Goal: Information Seeking & Learning: Learn about a topic

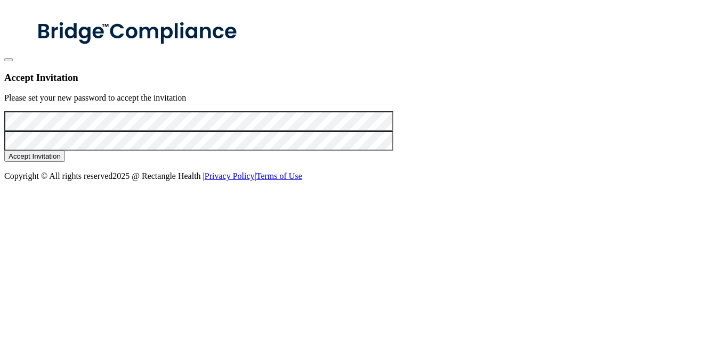
click at [65, 162] on button "Accept Invitation" at bounding box center [34, 156] width 61 height 11
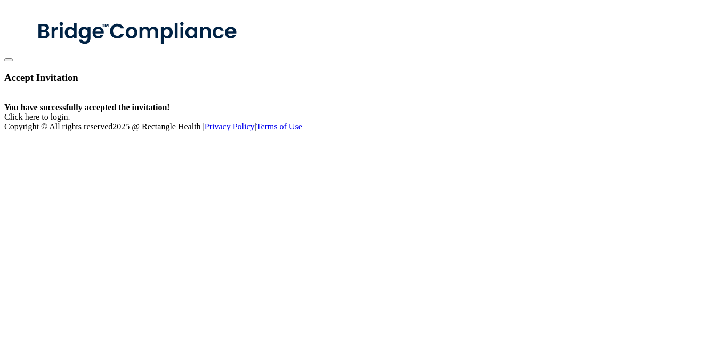
click at [368, 122] on div "You have successfully accepted the invitation! Click here to login ." at bounding box center [363, 112] width 719 height 19
click at [68, 122] on link "Click here to login" at bounding box center [36, 116] width 64 height 9
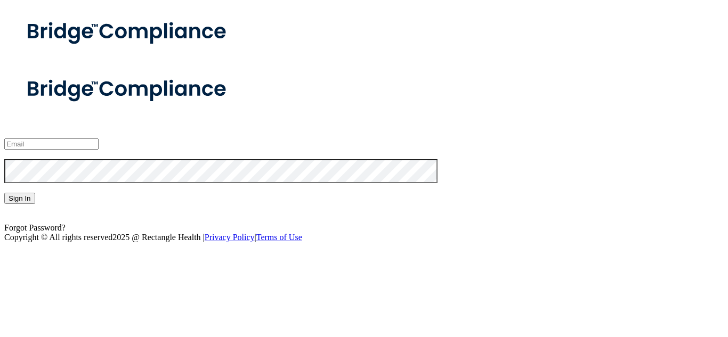
type input "[EMAIL_ADDRESS][DOMAIN_NAME]"
click at [35, 204] on button "Sign In" at bounding box center [19, 198] width 31 height 11
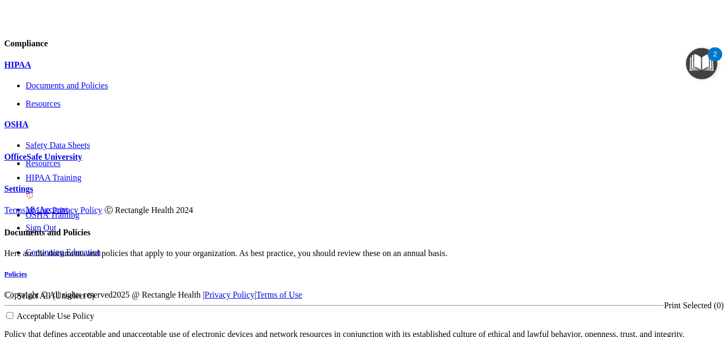
click at [4, 60] on span at bounding box center [4, 60] width 0 height 0
click at [681, 290] on div at bounding box center [363, 290] width 719 height 0
click at [724, 171] on span at bounding box center [724, 171] width 0 height 0
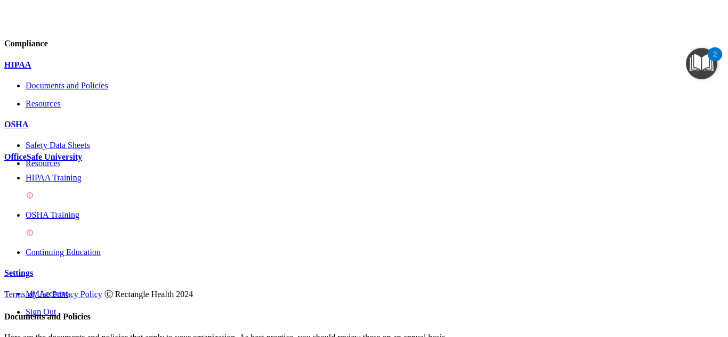
click at [75, 183] on p "HIPAA Training" at bounding box center [375, 178] width 698 height 10
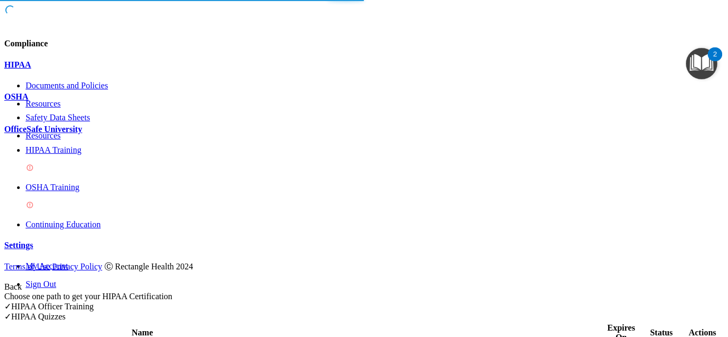
scroll to position [440, 0]
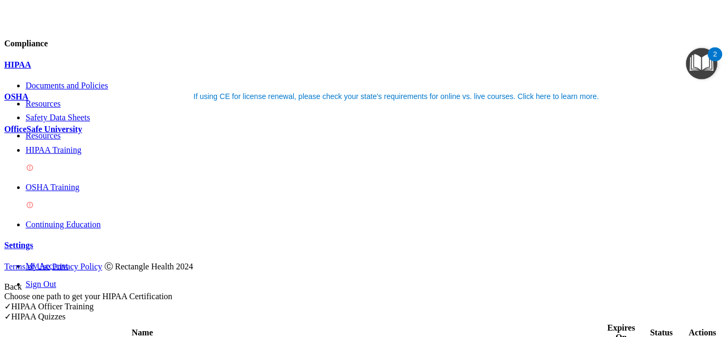
scroll to position [0, 0]
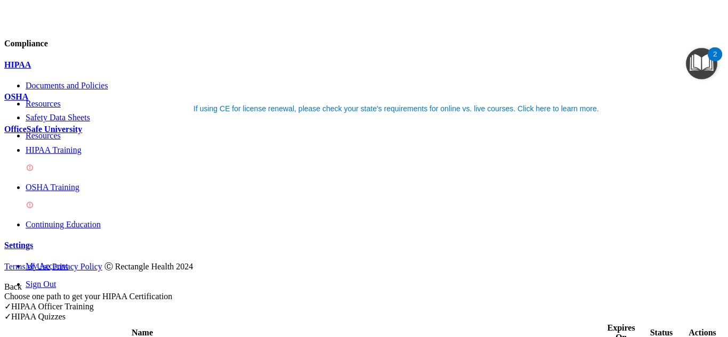
click at [420, 273] on nav "Toggle navigation [PERSON_NAME] [EMAIL_ADDRESS][DOMAIN_NAME] Manage My Enterpri…" at bounding box center [363, 273] width 719 height 0
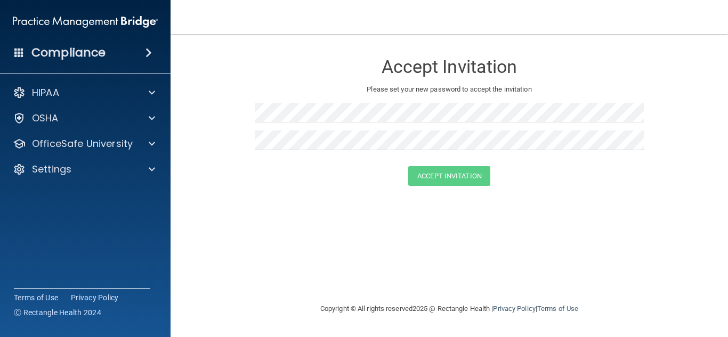
click at [76, 54] on h4 "Compliance" at bounding box center [68, 52] width 74 height 15
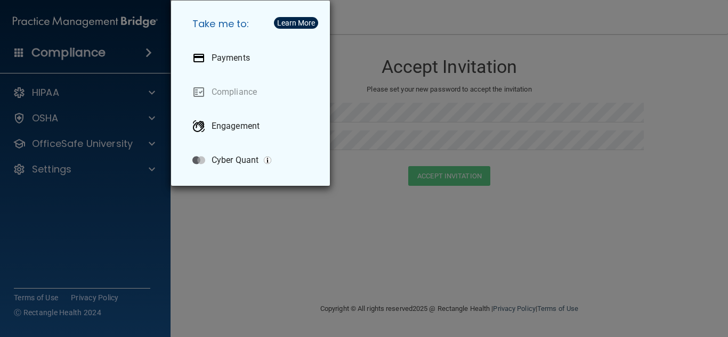
click at [395, 108] on div "Take me to: Payments Compliance Engagement Cyber Quant" at bounding box center [364, 168] width 728 height 337
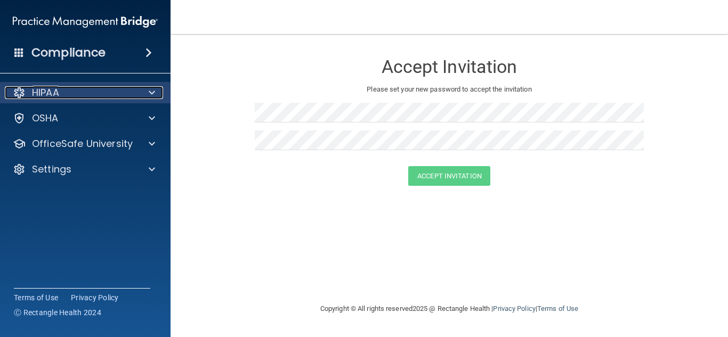
click at [146, 94] on div at bounding box center [150, 92] width 27 height 13
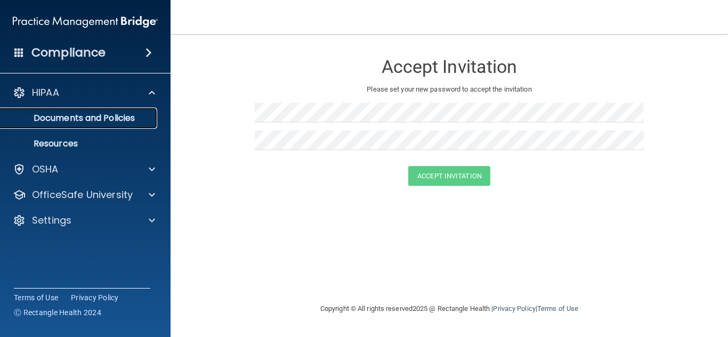
click at [86, 122] on p "Documents and Policies" at bounding box center [79, 118] width 145 height 11
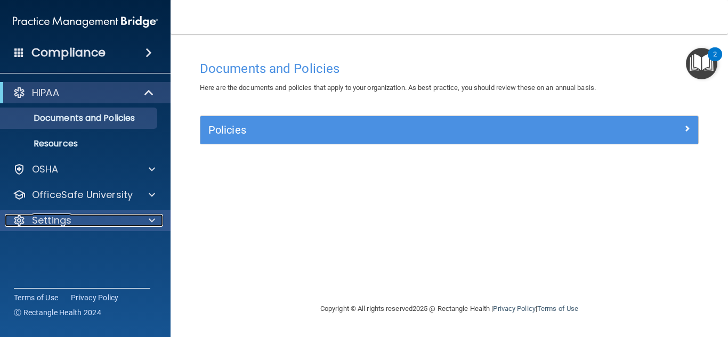
click at [150, 223] on span at bounding box center [152, 220] width 6 height 13
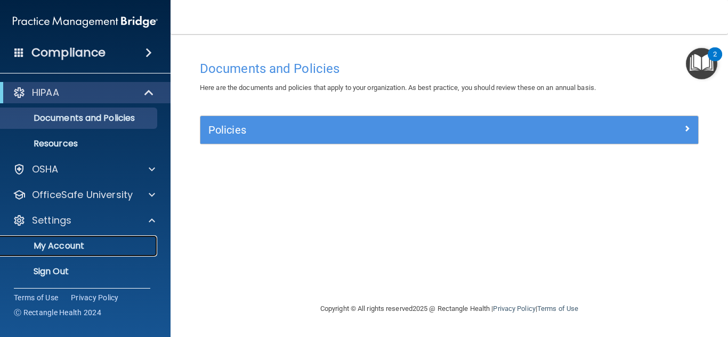
click at [79, 251] on p "My Account" at bounding box center [79, 246] width 145 height 11
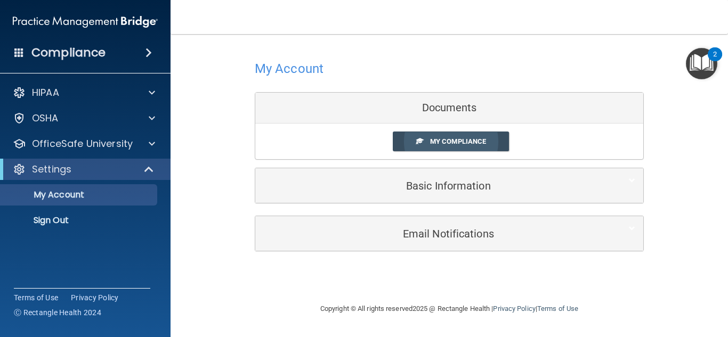
click at [450, 146] on link "My Compliance" at bounding box center [451, 142] width 117 height 20
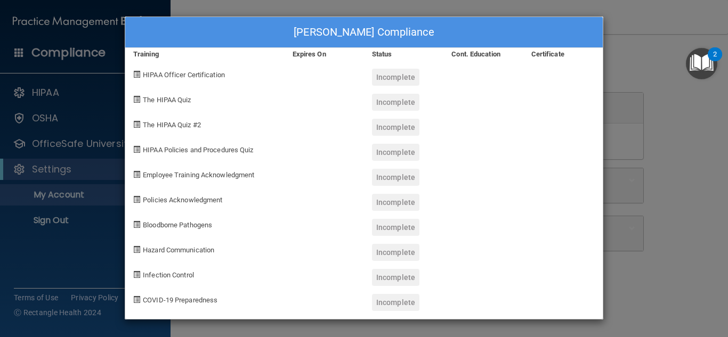
click at [135, 76] on span at bounding box center [136, 74] width 7 height 7
click at [668, 41] on div "Roberta Sadlier's Compliance Training Expires On Status Cont. Education Certifi…" at bounding box center [364, 168] width 728 height 337
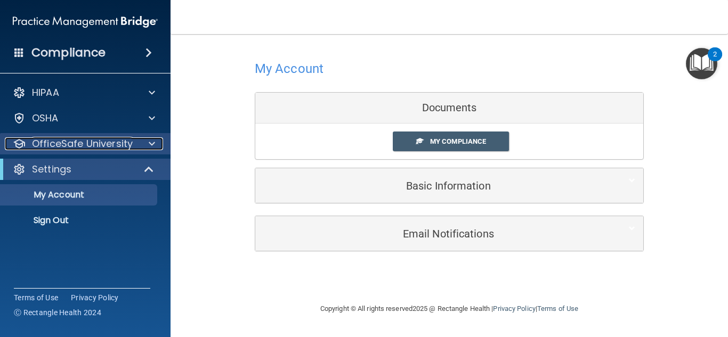
click at [153, 145] on span at bounding box center [152, 143] width 6 height 13
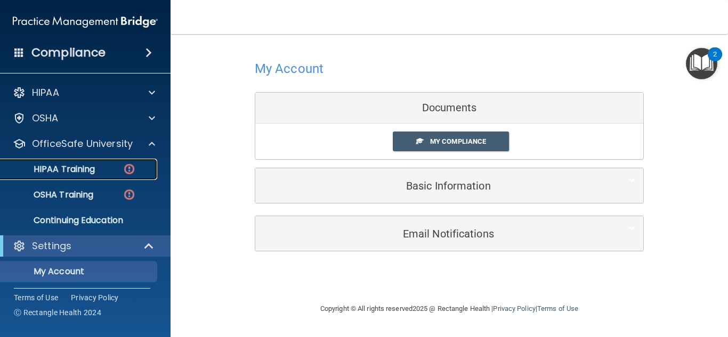
click at [68, 172] on p "HIPAA Training" at bounding box center [51, 169] width 88 height 11
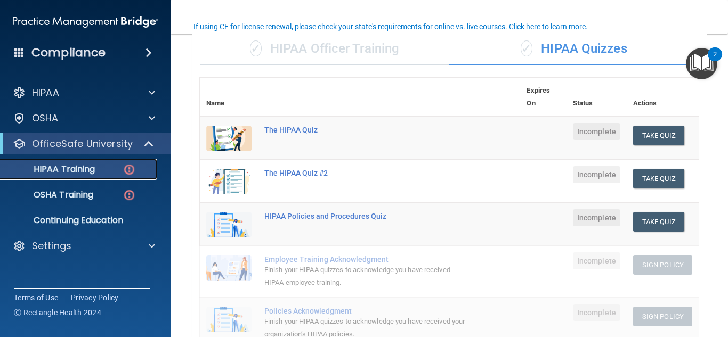
scroll to position [82, 0]
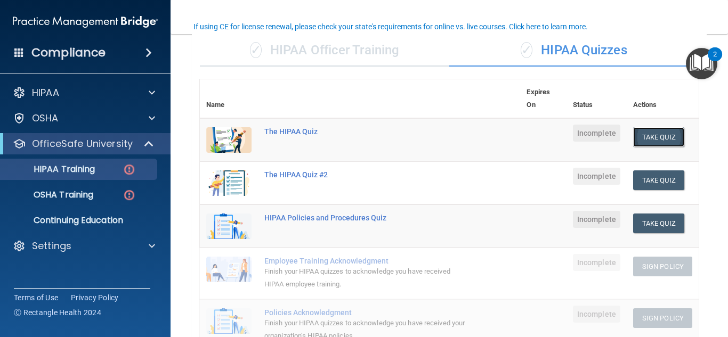
click at [663, 139] on button "Take Quiz" at bounding box center [658, 137] width 51 height 20
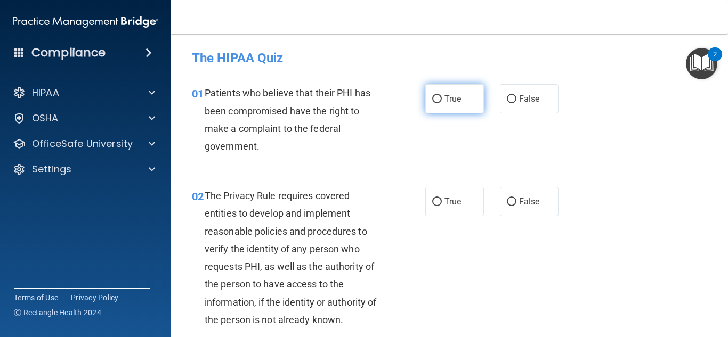
click at [435, 101] on input "True" at bounding box center [437, 99] width 10 height 8
radio input "true"
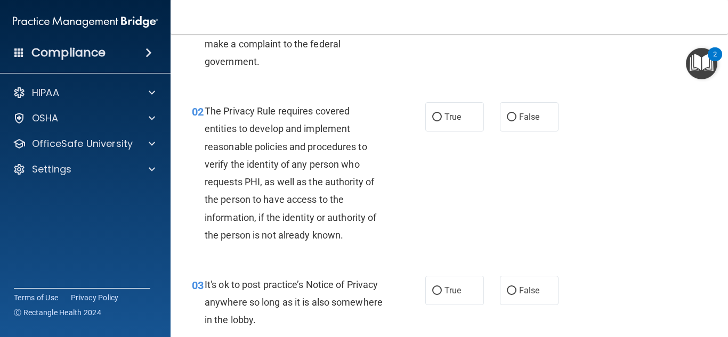
scroll to position [92, 0]
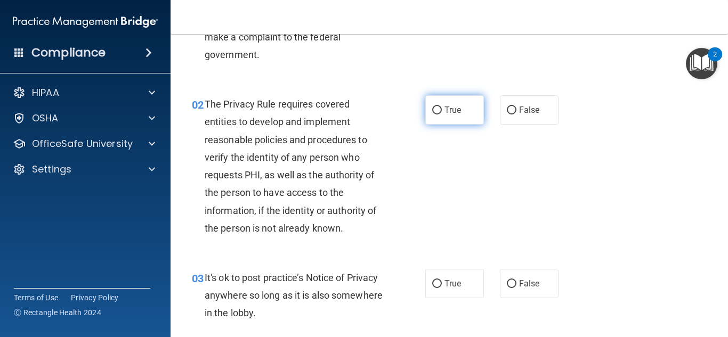
click at [434, 110] on input "True" at bounding box center [437, 111] width 10 height 8
radio input "true"
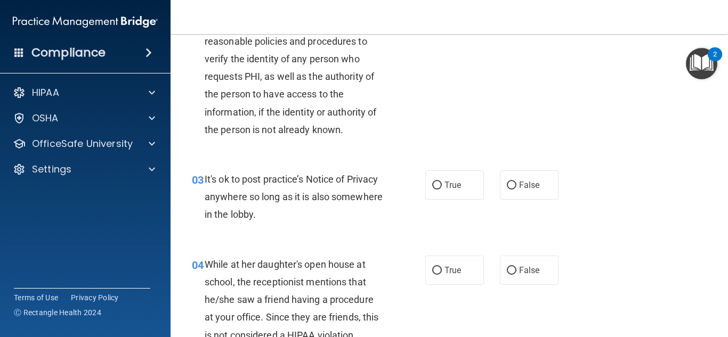
scroll to position [191, 0]
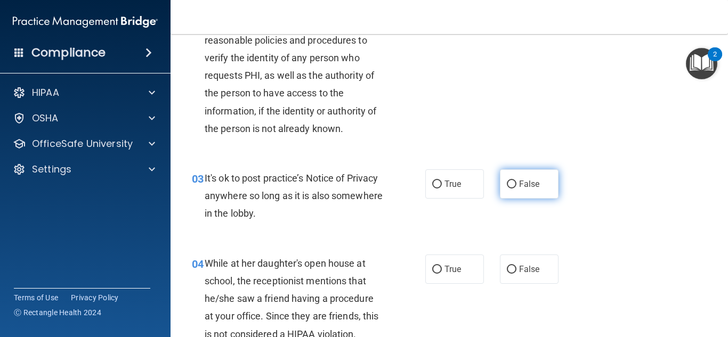
click at [507, 185] on input "False" at bounding box center [512, 185] width 10 height 8
radio input "true"
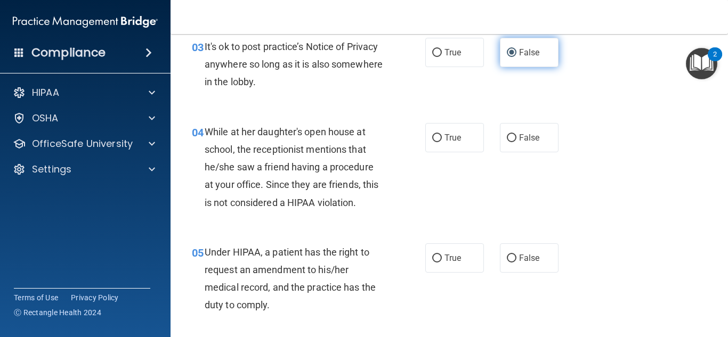
scroll to position [323, 0]
click at [419, 212] on div "04 While at her daughter's open house at school, the receptionist mentions that…" at bounding box center [308, 170] width 265 height 94
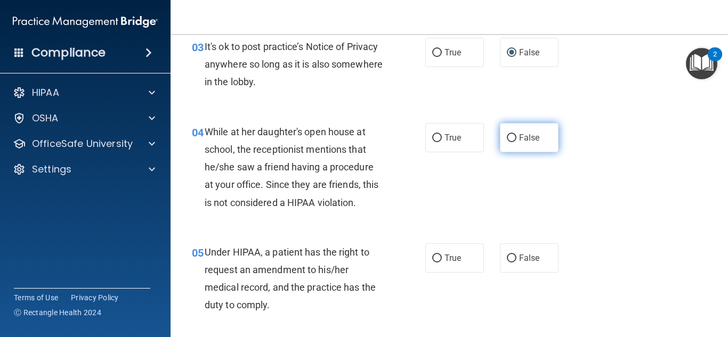
click at [509, 136] on input "False" at bounding box center [512, 138] width 10 height 8
radio input "true"
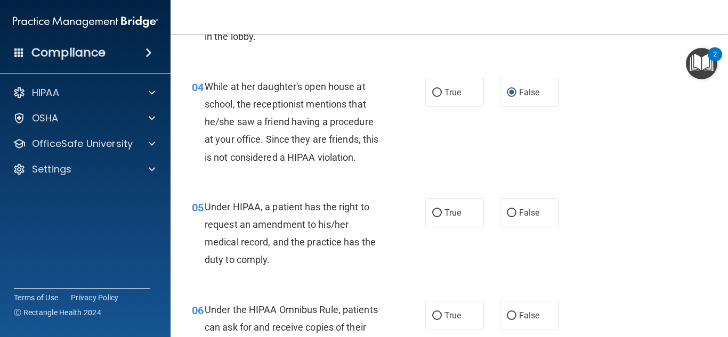
scroll to position [398, 0]
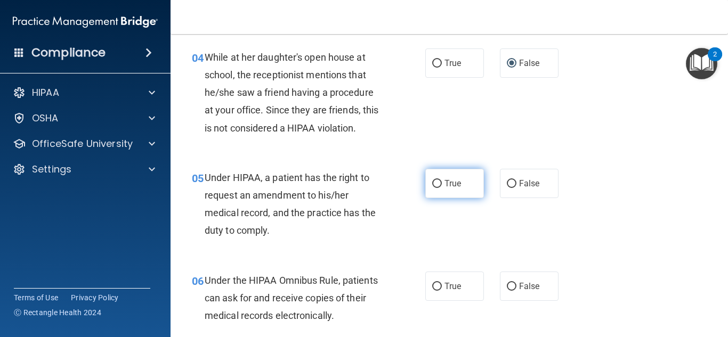
click at [433, 184] on input "True" at bounding box center [437, 184] width 10 height 8
radio input "true"
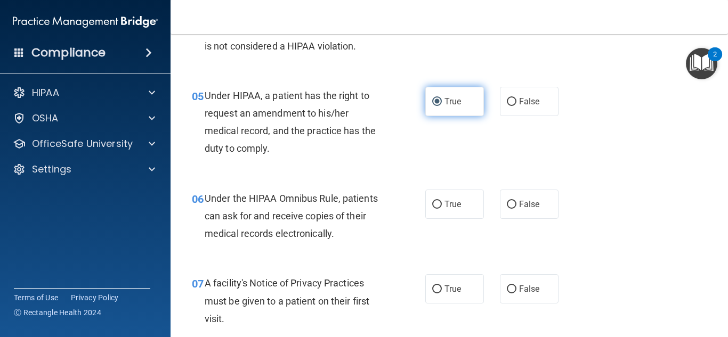
scroll to position [479, 0]
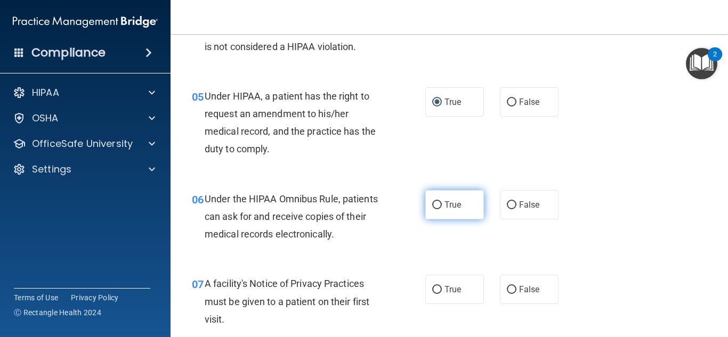
click at [434, 206] on input "True" at bounding box center [437, 205] width 10 height 8
radio input "true"
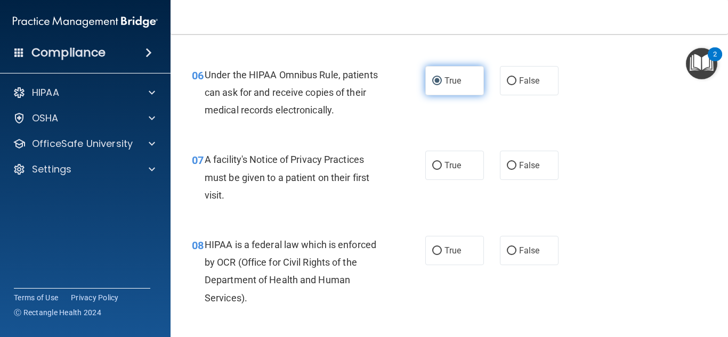
scroll to position [604, 0]
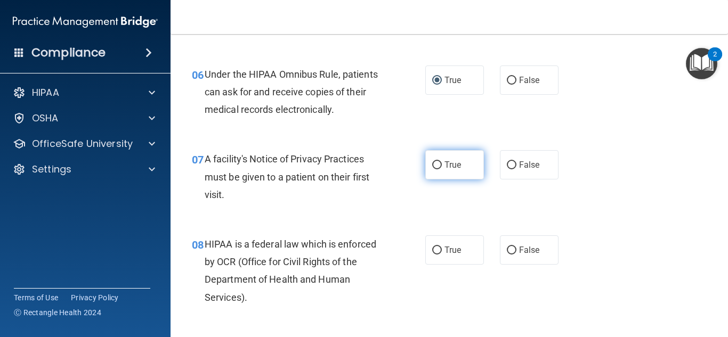
click at [434, 167] on input "True" at bounding box center [437, 165] width 10 height 8
radio input "true"
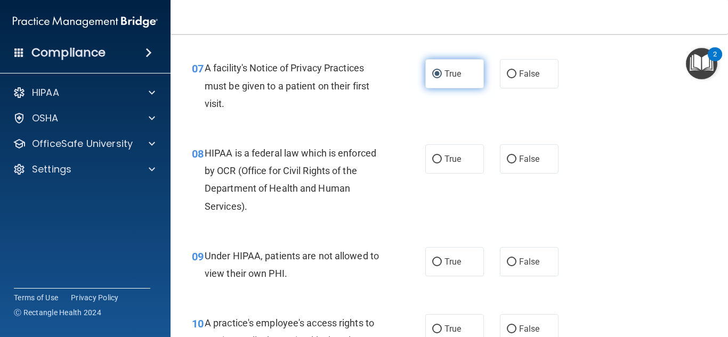
scroll to position [702, 0]
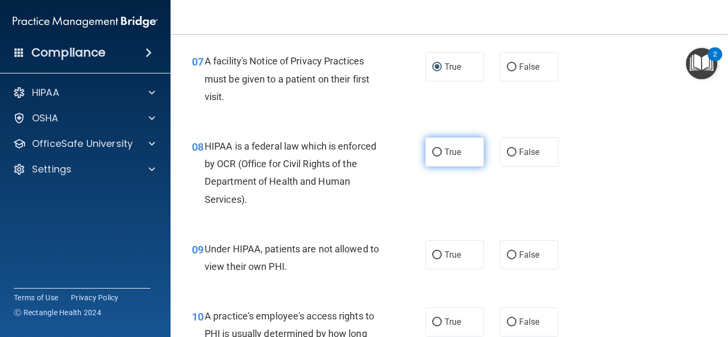
click at [436, 153] on input "True" at bounding box center [437, 153] width 10 height 8
radio input "true"
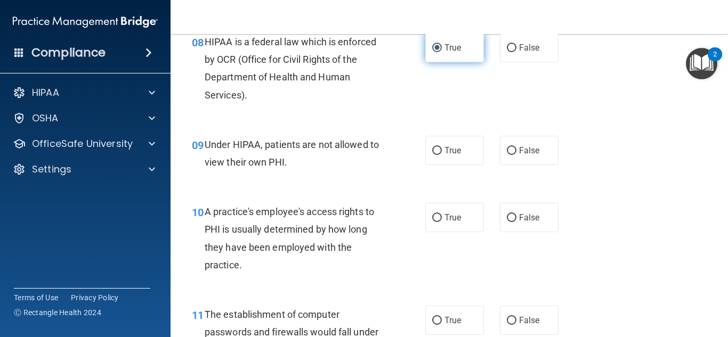
scroll to position [807, 0]
click at [508, 144] on label "False" at bounding box center [529, 149] width 59 height 29
click at [508, 147] on input "False" at bounding box center [512, 151] width 10 height 8
radio input "true"
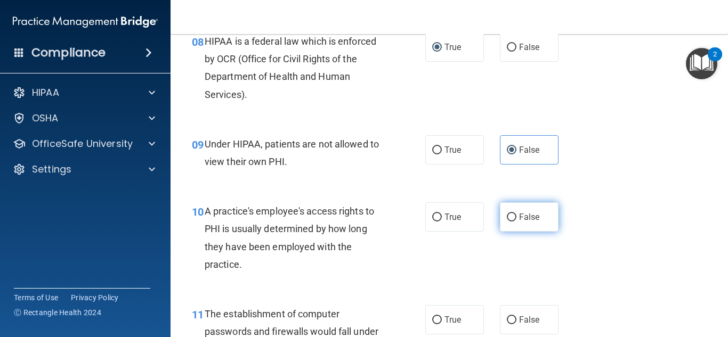
click at [507, 216] on input "False" at bounding box center [512, 218] width 10 height 8
radio input "true"
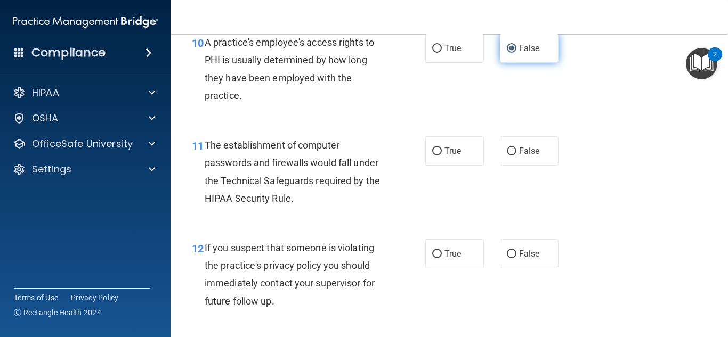
scroll to position [980, 0]
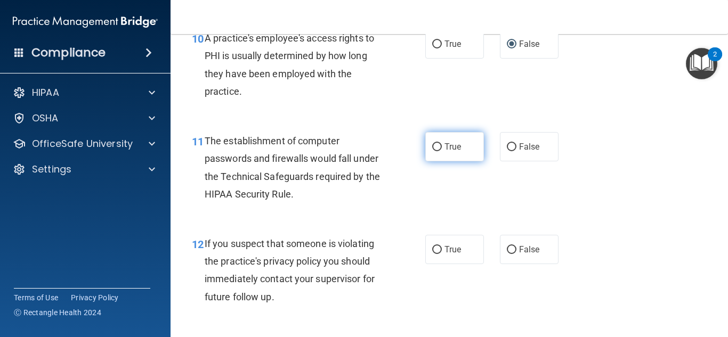
click at [433, 148] on input "True" at bounding box center [437, 147] width 10 height 8
radio input "true"
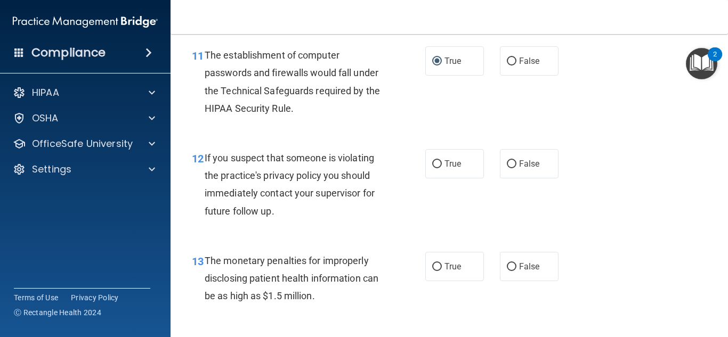
scroll to position [1067, 0]
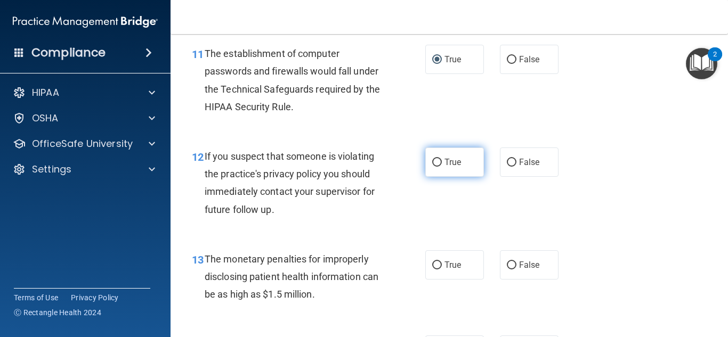
click at [432, 163] on input "True" at bounding box center [437, 163] width 10 height 8
radio input "true"
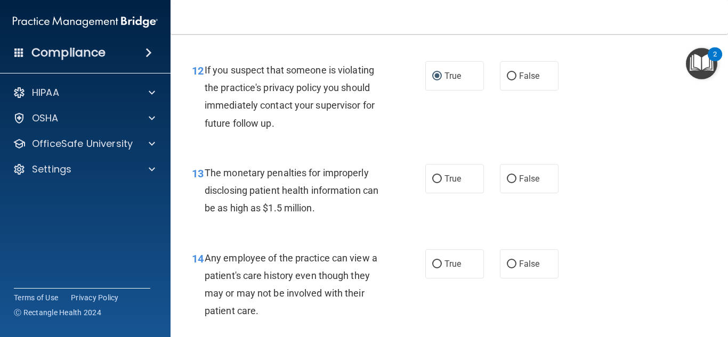
scroll to position [1166, 0]
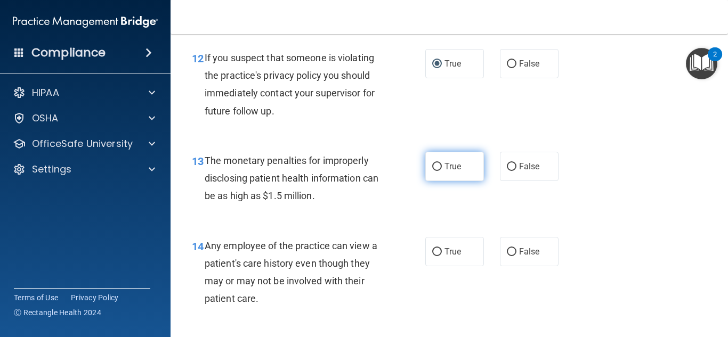
click at [436, 171] on label "True" at bounding box center [454, 166] width 59 height 29
click at [436, 171] on input "True" at bounding box center [437, 167] width 10 height 8
radio input "true"
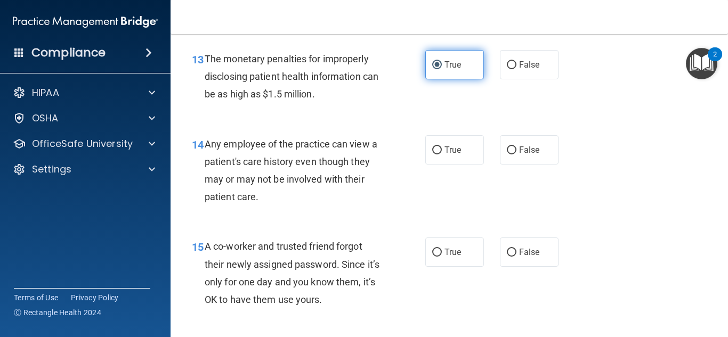
scroll to position [1273, 0]
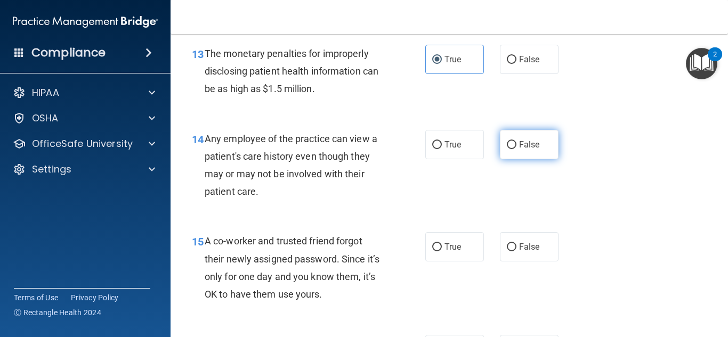
click at [512, 148] on label "False" at bounding box center [529, 144] width 59 height 29
click at [512, 148] on input "False" at bounding box center [512, 145] width 10 height 8
radio input "true"
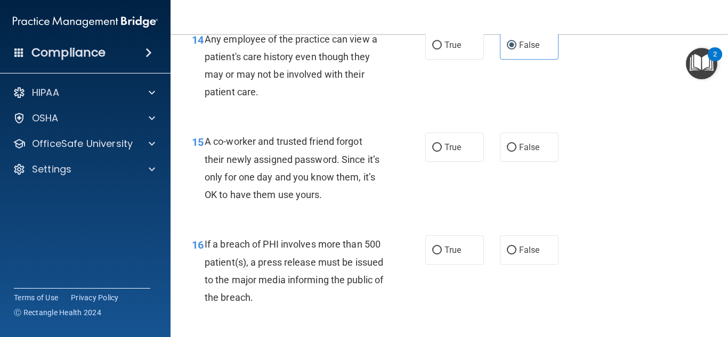
scroll to position [1376, 0]
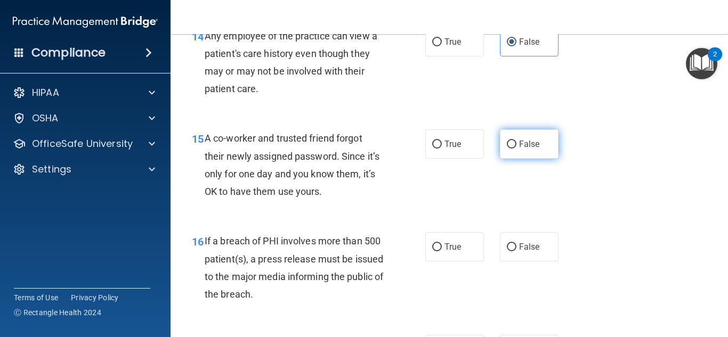
click at [507, 142] on input "False" at bounding box center [512, 145] width 10 height 8
radio input "true"
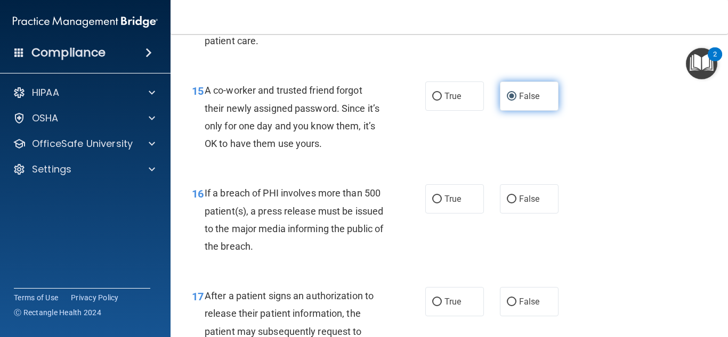
scroll to position [1466, 0]
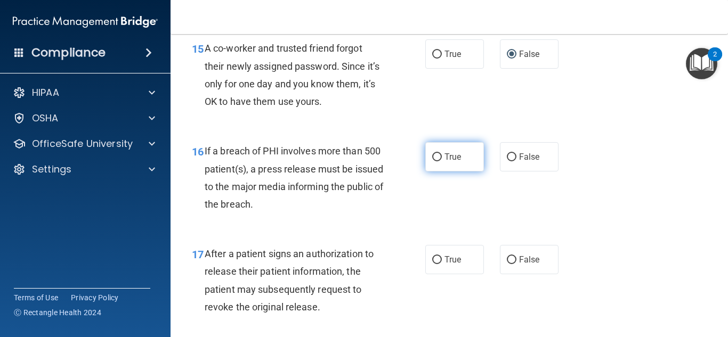
click at [433, 159] on input "True" at bounding box center [437, 157] width 10 height 8
radio input "true"
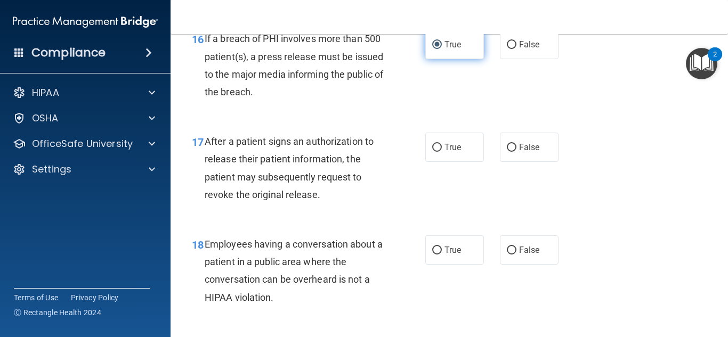
scroll to position [1581, 0]
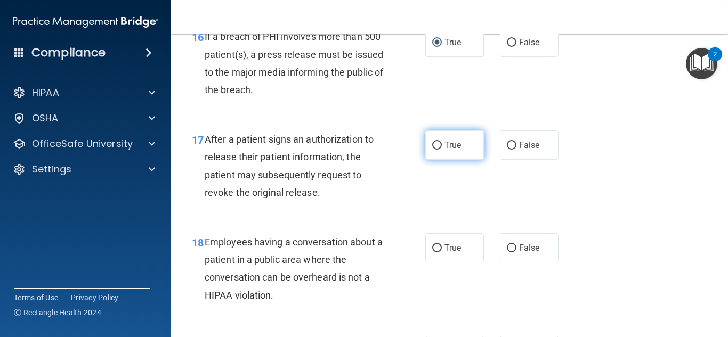
click at [434, 144] on input "True" at bounding box center [437, 146] width 10 height 8
radio input "true"
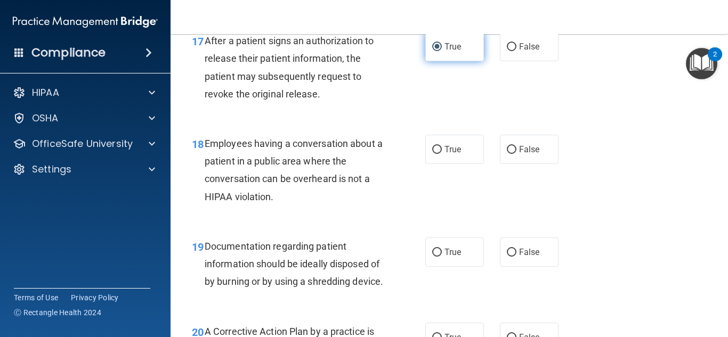
scroll to position [1684, 0]
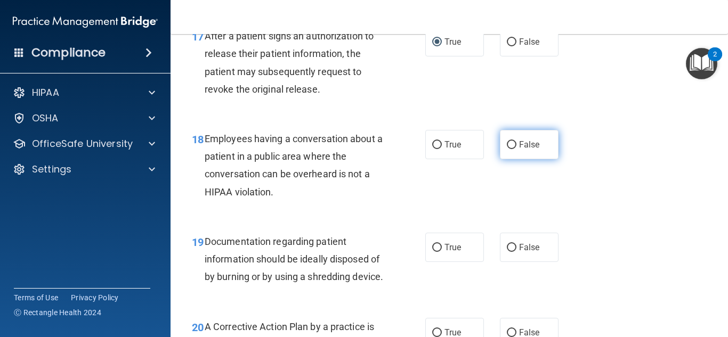
click at [508, 148] on input "False" at bounding box center [512, 145] width 10 height 8
radio input "true"
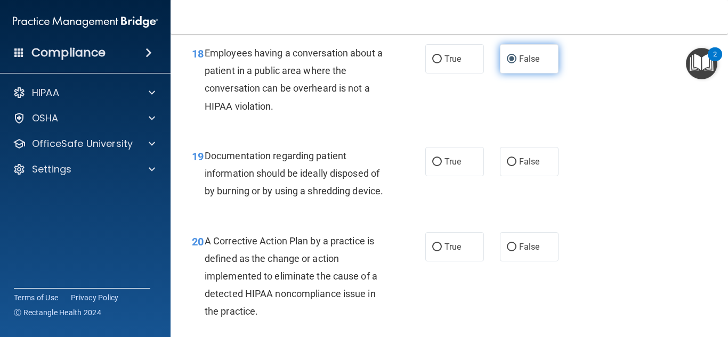
scroll to position [1774, 0]
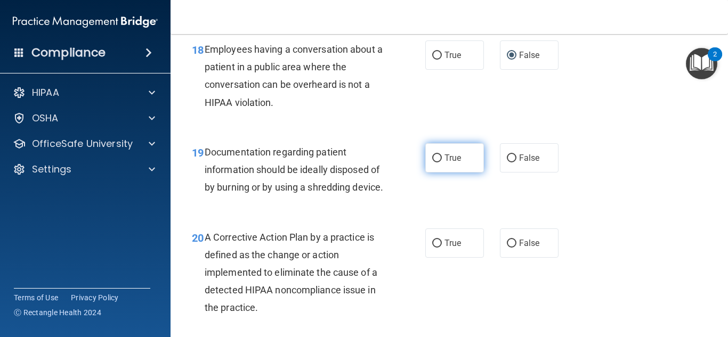
click at [434, 159] on input "True" at bounding box center [437, 159] width 10 height 8
radio input "true"
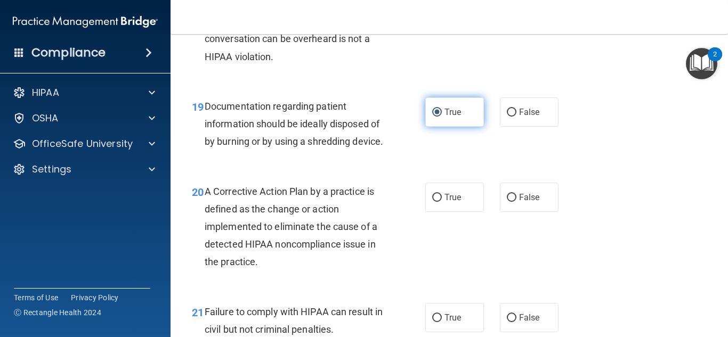
scroll to position [1872, 0]
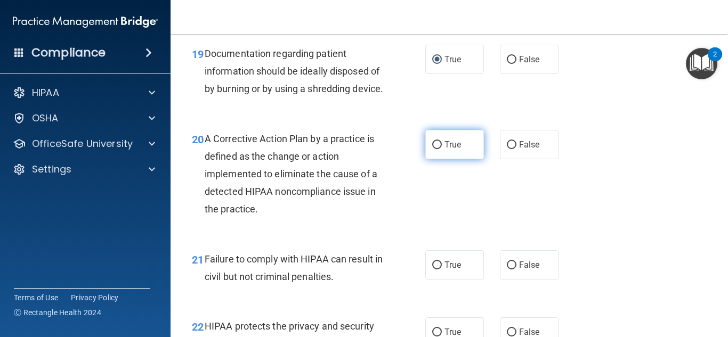
click at [440, 159] on label "True" at bounding box center [454, 144] width 59 height 29
click at [440, 149] on input "True" at bounding box center [437, 145] width 10 height 8
radio input "true"
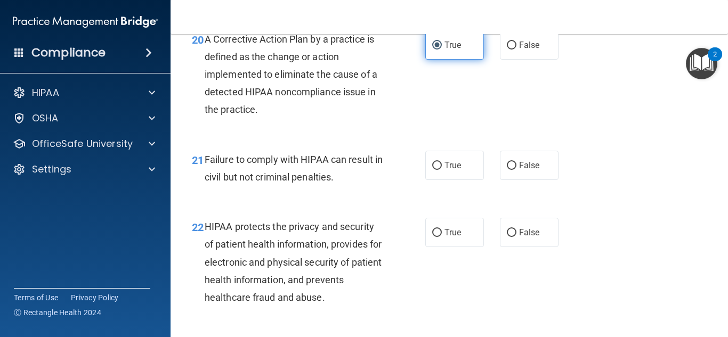
scroll to position [1972, 0]
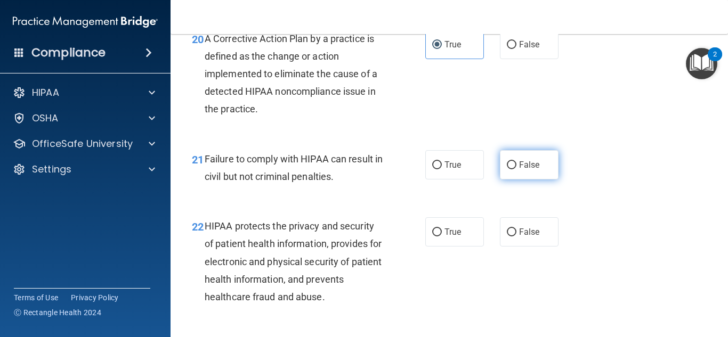
click at [509, 169] on input "False" at bounding box center [512, 165] width 10 height 8
radio input "true"
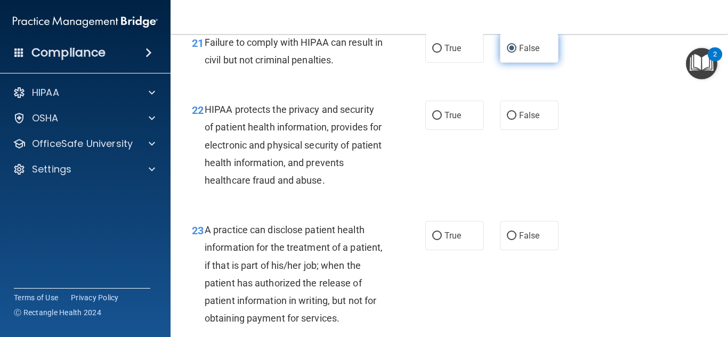
scroll to position [2096, 0]
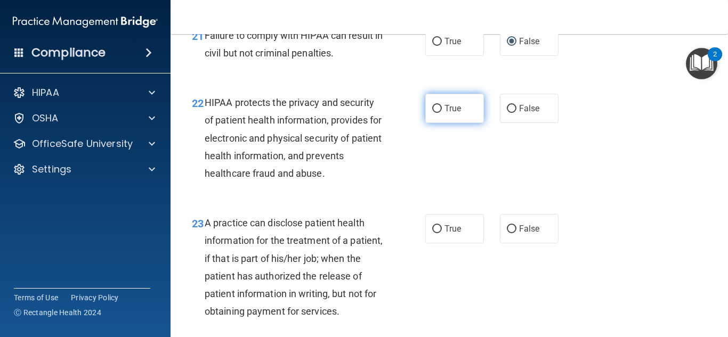
click at [434, 123] on label "True" at bounding box center [454, 108] width 59 height 29
click at [434, 113] on input "True" at bounding box center [437, 109] width 10 height 8
radio input "true"
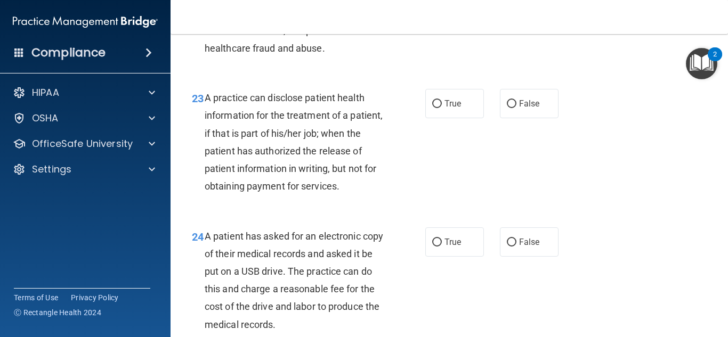
scroll to position [2236, 0]
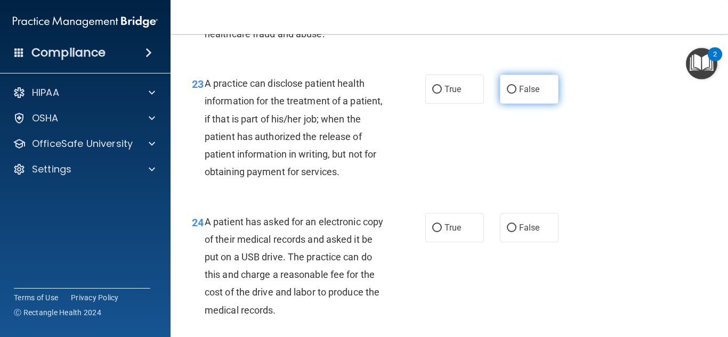
click at [511, 94] on input "False" at bounding box center [512, 90] width 10 height 8
radio input "true"
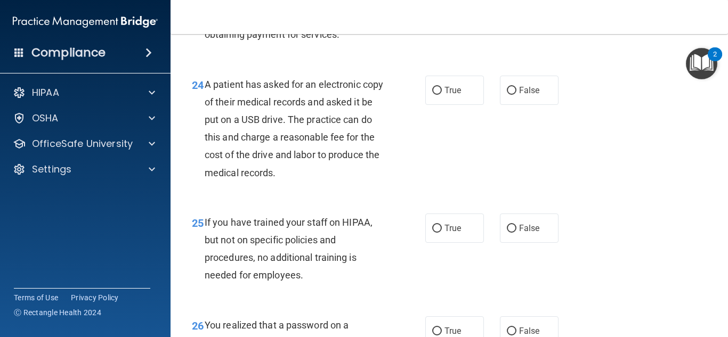
scroll to position [2377, 0]
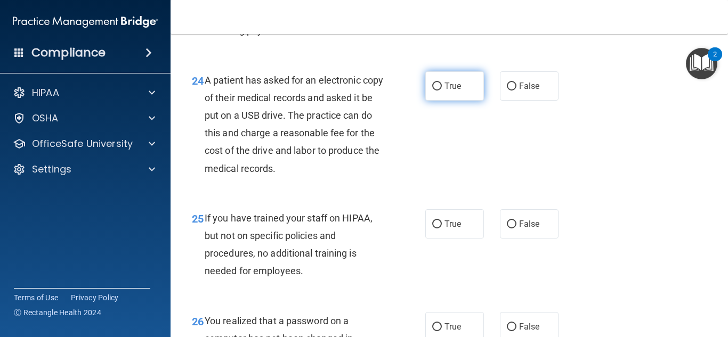
click at [432, 91] on input "True" at bounding box center [437, 87] width 10 height 8
radio input "true"
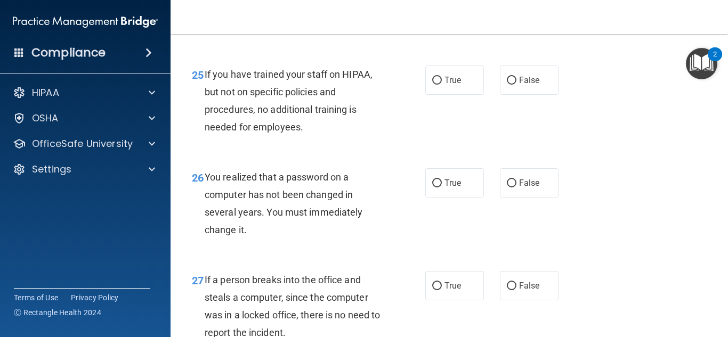
scroll to position [2522, 0]
click at [507, 84] on input "False" at bounding box center [512, 80] width 10 height 8
radio input "true"
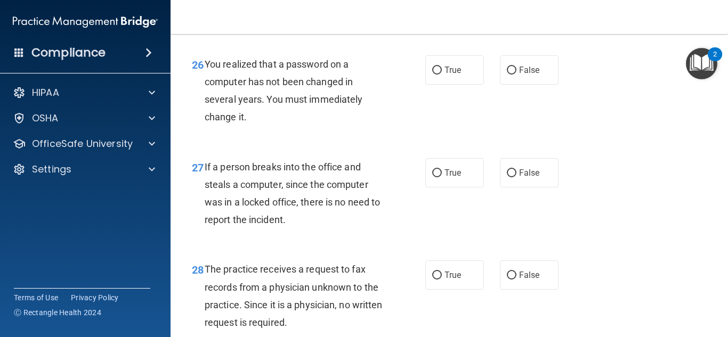
scroll to position [2637, 0]
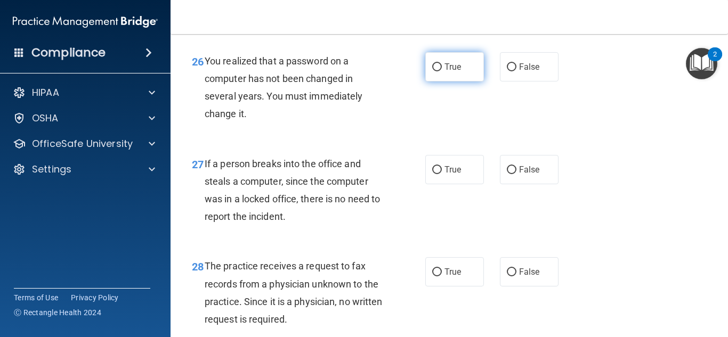
click at [433, 71] on input "True" at bounding box center [437, 67] width 10 height 8
radio input "true"
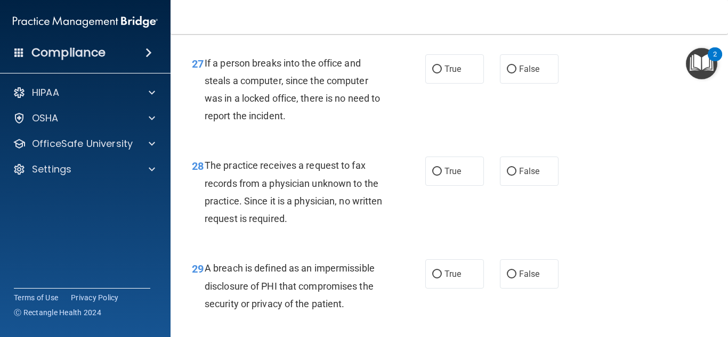
scroll to position [2743, 0]
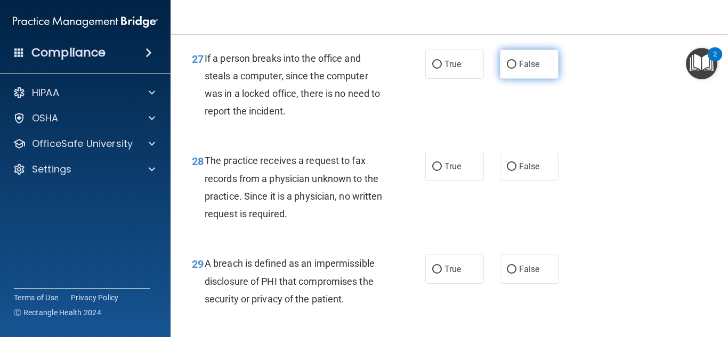
click at [507, 69] on input "False" at bounding box center [512, 65] width 10 height 8
radio input "true"
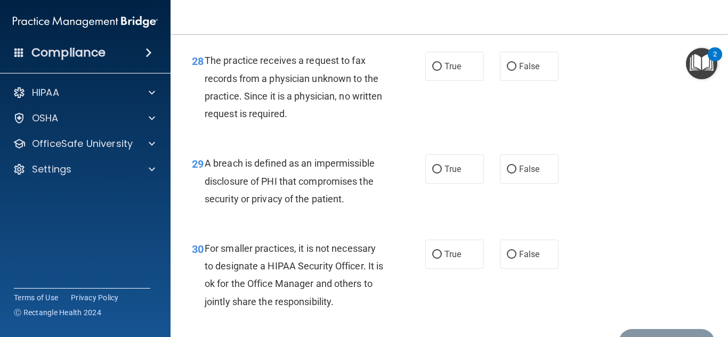
scroll to position [2845, 0]
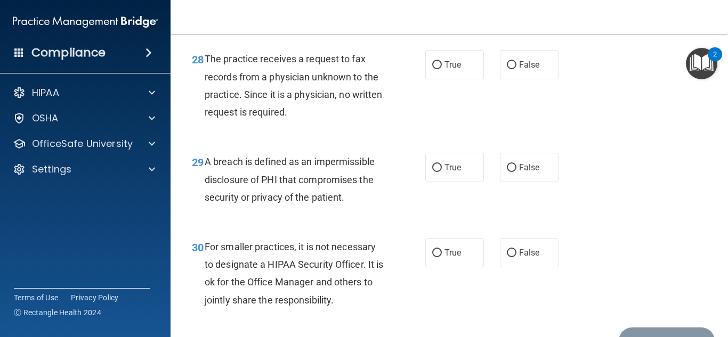
click at [430, 212] on div "29 A breach is defined as an impermissible disclosure of PHI that compromises t…" at bounding box center [308, 182] width 265 height 59
click at [434, 69] on input "True" at bounding box center [437, 65] width 10 height 8
radio input "true"
click at [434, 172] on input "True" at bounding box center [437, 168] width 10 height 8
radio input "true"
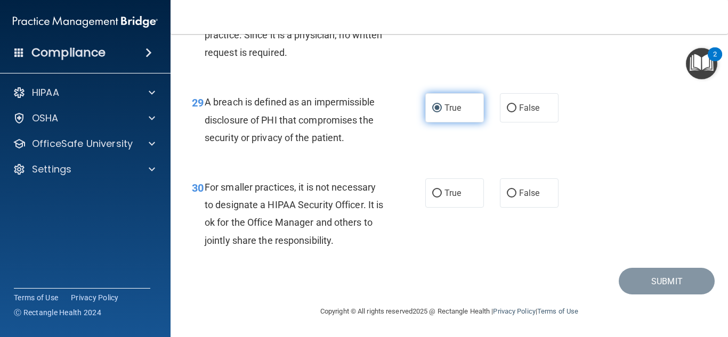
scroll to position [2940, 0]
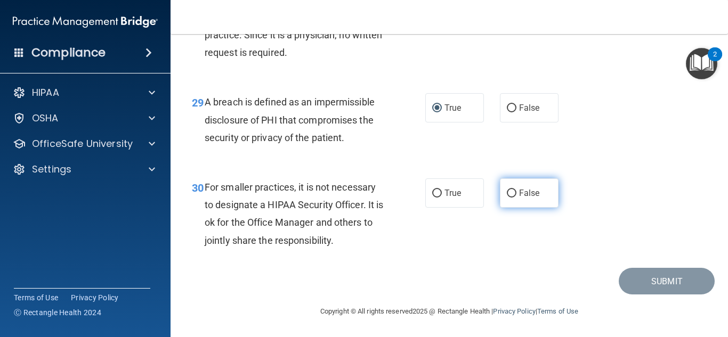
click at [504, 200] on label "False" at bounding box center [529, 193] width 59 height 29
click at [507, 198] on input "False" at bounding box center [512, 194] width 10 height 8
radio input "true"
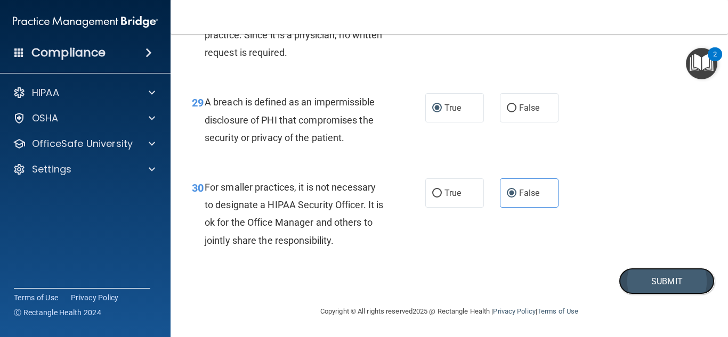
click at [643, 288] on button "Submit" at bounding box center [667, 281] width 96 height 27
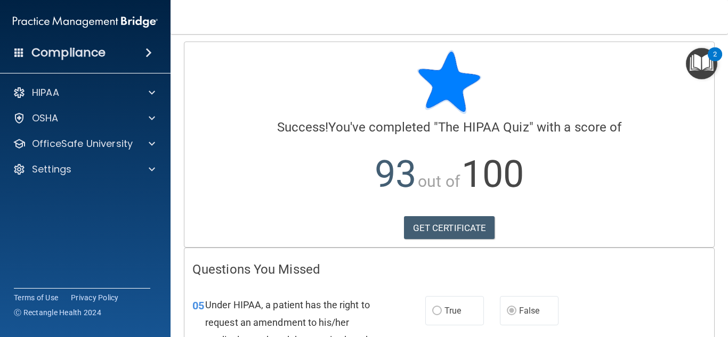
scroll to position [3, 0]
click at [451, 228] on link "GET CERTIFICATE" at bounding box center [449, 228] width 91 height 23
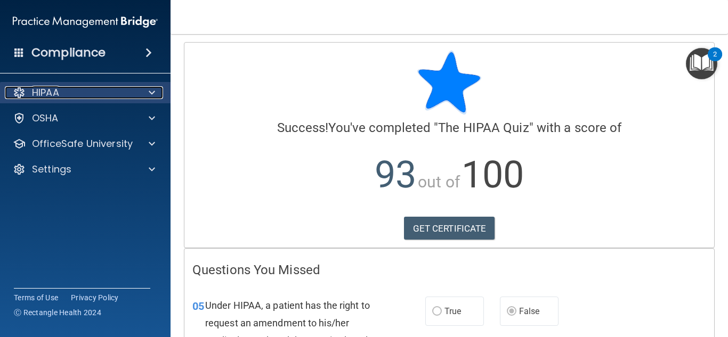
click at [152, 90] on span at bounding box center [152, 92] width 6 height 13
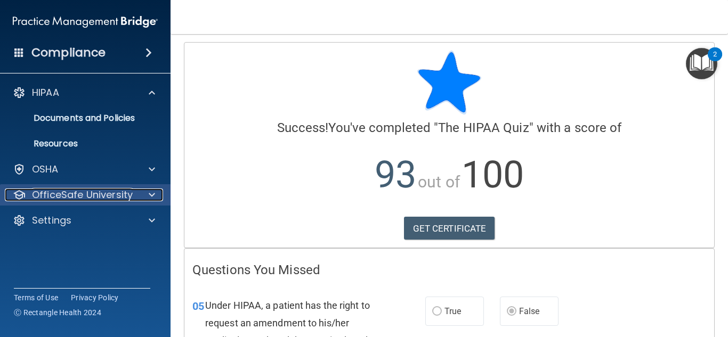
click at [149, 192] on span at bounding box center [152, 195] width 6 height 13
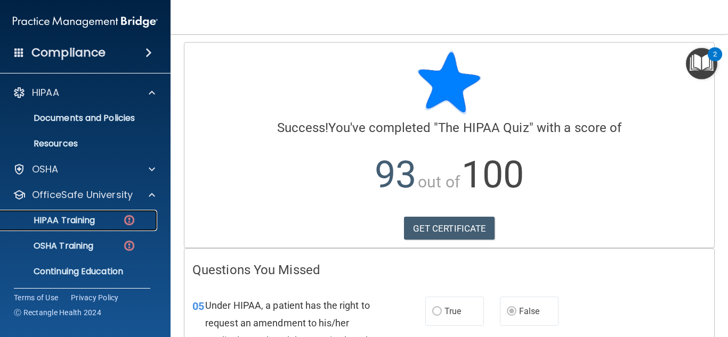
click at [64, 217] on p "HIPAA Training" at bounding box center [51, 220] width 88 height 11
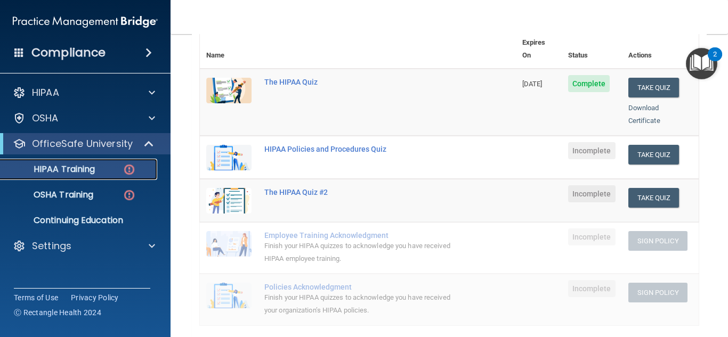
scroll to position [135, 0]
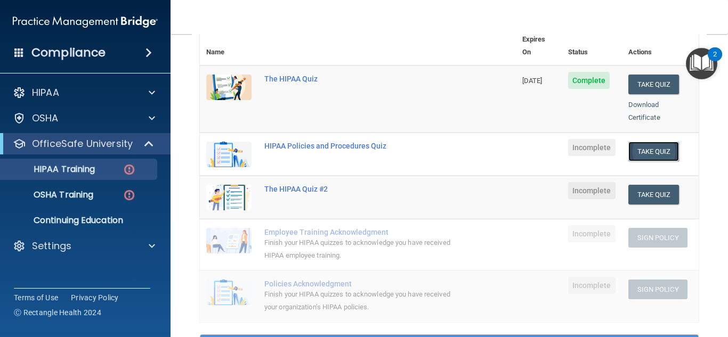
click at [653, 144] on button "Take Quiz" at bounding box center [653, 152] width 51 height 20
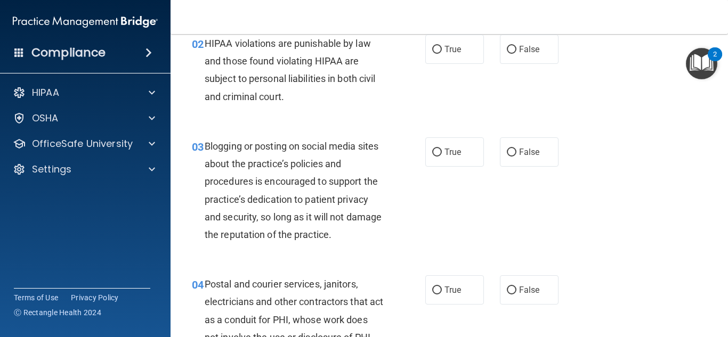
scroll to position [33, 0]
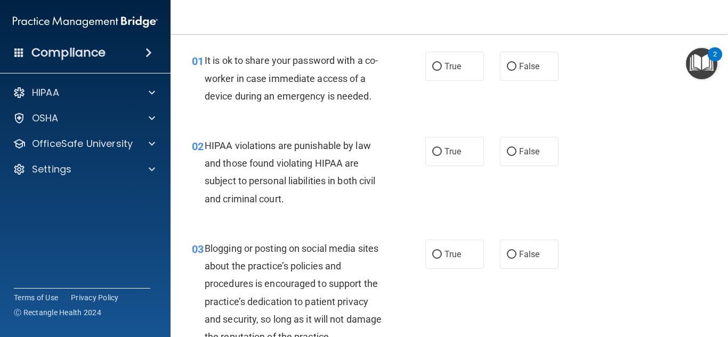
click at [435, 93] on div "01 It is ok to share your password with a co-worker in case immediate access of…" at bounding box center [308, 81] width 265 height 59
click at [509, 65] on input "False" at bounding box center [512, 67] width 10 height 8
radio input "true"
click at [437, 150] on input "True" at bounding box center [437, 152] width 10 height 8
radio input "true"
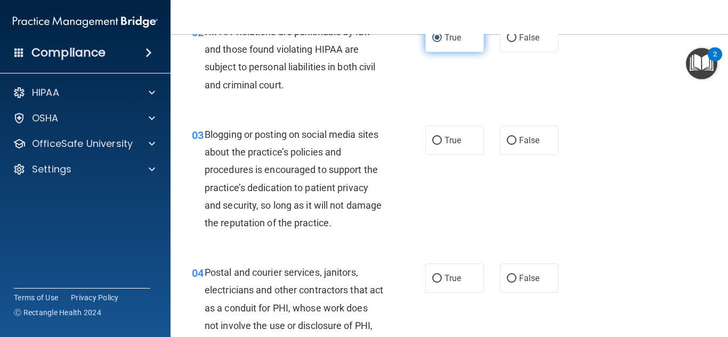
scroll to position [148, 0]
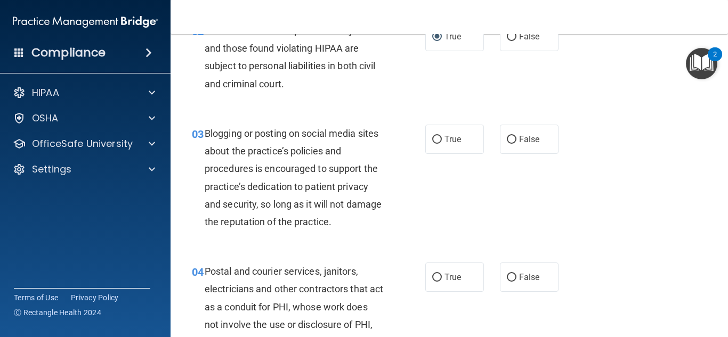
click at [478, 184] on div "03 Blogging or posting on social media sites about the practice’s policies and …" at bounding box center [449, 180] width 531 height 138
click at [507, 140] on input "False" at bounding box center [512, 140] width 10 height 8
radio input "true"
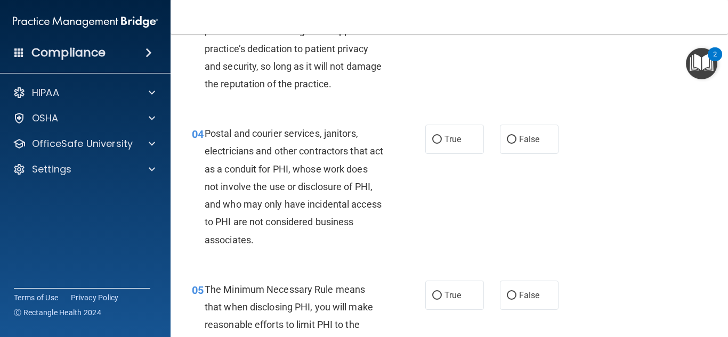
scroll to position [289, 0]
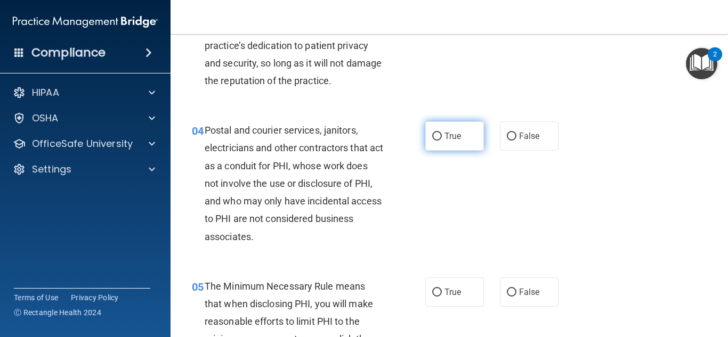
click at [436, 140] on input "True" at bounding box center [437, 137] width 10 height 8
radio input "true"
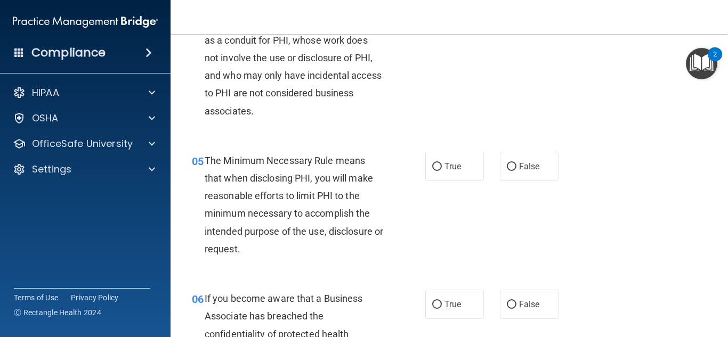
scroll to position [415, 0]
click at [435, 163] on input "True" at bounding box center [437, 167] width 10 height 8
radio input "true"
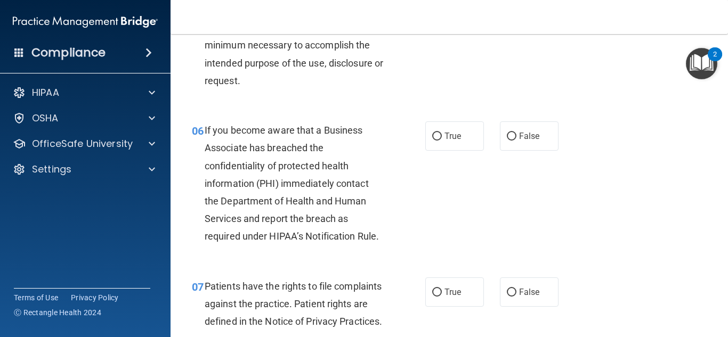
scroll to position [584, 0]
click at [507, 135] on input "False" at bounding box center [512, 136] width 10 height 8
radio input "true"
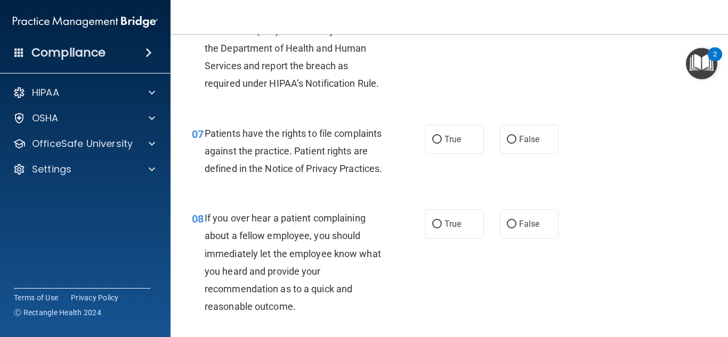
scroll to position [742, 0]
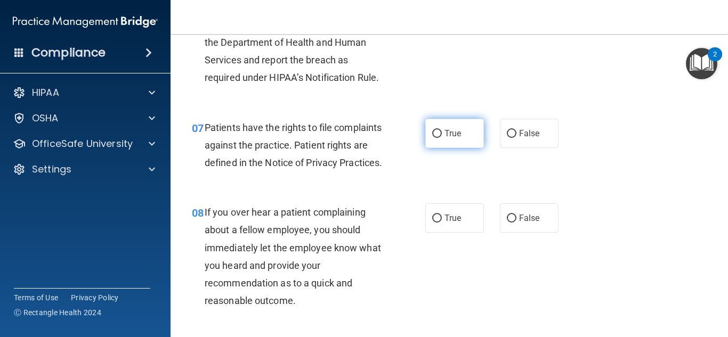
click at [433, 135] on input "True" at bounding box center [437, 134] width 10 height 8
radio input "true"
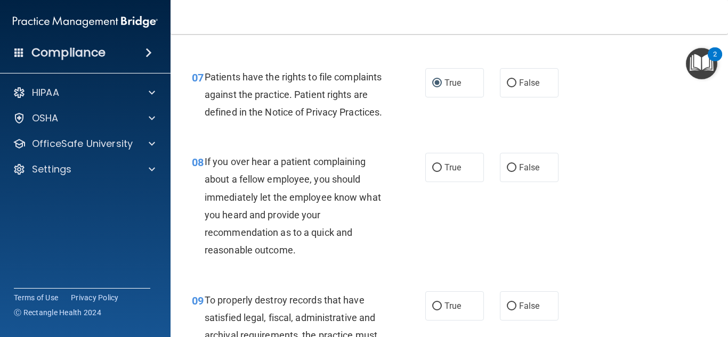
scroll to position [848, 0]
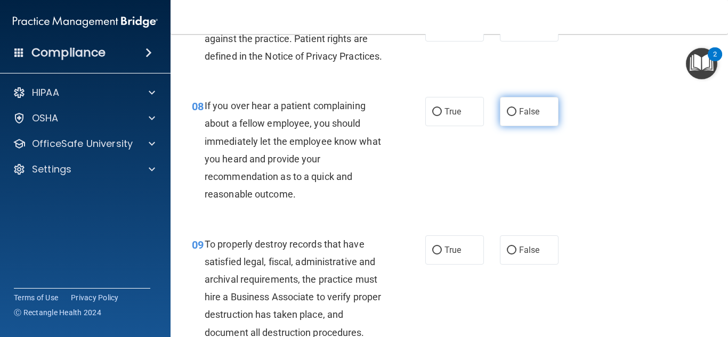
click at [507, 116] on input "False" at bounding box center [512, 112] width 10 height 8
radio input "true"
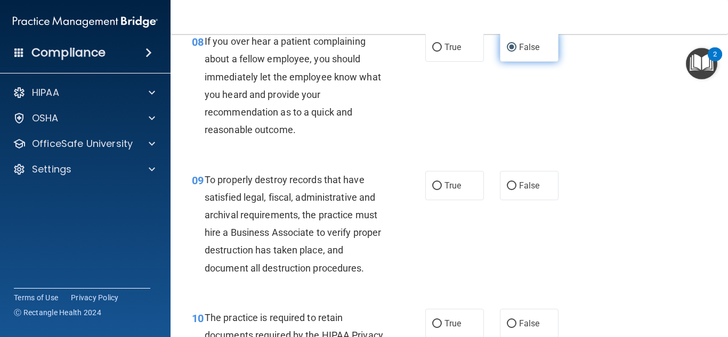
scroll to position [976, 0]
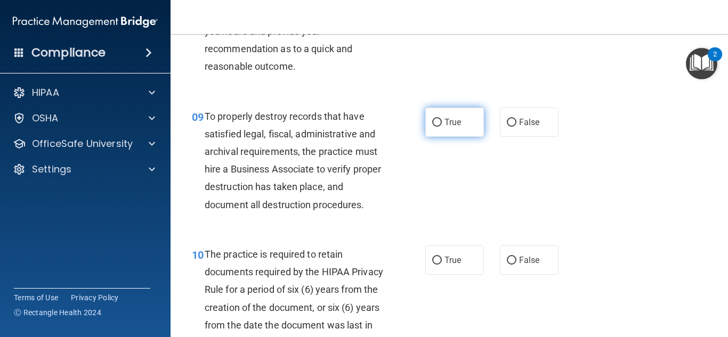
click at [433, 127] on input "True" at bounding box center [437, 123] width 10 height 8
radio input "true"
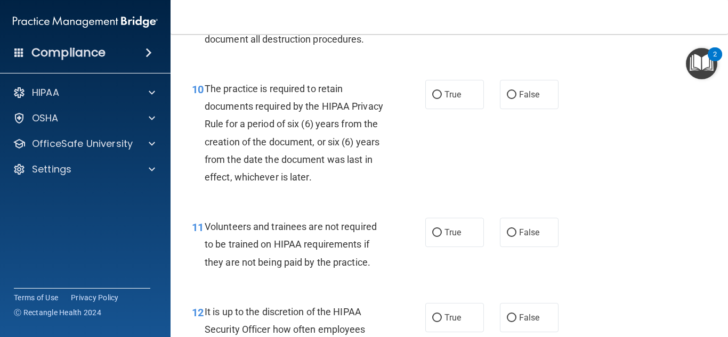
scroll to position [1144, 0]
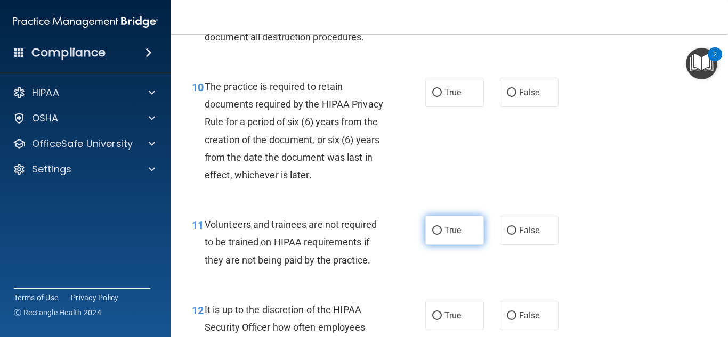
click at [435, 235] on input "True" at bounding box center [437, 231] width 10 height 8
radio input "true"
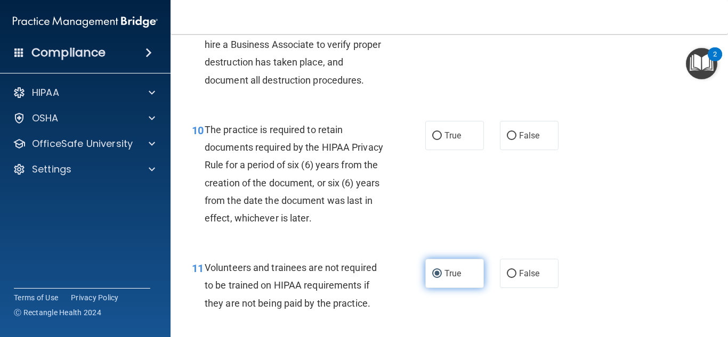
scroll to position [1100, 0]
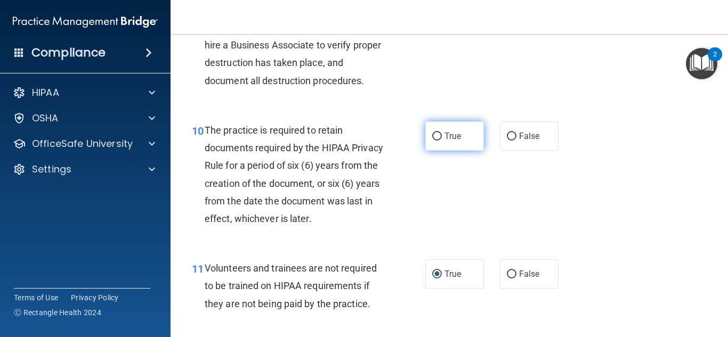
click at [432, 141] on input "True" at bounding box center [437, 137] width 10 height 8
radio input "true"
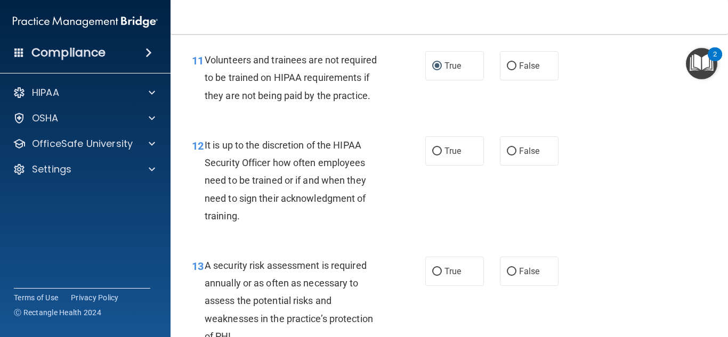
scroll to position [1309, 0]
click at [507, 155] on input "False" at bounding box center [512, 151] width 10 height 8
radio input "true"
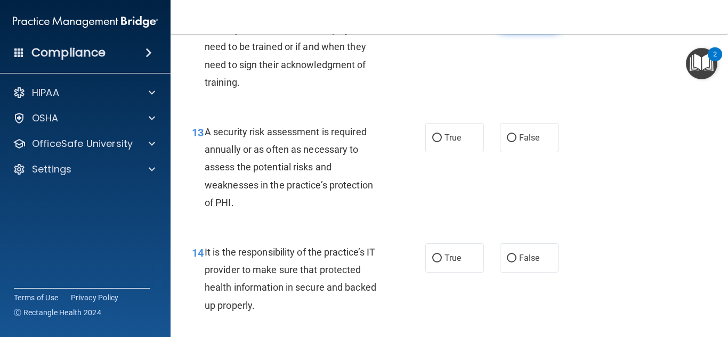
scroll to position [1444, 0]
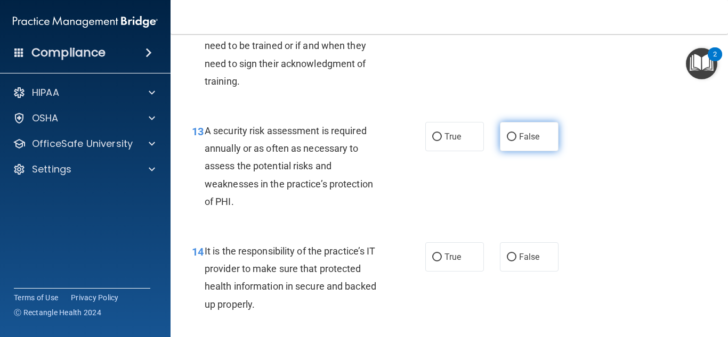
click at [510, 141] on input "False" at bounding box center [512, 137] width 10 height 8
radio input "true"
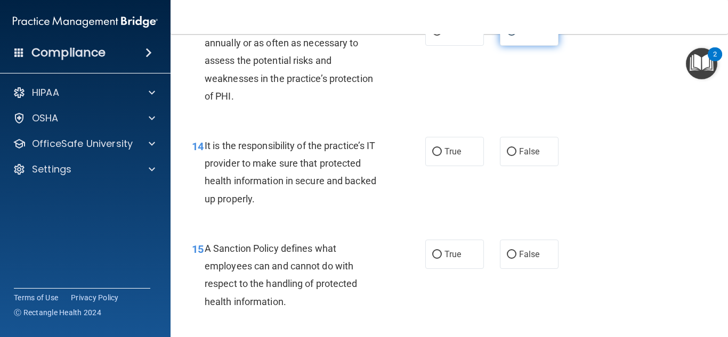
scroll to position [1550, 0]
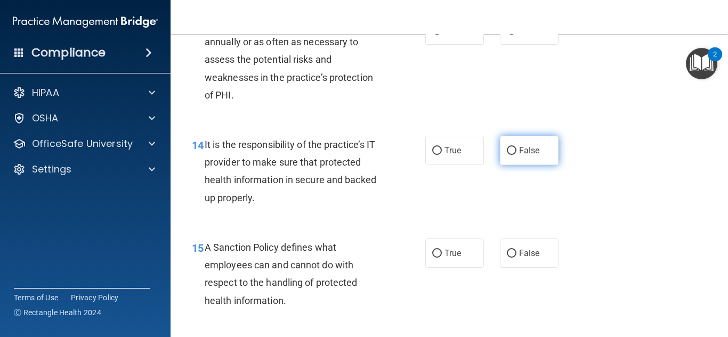
click at [511, 155] on input "False" at bounding box center [512, 151] width 10 height 8
radio input "true"
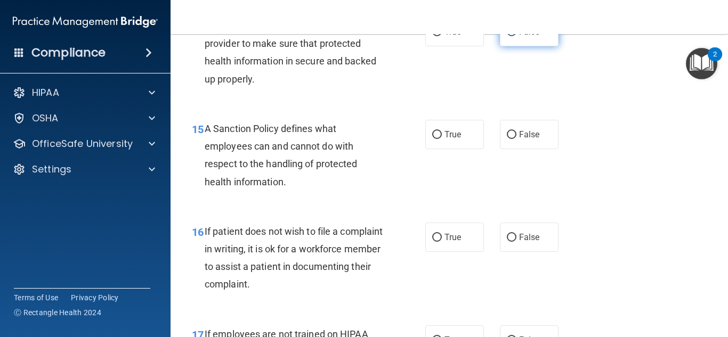
scroll to position [1679, 0]
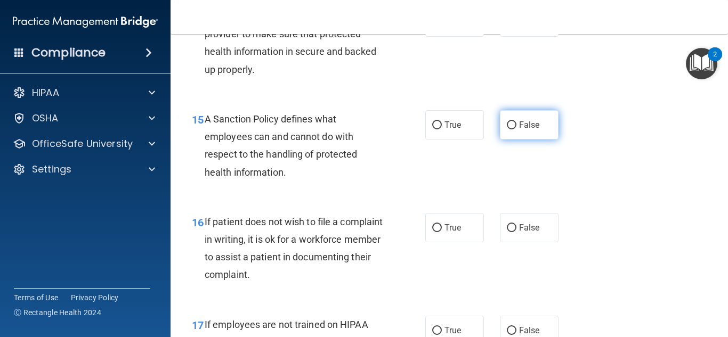
click at [510, 129] on input "False" at bounding box center [512, 126] width 10 height 8
radio input "true"
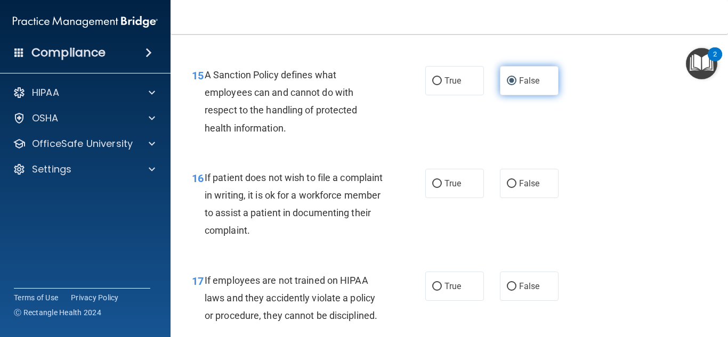
scroll to position [1770, 0]
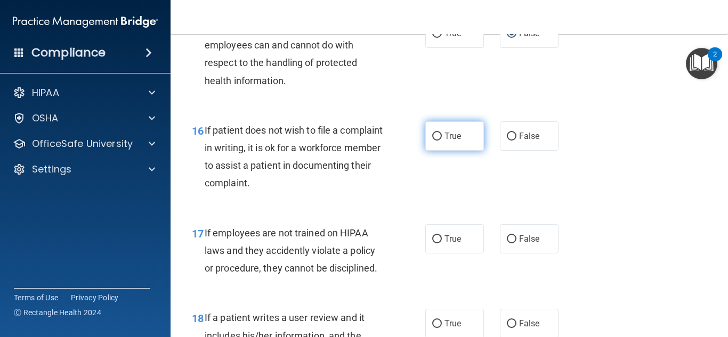
click at [433, 141] on input "True" at bounding box center [437, 137] width 10 height 8
radio input "true"
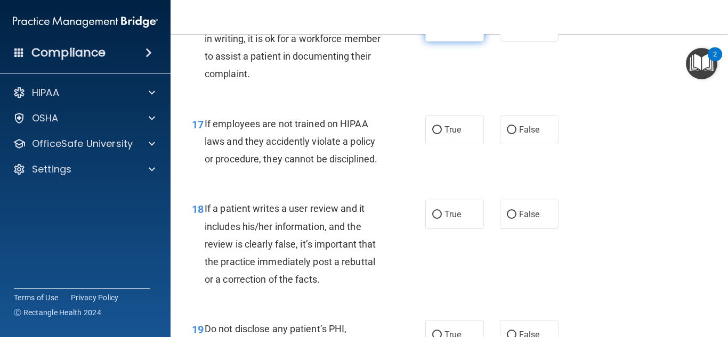
scroll to position [1881, 0]
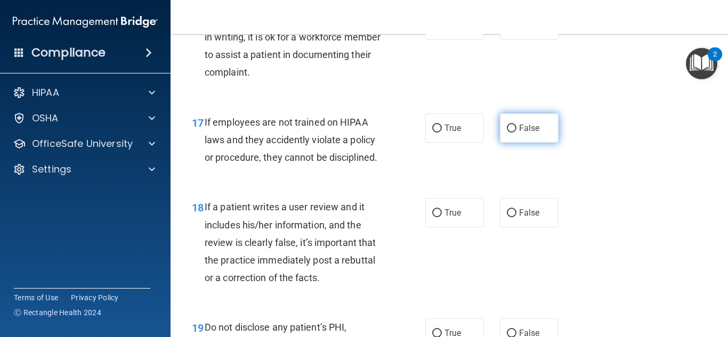
click at [507, 133] on input "False" at bounding box center [512, 129] width 10 height 8
radio input "true"
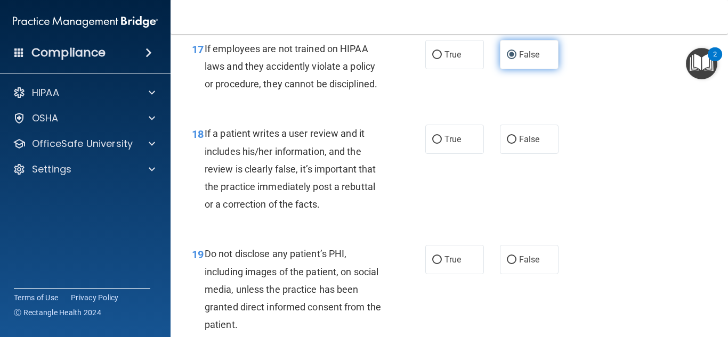
scroll to position [1958, 0]
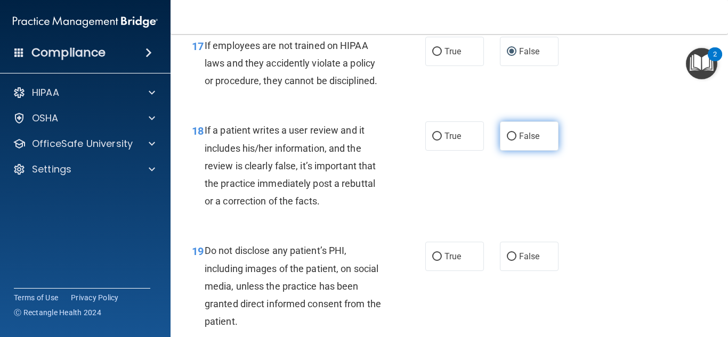
click at [509, 141] on input "False" at bounding box center [512, 137] width 10 height 8
radio input "true"
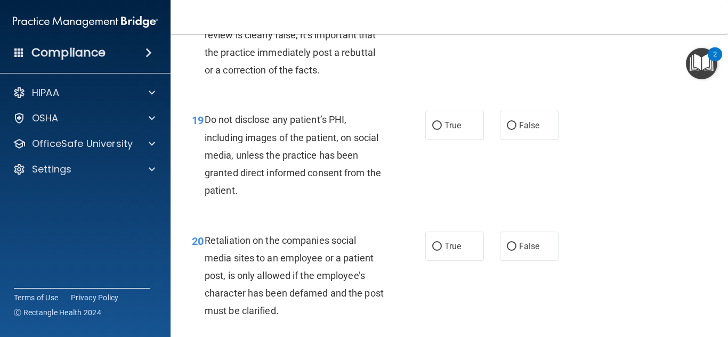
scroll to position [2092, 0]
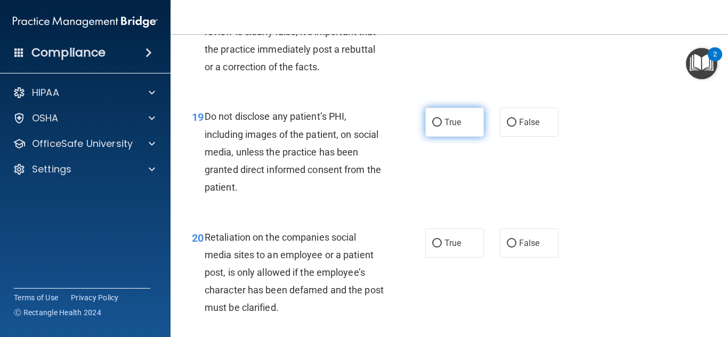
click at [435, 127] on input "True" at bounding box center [437, 123] width 10 height 8
radio input "true"
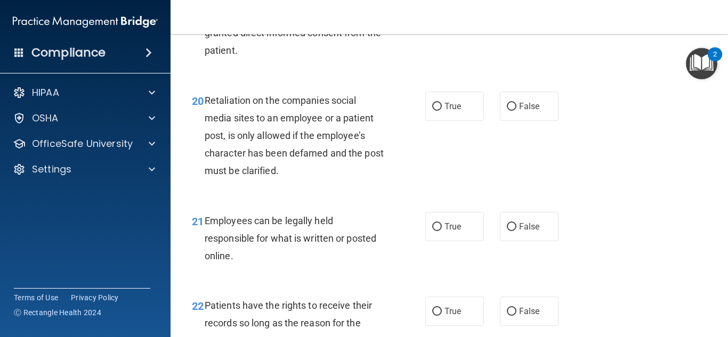
scroll to position [2233, 0]
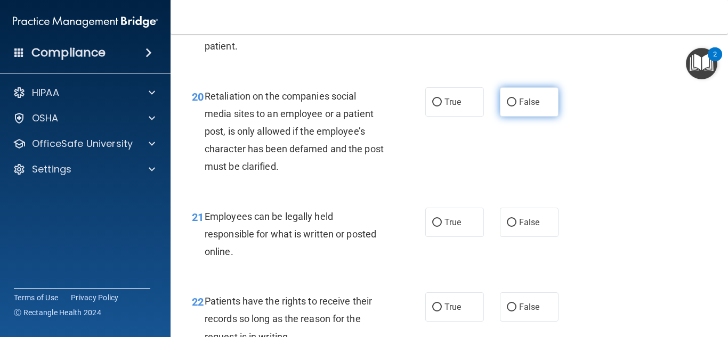
click at [507, 107] on input "False" at bounding box center [512, 103] width 10 height 8
radio input "true"
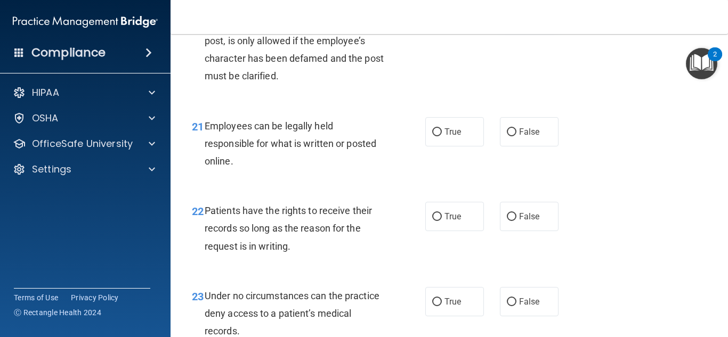
scroll to position [2326, 0]
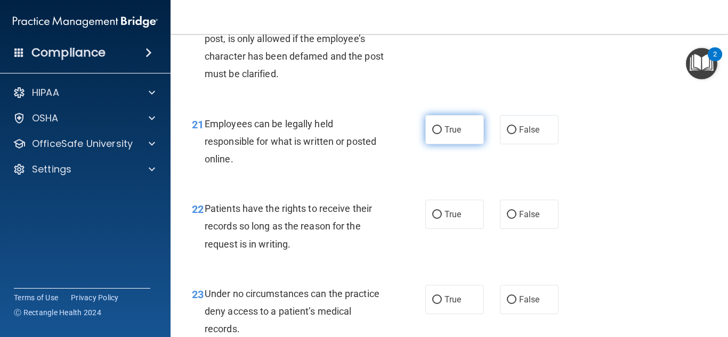
click at [435, 134] on input "True" at bounding box center [437, 130] width 10 height 8
radio input "true"
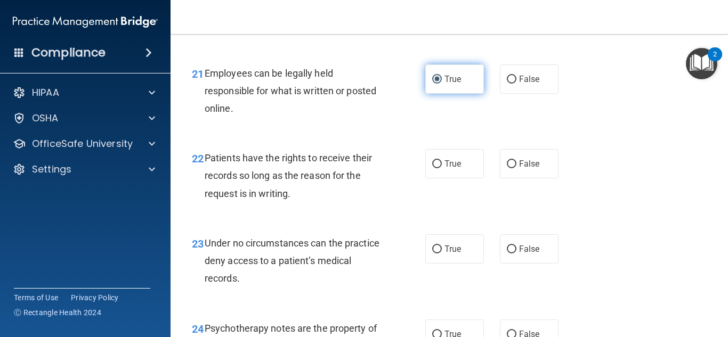
scroll to position [2436, 0]
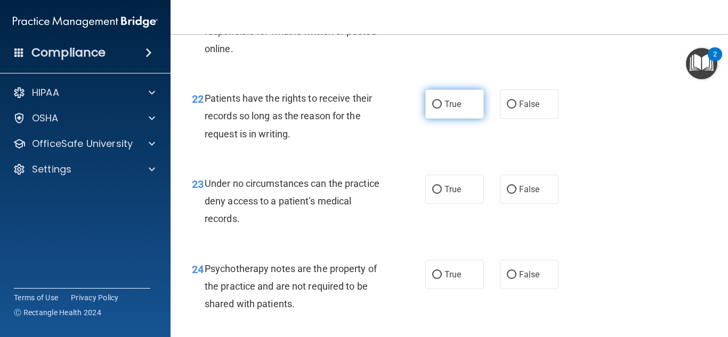
click at [438, 109] on input "True" at bounding box center [437, 105] width 10 height 8
radio input "true"
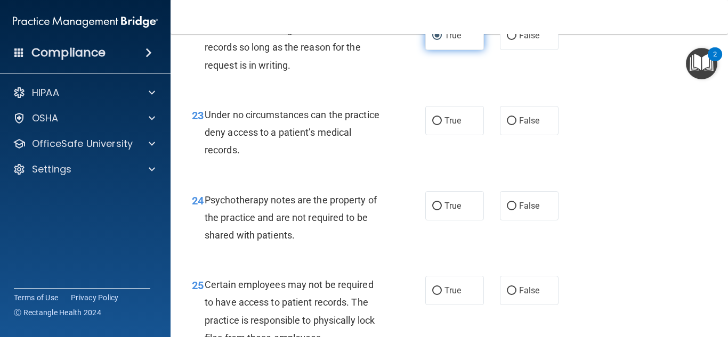
scroll to position [2512, 0]
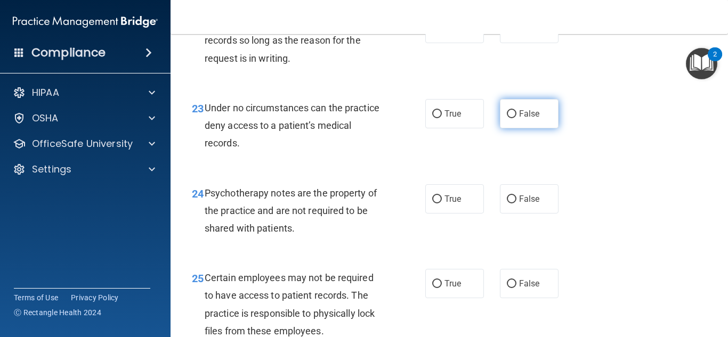
click at [507, 118] on input "False" at bounding box center [512, 114] width 10 height 8
radio input "true"
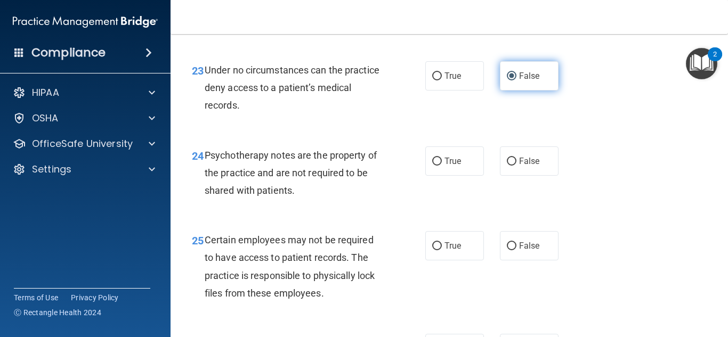
scroll to position [2613, 0]
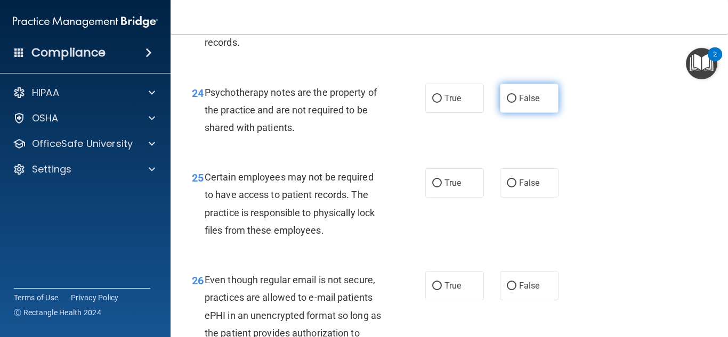
click at [509, 103] on input "False" at bounding box center [512, 99] width 10 height 8
radio input "true"
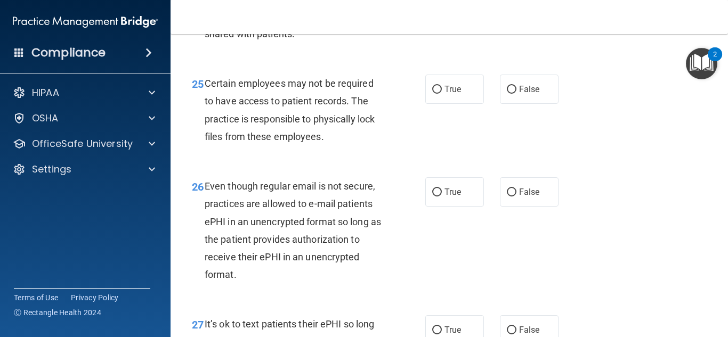
scroll to position [2708, 0]
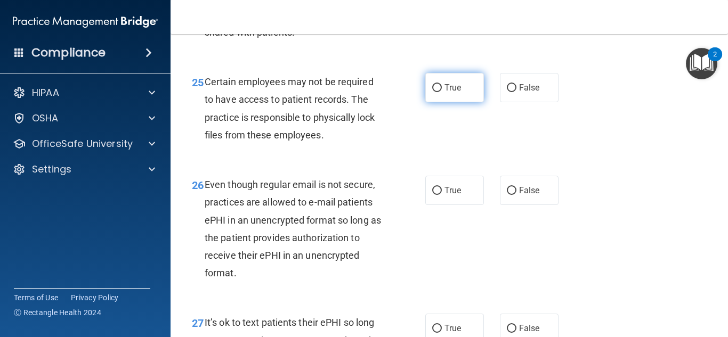
click at [435, 92] on input "True" at bounding box center [437, 88] width 10 height 8
radio input "true"
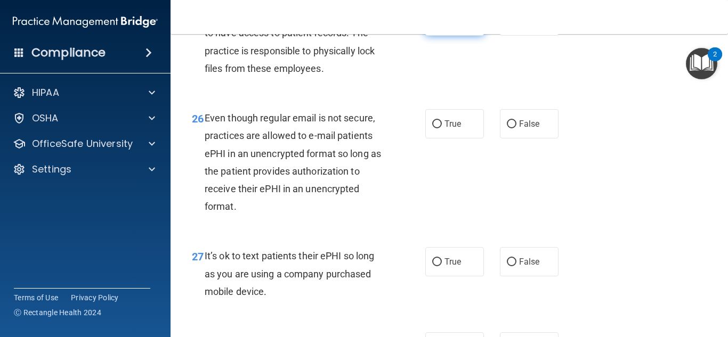
scroll to position [2775, 0]
click at [435, 128] on input "True" at bounding box center [437, 124] width 10 height 8
radio input "true"
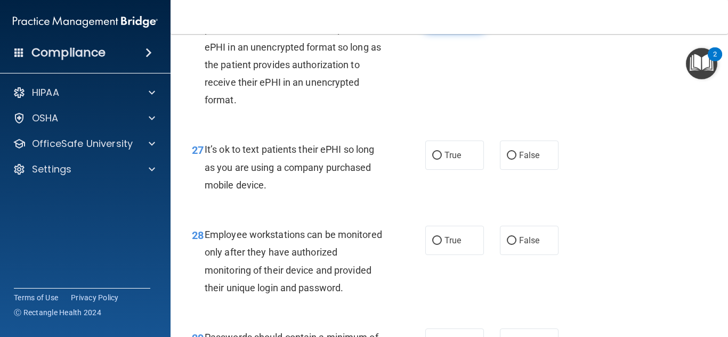
scroll to position [2887, 0]
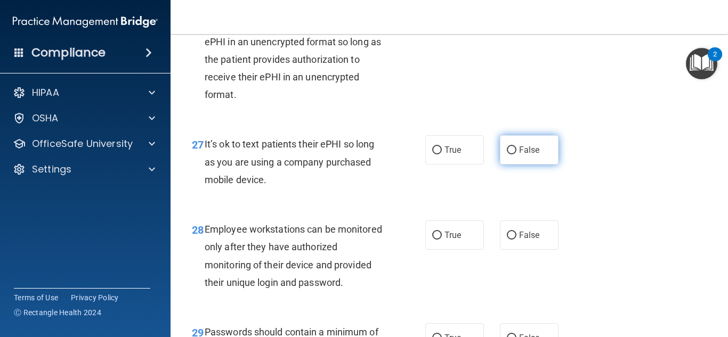
click at [507, 155] on input "False" at bounding box center [512, 151] width 10 height 8
radio input "true"
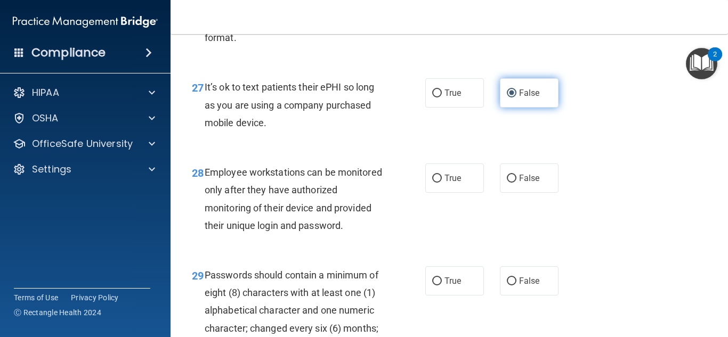
scroll to position [3014, 0]
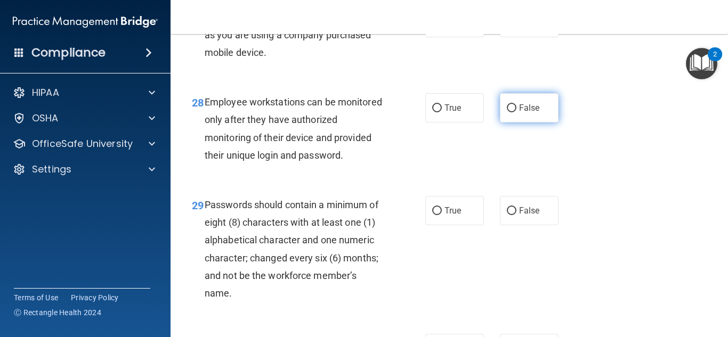
click at [509, 112] on input "False" at bounding box center [512, 108] width 10 height 8
radio input "true"
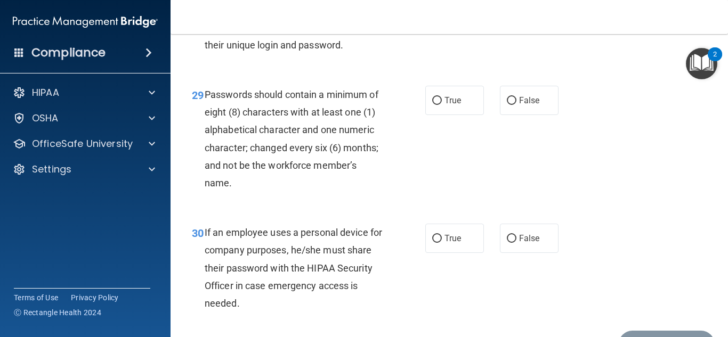
scroll to position [3128, 0]
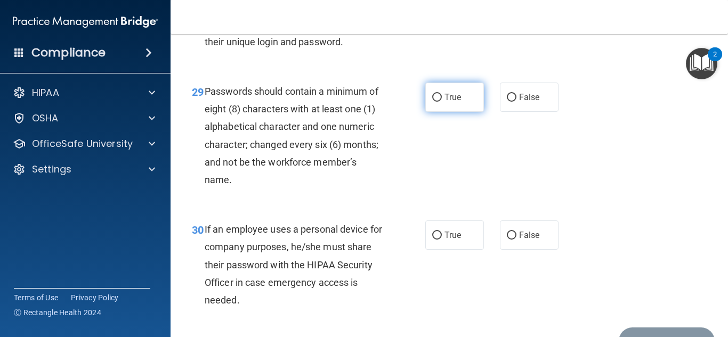
click at [436, 102] on input "True" at bounding box center [437, 98] width 10 height 8
radio input "true"
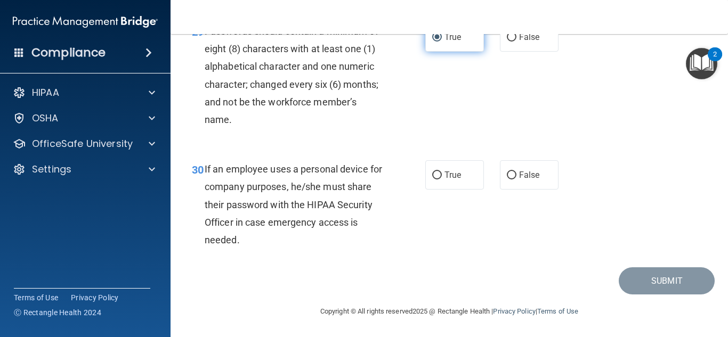
scroll to position [3223, 0]
click at [509, 175] on input "False" at bounding box center [512, 176] width 10 height 8
radio input "true"
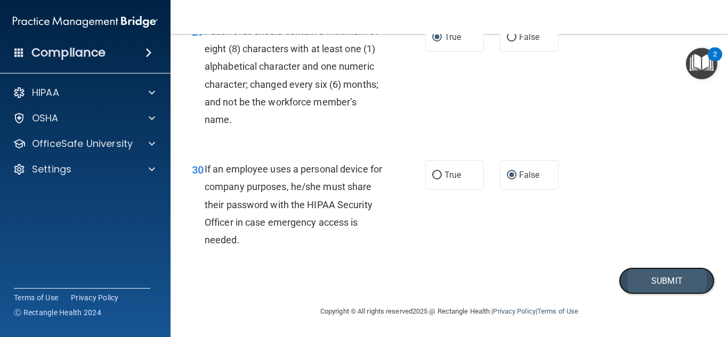
click at [644, 280] on button "Submit" at bounding box center [667, 281] width 96 height 27
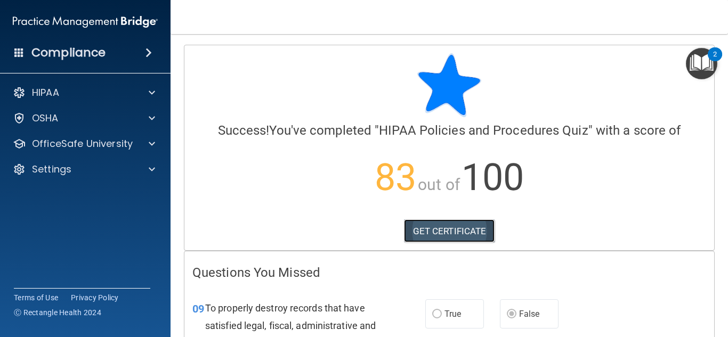
click at [449, 232] on link "GET CERTIFICATE" at bounding box center [449, 231] width 91 height 23
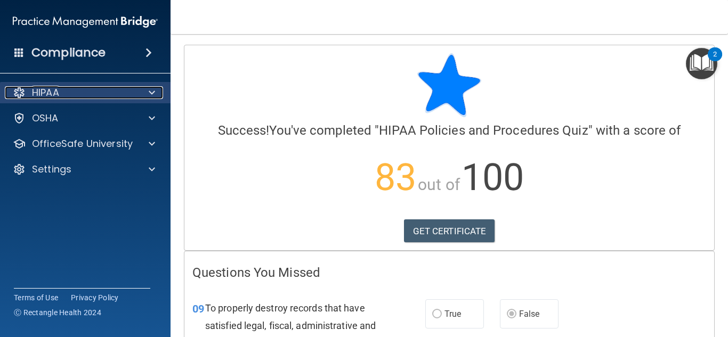
click at [151, 90] on span at bounding box center [152, 92] width 6 height 13
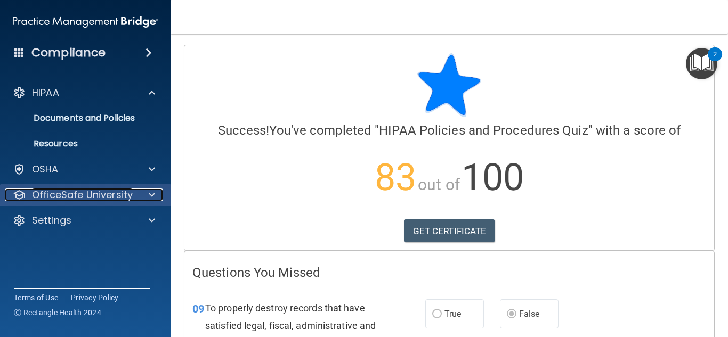
click at [148, 197] on div at bounding box center [150, 195] width 27 height 13
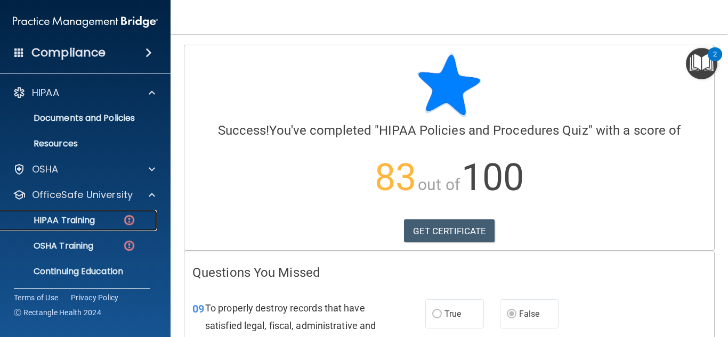
click at [64, 226] on p "HIPAA Training" at bounding box center [51, 220] width 88 height 11
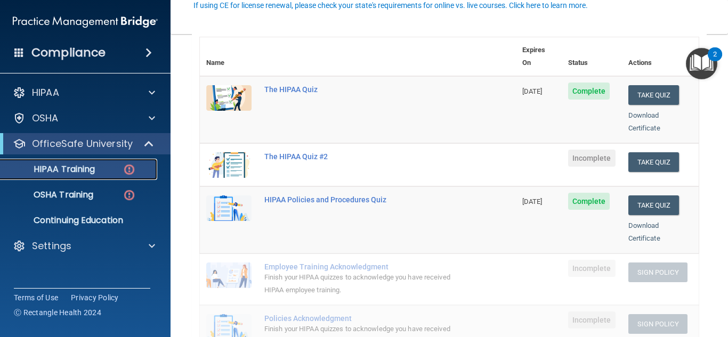
scroll to position [134, 0]
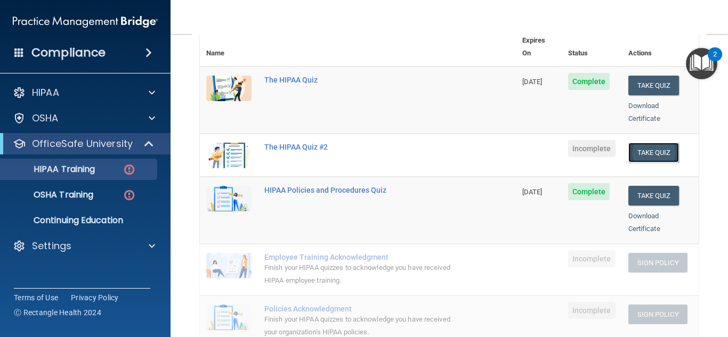
click at [642, 143] on button "Take Quiz" at bounding box center [653, 153] width 51 height 20
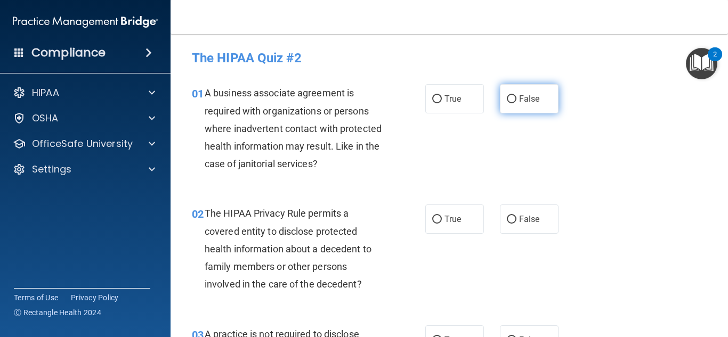
click at [509, 99] on input "False" at bounding box center [512, 99] width 10 height 8
radio input "true"
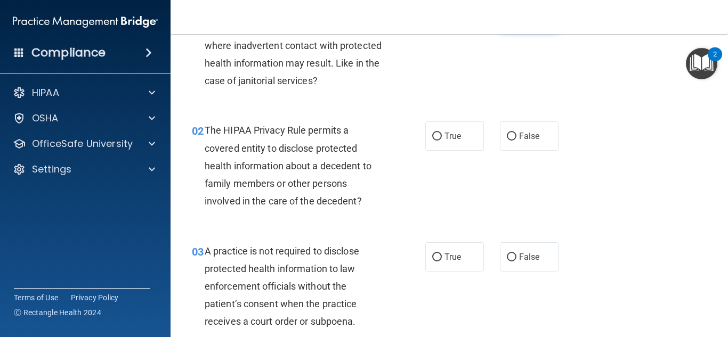
scroll to position [84, 0]
click at [507, 135] on input "False" at bounding box center [512, 136] width 10 height 8
radio input "true"
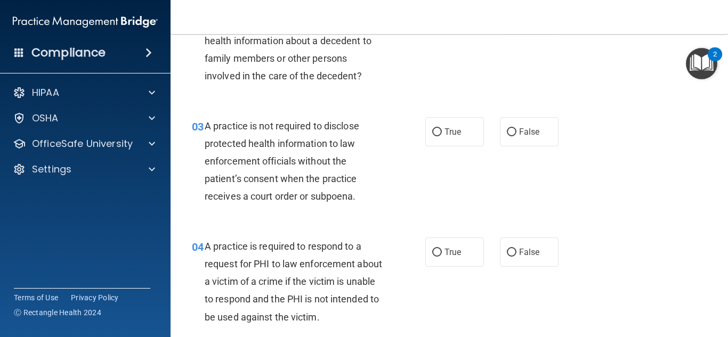
scroll to position [209, 0]
click at [509, 129] on input "False" at bounding box center [512, 132] width 10 height 8
radio input "true"
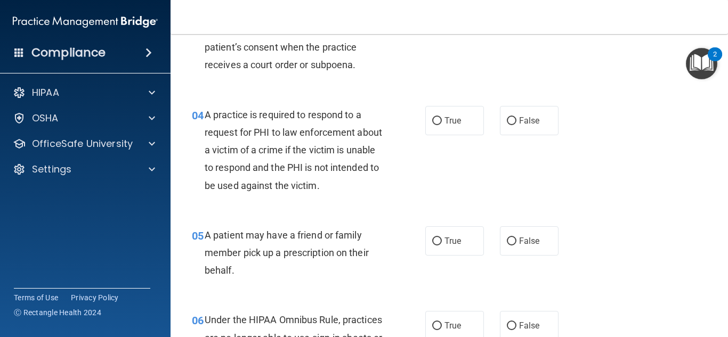
scroll to position [342, 0]
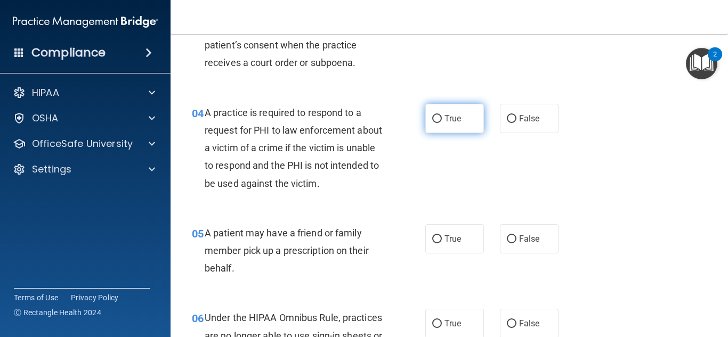
click at [435, 122] on input "True" at bounding box center [437, 119] width 10 height 8
radio input "true"
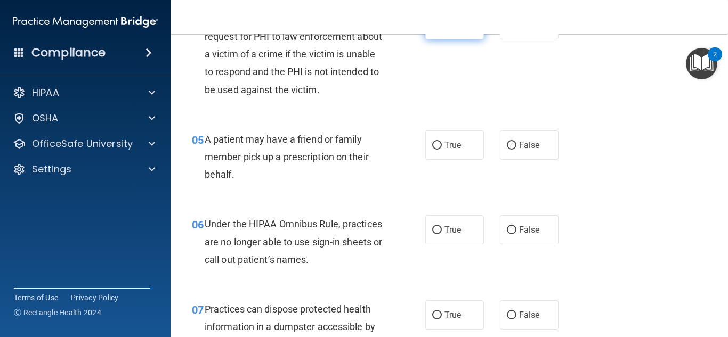
scroll to position [438, 0]
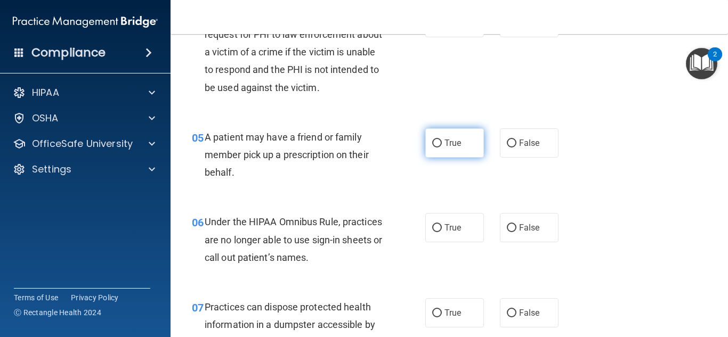
click at [438, 141] on input "True" at bounding box center [437, 144] width 10 height 8
radio input "true"
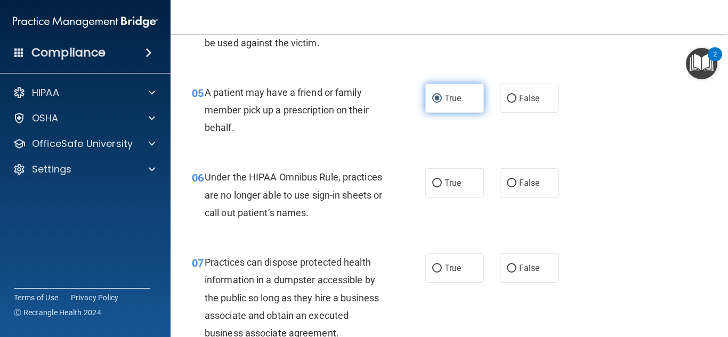
scroll to position [528, 0]
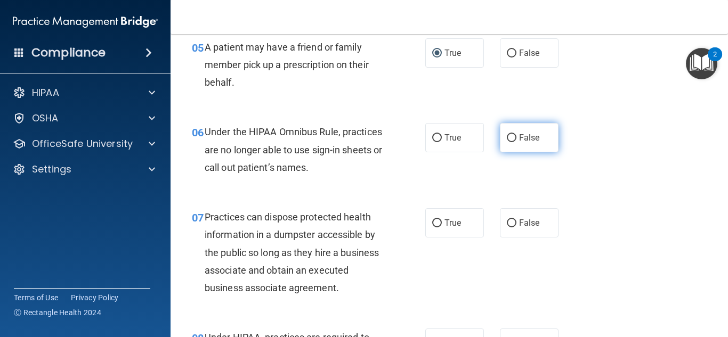
click at [507, 136] on input "False" at bounding box center [512, 138] width 10 height 8
radio input "true"
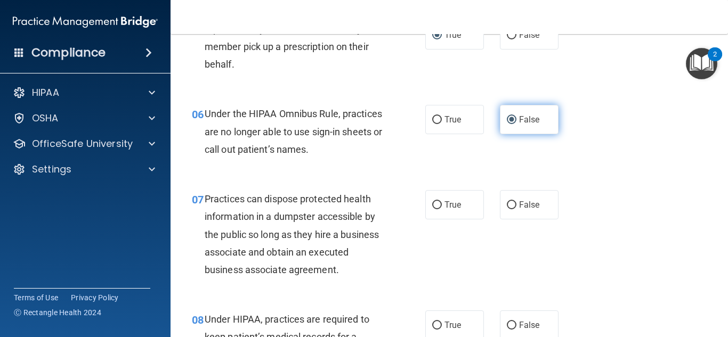
scroll to position [548, 0]
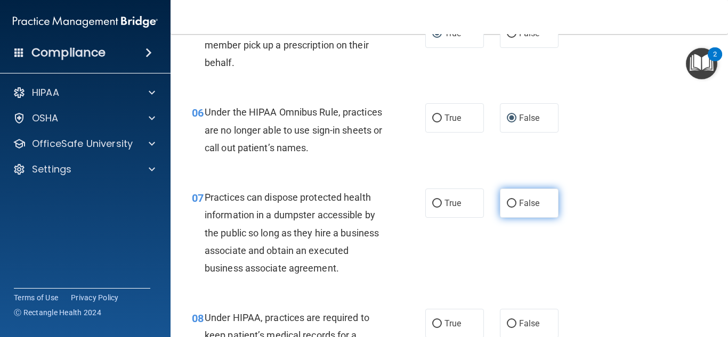
click at [507, 204] on input "False" at bounding box center [512, 204] width 10 height 8
radio input "true"
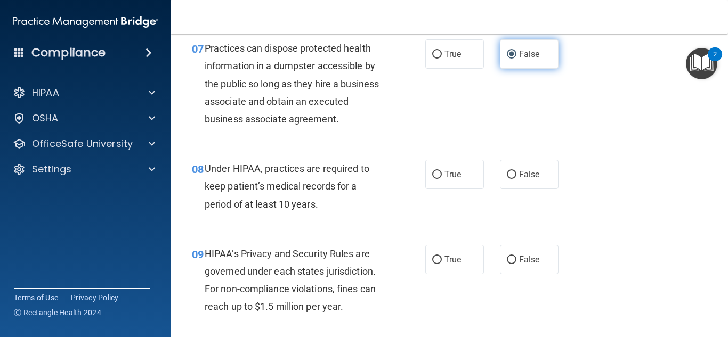
scroll to position [703, 0]
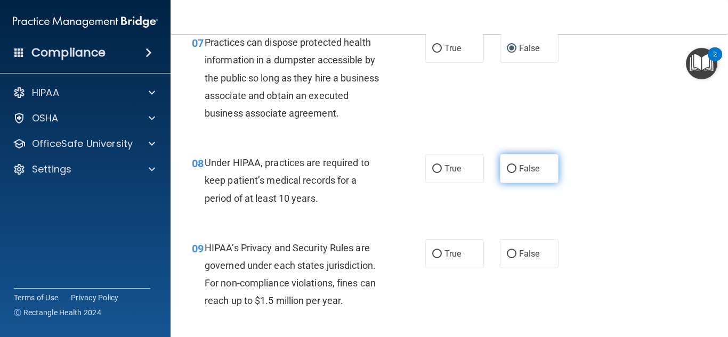
click at [509, 166] on input "False" at bounding box center [512, 169] width 10 height 8
radio input "true"
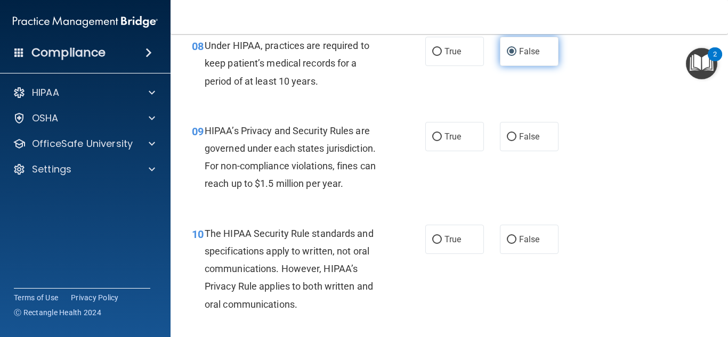
scroll to position [822, 0]
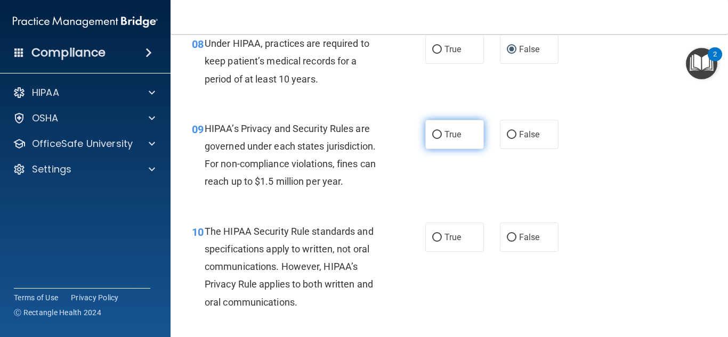
click at [432, 138] on input "True" at bounding box center [437, 135] width 10 height 8
radio input "true"
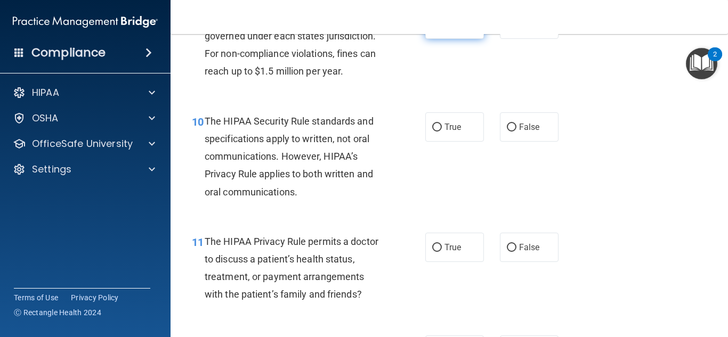
scroll to position [936, 0]
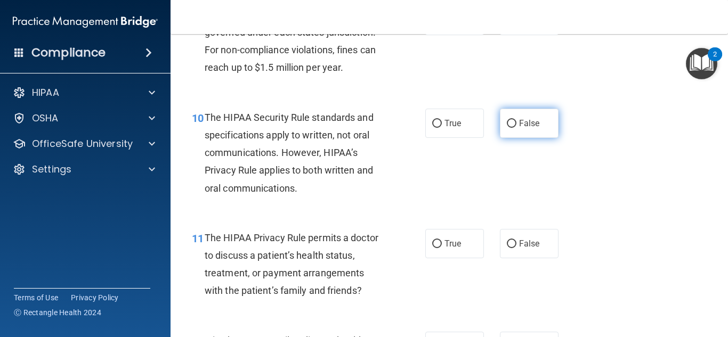
click at [511, 123] on input "False" at bounding box center [512, 124] width 10 height 8
radio input "true"
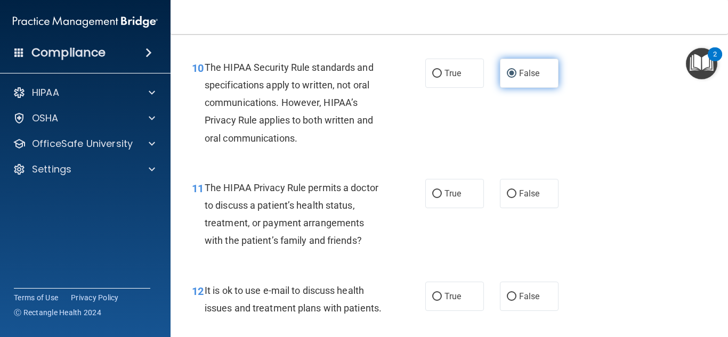
scroll to position [1048, 0]
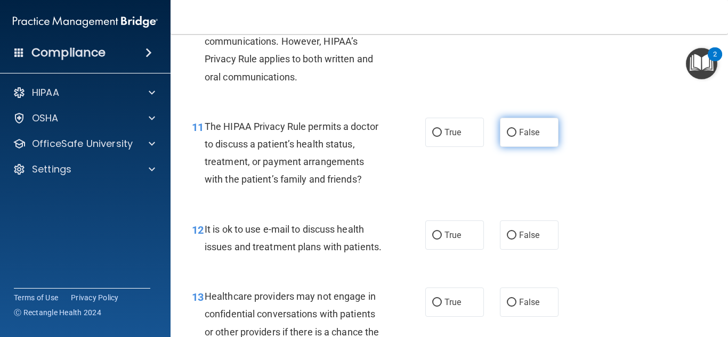
click at [511, 132] on input "False" at bounding box center [512, 133] width 10 height 8
radio input "true"
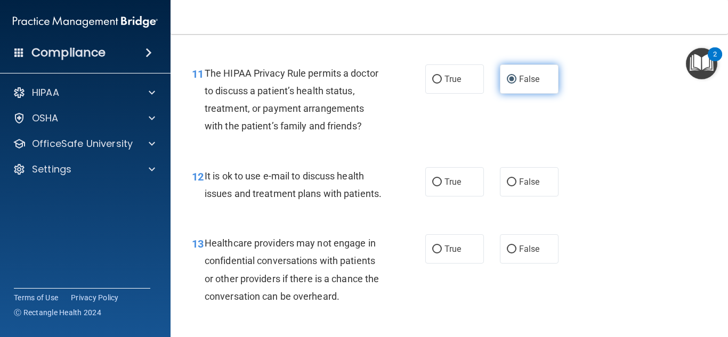
scroll to position [1145, 0]
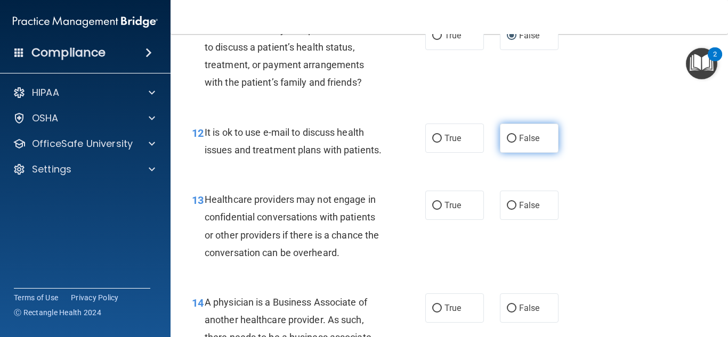
click at [507, 136] on input "False" at bounding box center [512, 139] width 10 height 8
radio input "true"
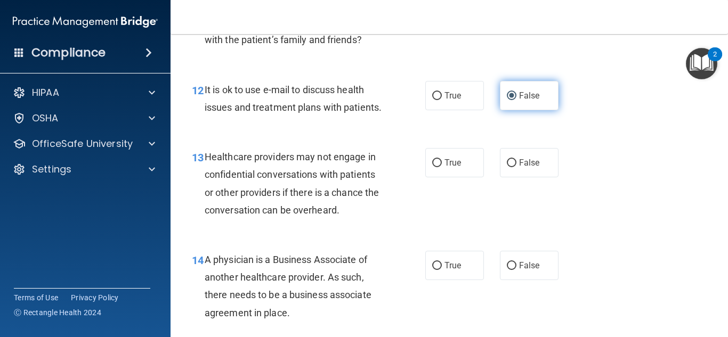
scroll to position [1201, 0]
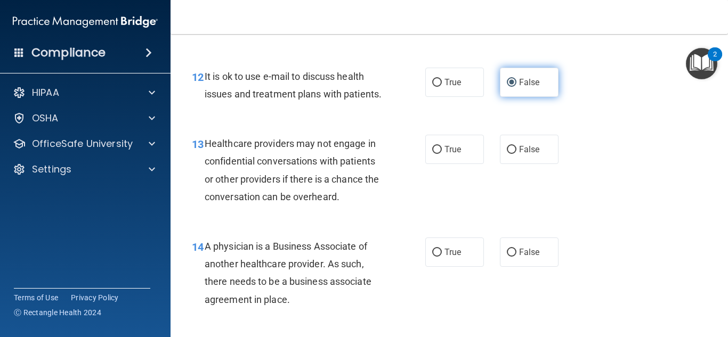
click at [509, 86] on input "False" at bounding box center [512, 83] width 10 height 8
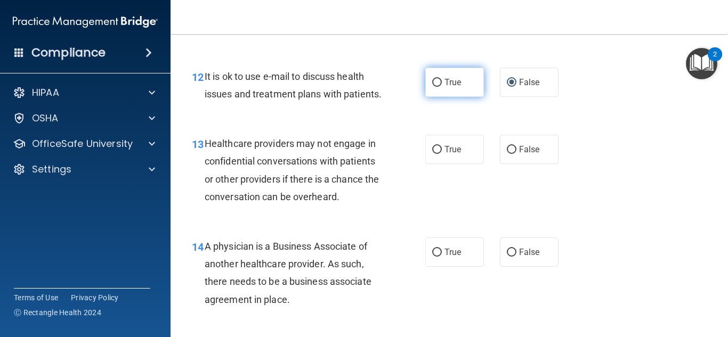
click at [436, 82] on input "True" at bounding box center [437, 83] width 10 height 8
radio input "true"
radio input "false"
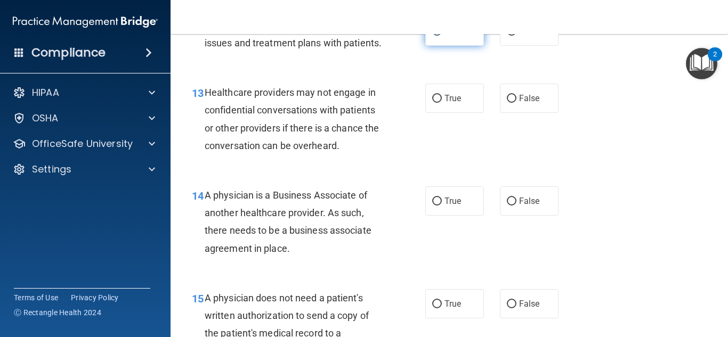
scroll to position [1264, 0]
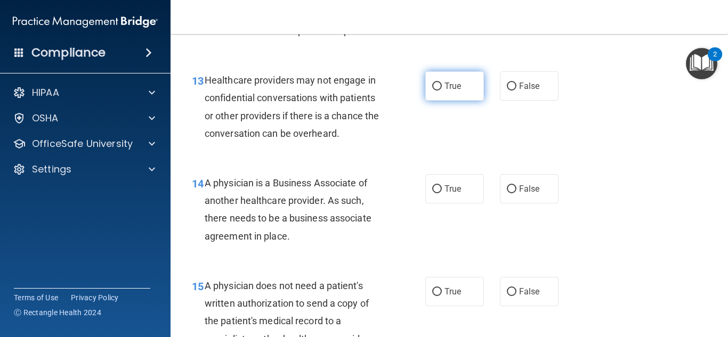
click at [434, 91] on input "True" at bounding box center [437, 87] width 10 height 8
radio input "true"
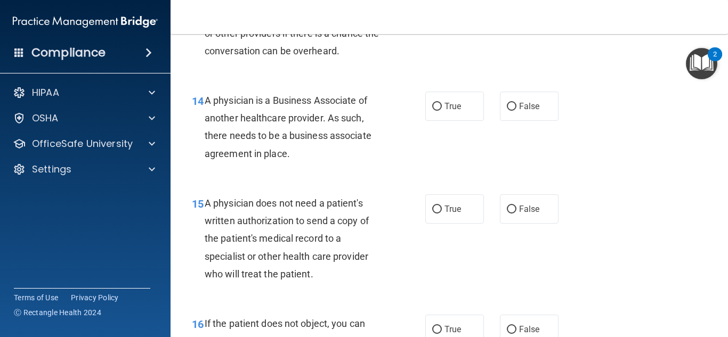
scroll to position [1356, 0]
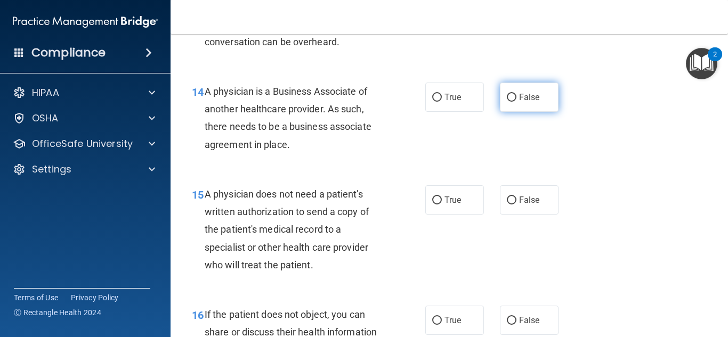
click at [508, 102] on input "False" at bounding box center [512, 98] width 10 height 8
radio input "true"
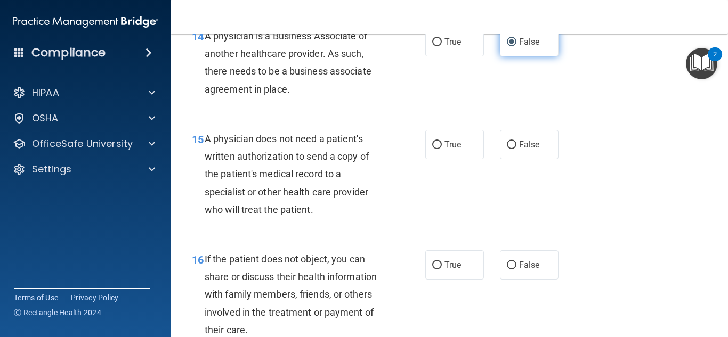
scroll to position [1461, 0]
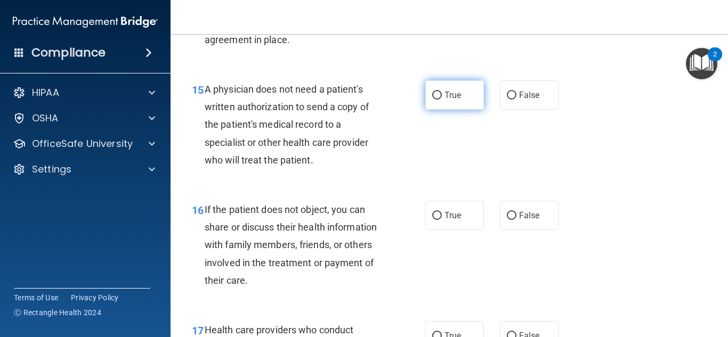
click at [436, 100] on input "True" at bounding box center [437, 96] width 10 height 8
radio input "true"
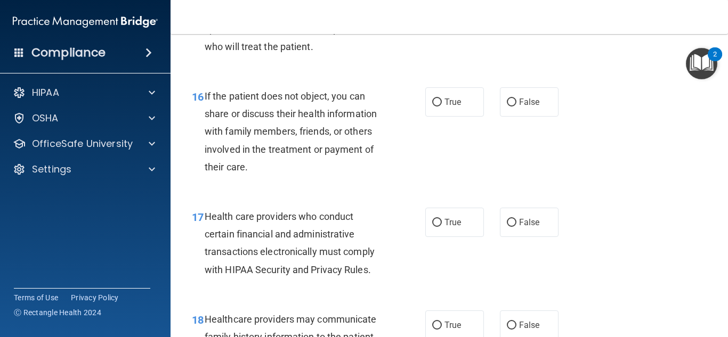
scroll to position [1576, 0]
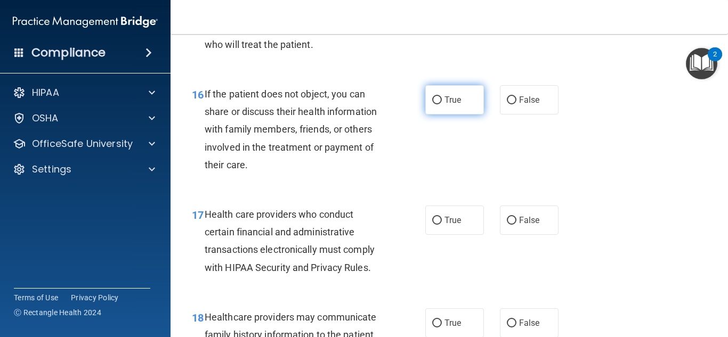
click at [436, 104] on input "True" at bounding box center [437, 100] width 10 height 8
radio input "true"
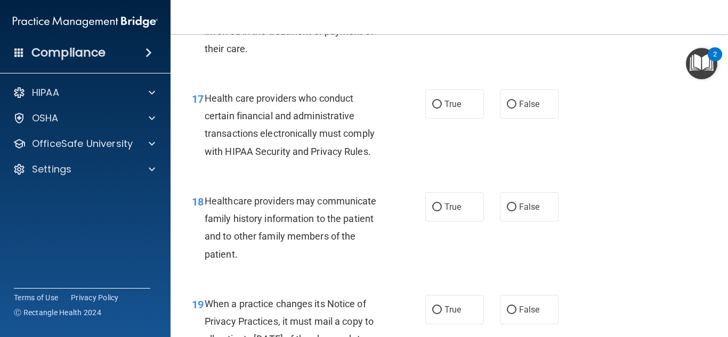
scroll to position [1697, 0]
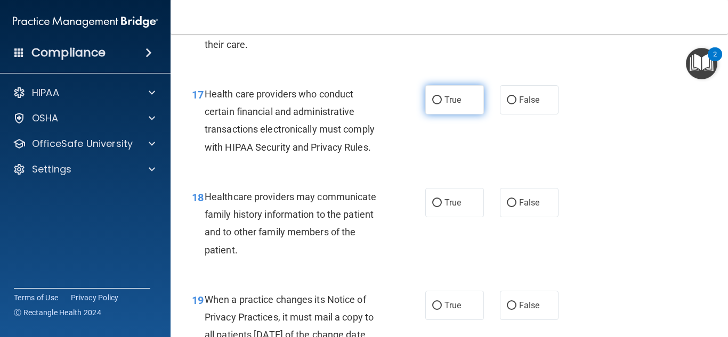
click at [436, 104] on input "True" at bounding box center [437, 100] width 10 height 8
radio input "true"
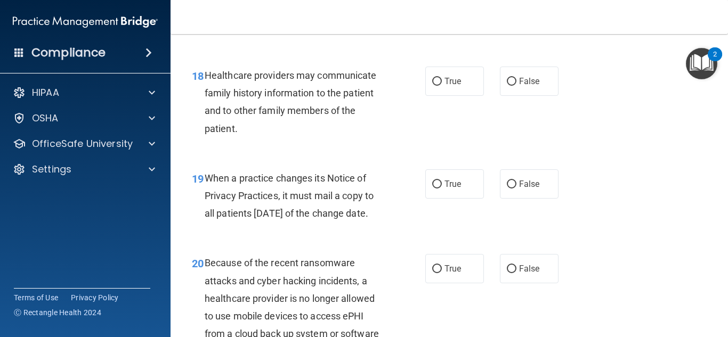
scroll to position [1819, 0]
click at [508, 85] on input "False" at bounding box center [512, 81] width 10 height 8
radio input "true"
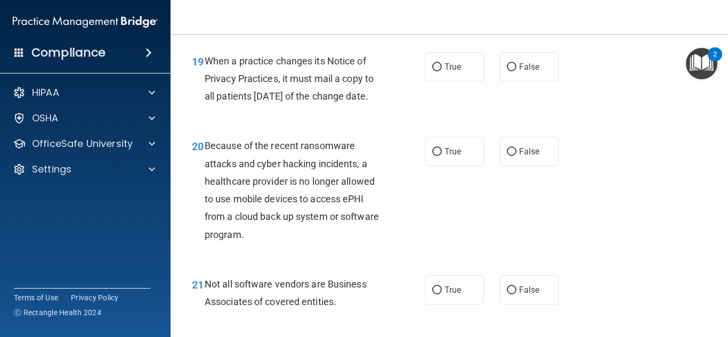
scroll to position [1928, 0]
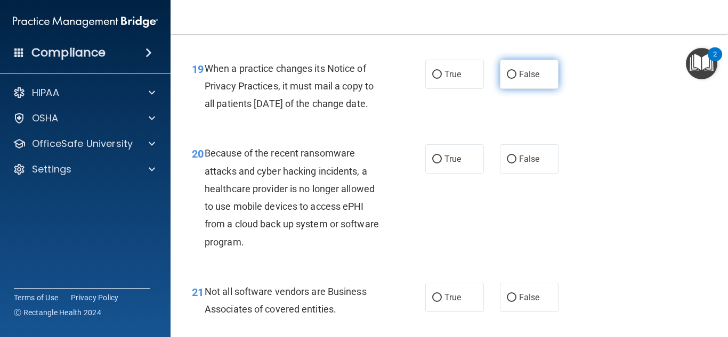
click at [508, 79] on input "False" at bounding box center [512, 75] width 10 height 8
radio input "true"
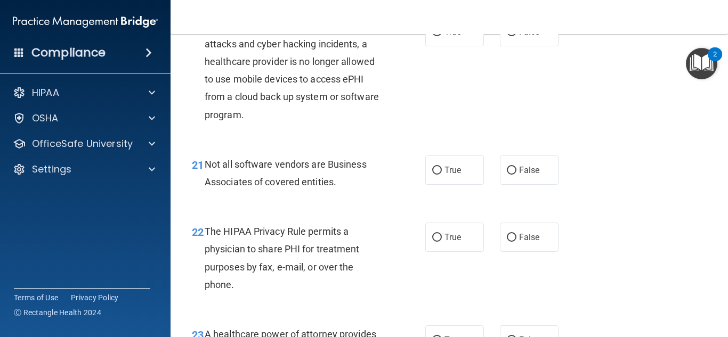
scroll to position [2069, 0]
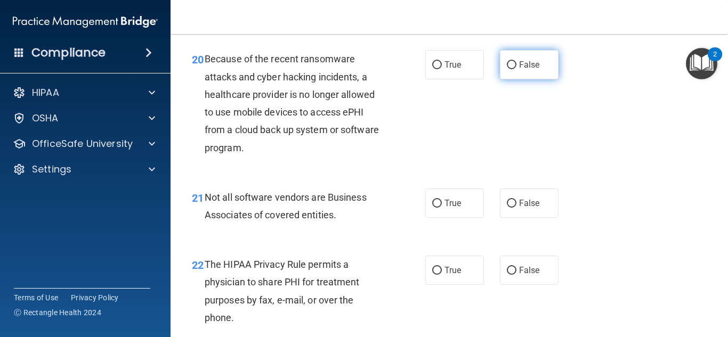
click at [508, 69] on input "False" at bounding box center [512, 65] width 10 height 8
radio input "true"
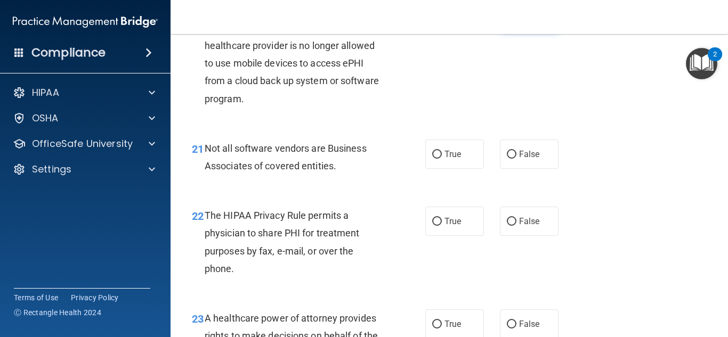
scroll to position [2092, 0]
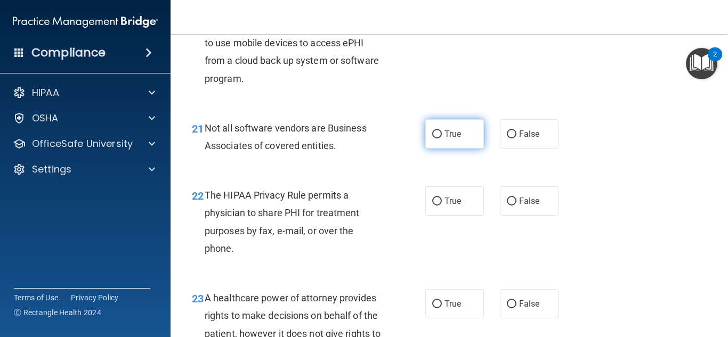
click at [433, 139] on input "True" at bounding box center [437, 135] width 10 height 8
radio input "true"
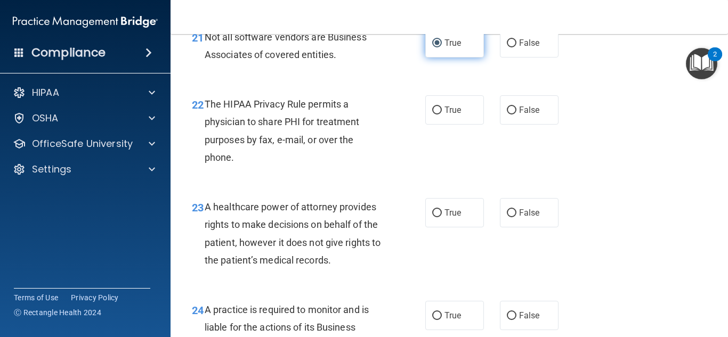
scroll to position [2209, 0]
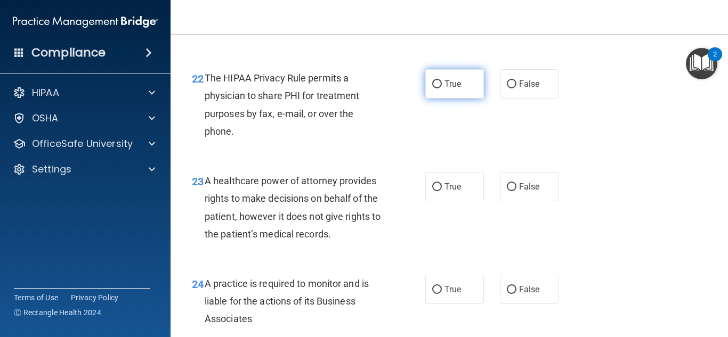
click at [436, 88] on input "True" at bounding box center [437, 84] width 10 height 8
radio input "true"
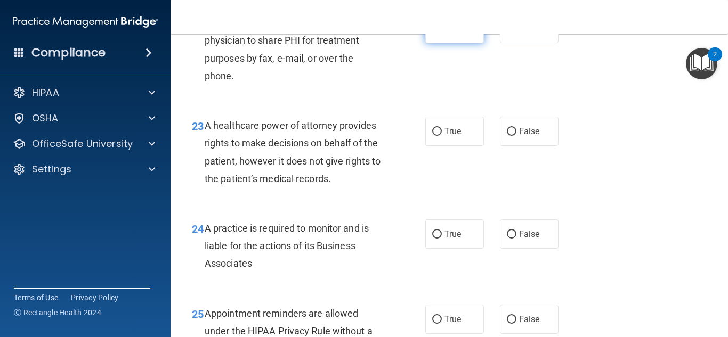
scroll to position [2296, 0]
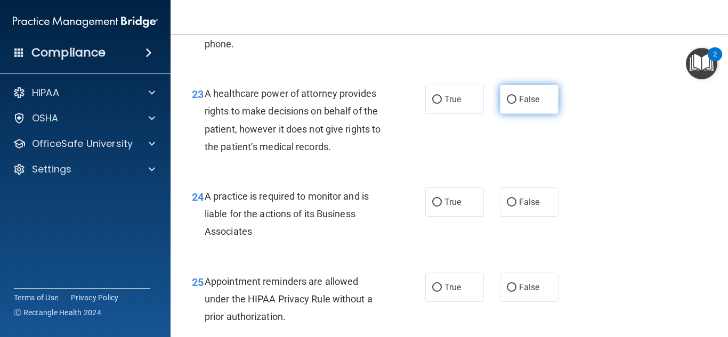
click at [508, 104] on input "False" at bounding box center [512, 100] width 10 height 8
radio input "true"
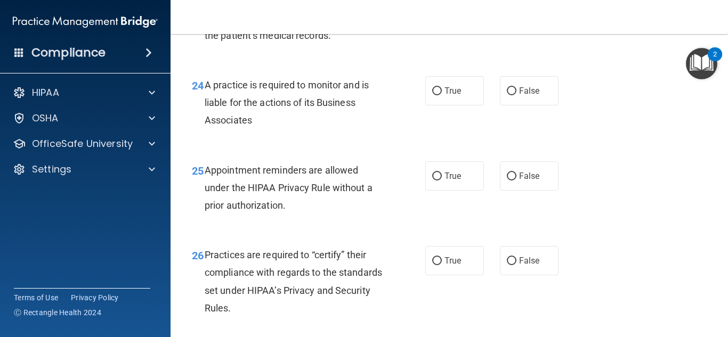
scroll to position [2408, 0]
click at [434, 95] on input "True" at bounding box center [437, 91] width 10 height 8
radio input "true"
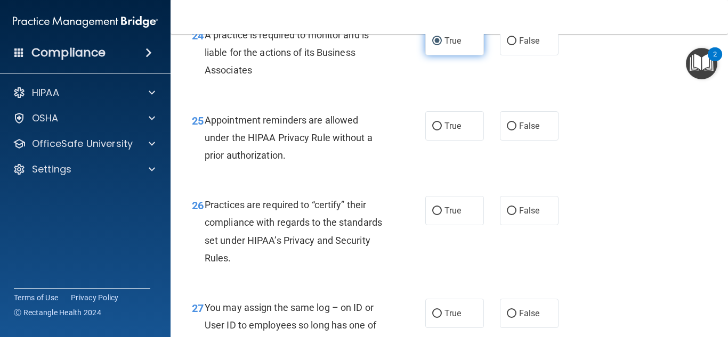
scroll to position [2481, 0]
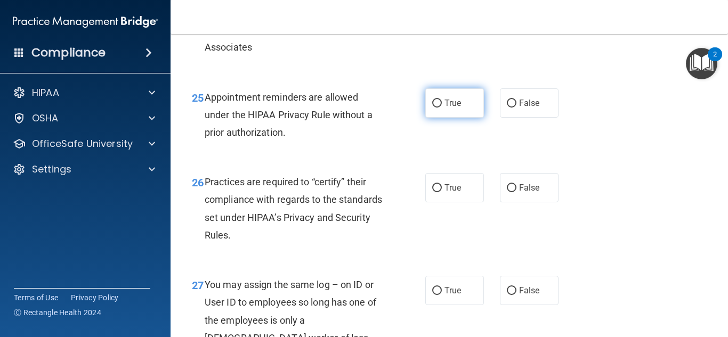
click at [434, 108] on input "True" at bounding box center [437, 104] width 10 height 8
radio input "true"
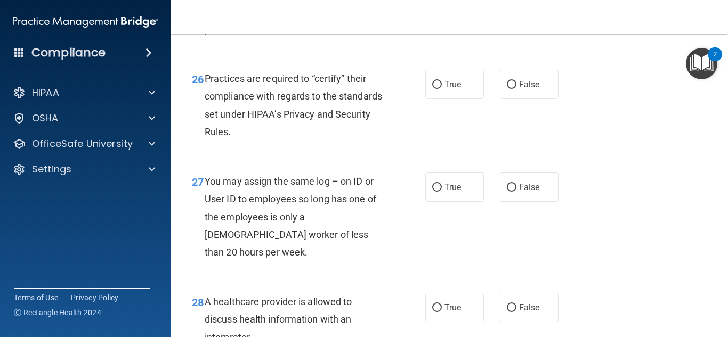
scroll to position [2588, 0]
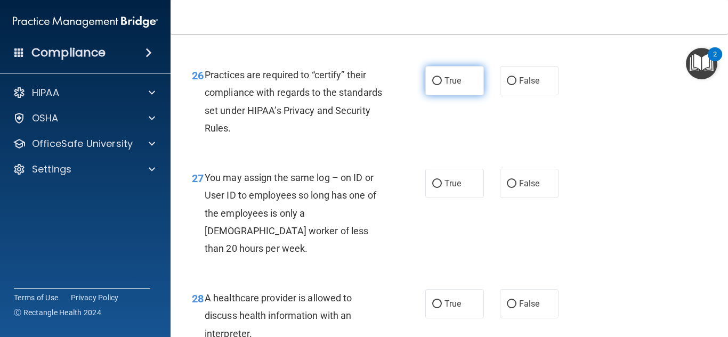
click at [435, 85] on input "True" at bounding box center [437, 81] width 10 height 8
radio input "true"
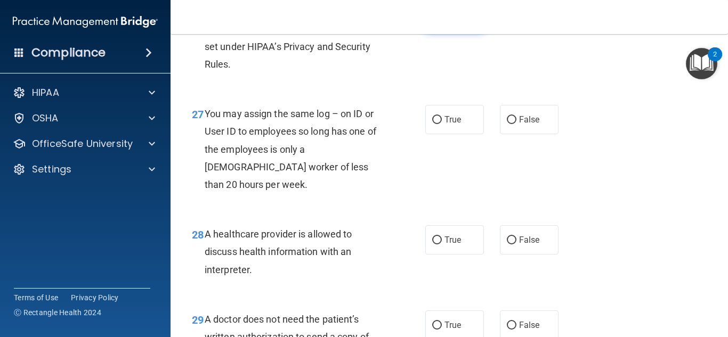
scroll to position [2685, 0]
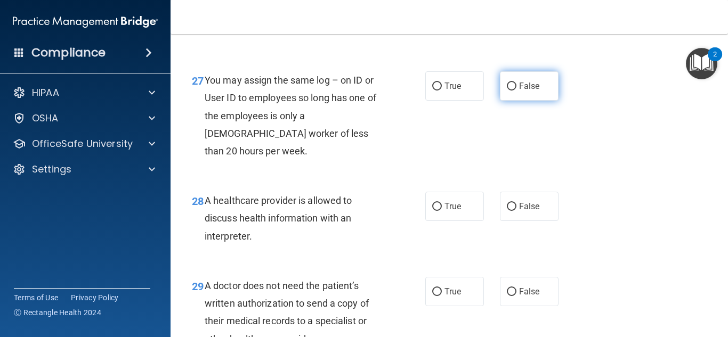
click at [508, 91] on input "False" at bounding box center [512, 87] width 10 height 8
radio input "true"
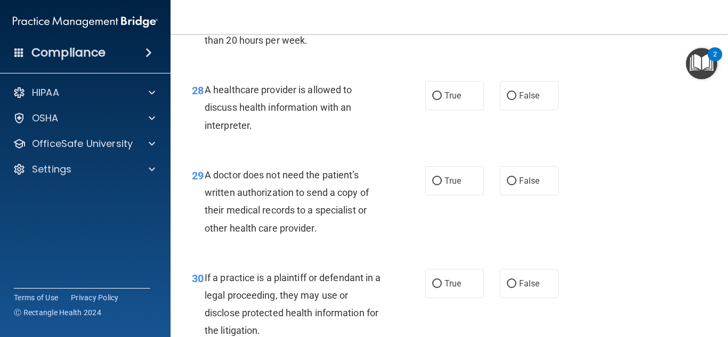
scroll to position [2798, 0]
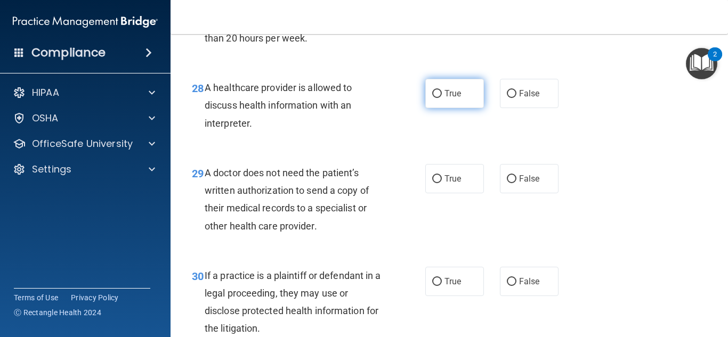
click at [436, 98] on input "True" at bounding box center [437, 94] width 10 height 8
radio input "true"
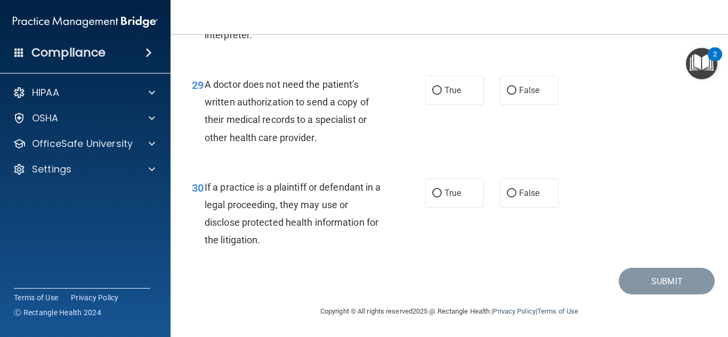
scroll to position [2900, 0]
click at [437, 94] on input "True" at bounding box center [437, 91] width 10 height 8
radio input "true"
click at [434, 191] on input "True" at bounding box center [437, 194] width 10 height 8
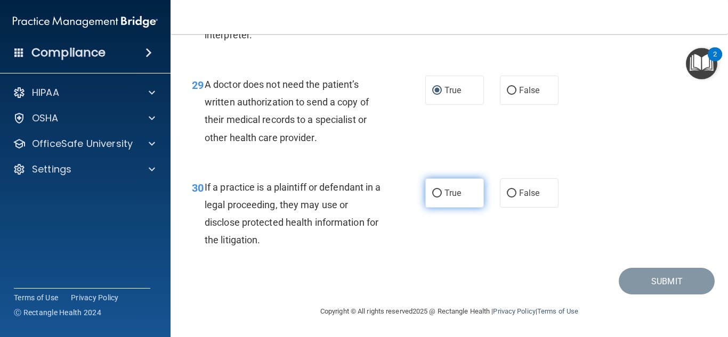
radio input "true"
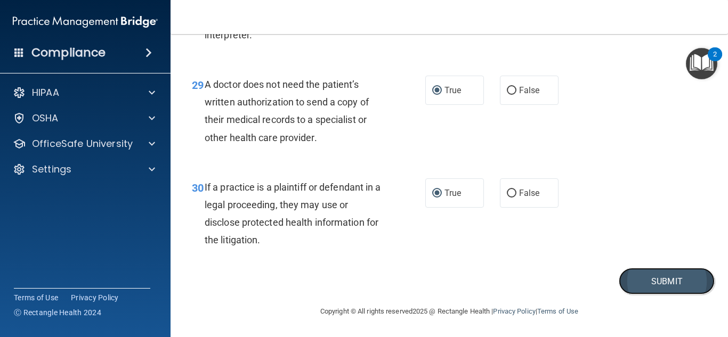
click at [646, 280] on button "Submit" at bounding box center [667, 281] width 96 height 27
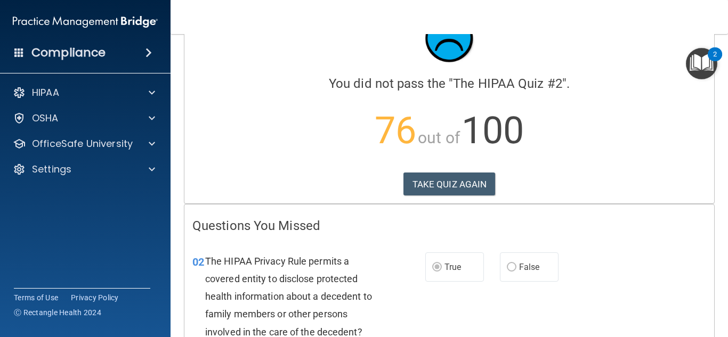
scroll to position [45, 0]
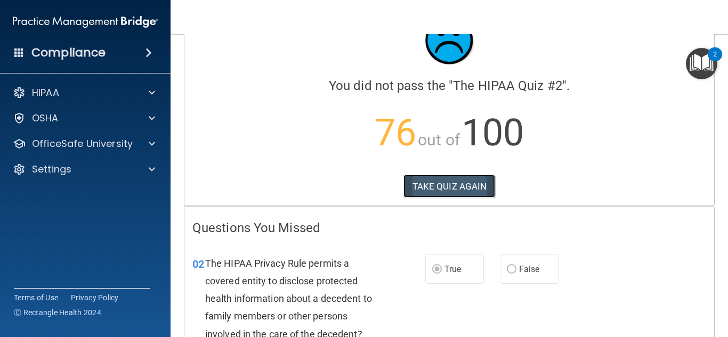
click at [446, 191] on button "TAKE QUIZ AGAIN" at bounding box center [449, 186] width 92 height 23
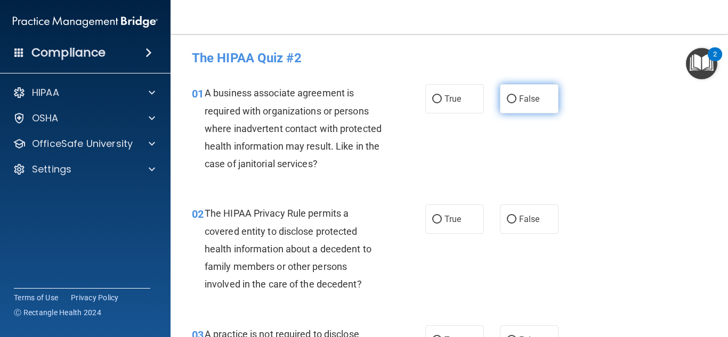
click at [509, 96] on input "False" at bounding box center [512, 99] width 10 height 8
radio input "true"
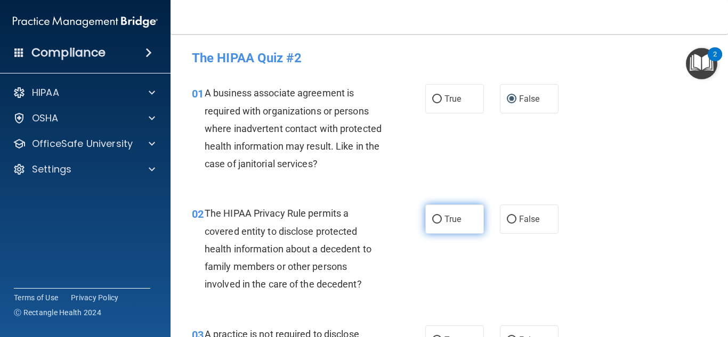
click at [434, 220] on input "True" at bounding box center [437, 220] width 10 height 8
radio input "true"
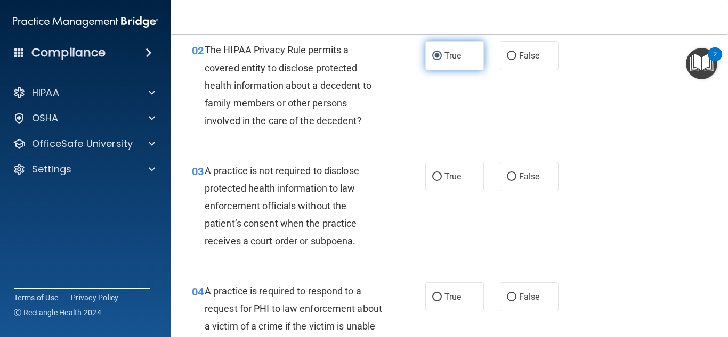
scroll to position [165, 0]
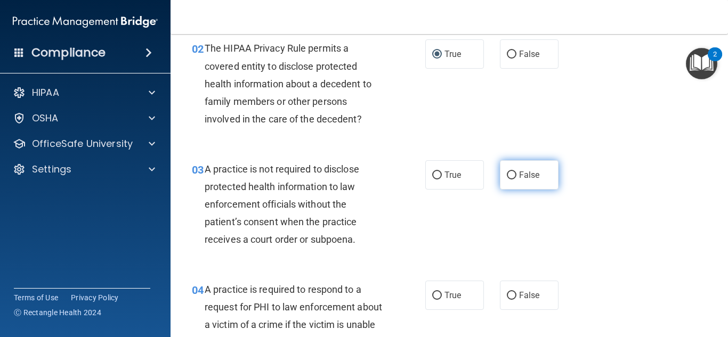
click at [507, 173] on input "False" at bounding box center [512, 176] width 10 height 8
radio input "true"
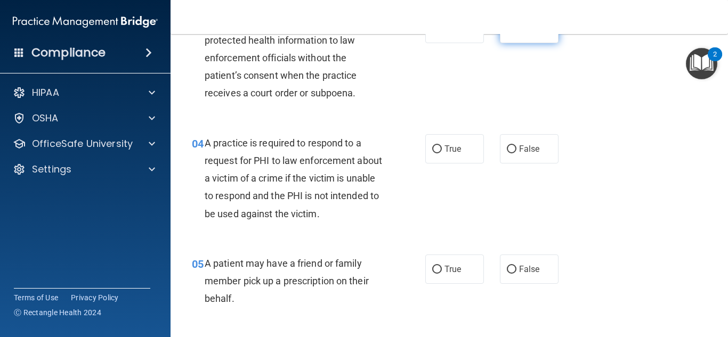
scroll to position [315, 0]
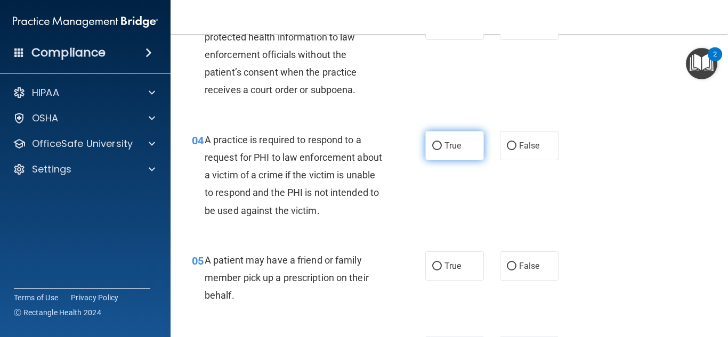
click at [438, 144] on input "True" at bounding box center [437, 146] width 10 height 8
radio input "true"
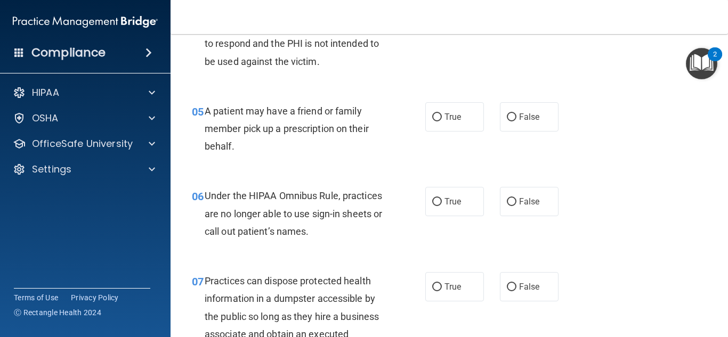
scroll to position [465, 0]
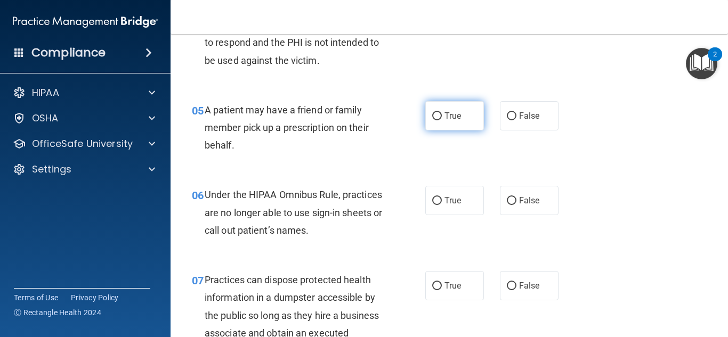
click at [434, 115] on input "True" at bounding box center [437, 116] width 10 height 8
radio input "true"
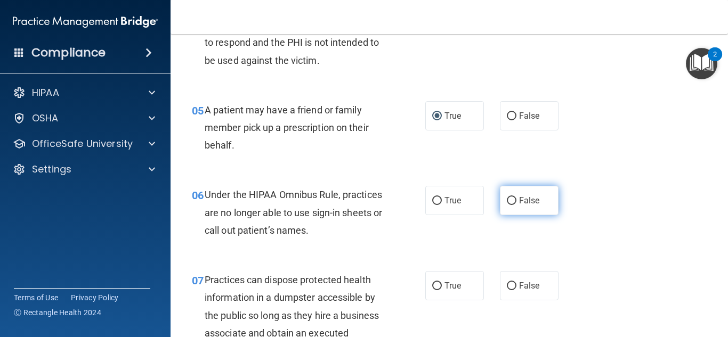
click at [509, 203] on input "False" at bounding box center [512, 201] width 10 height 8
radio input "true"
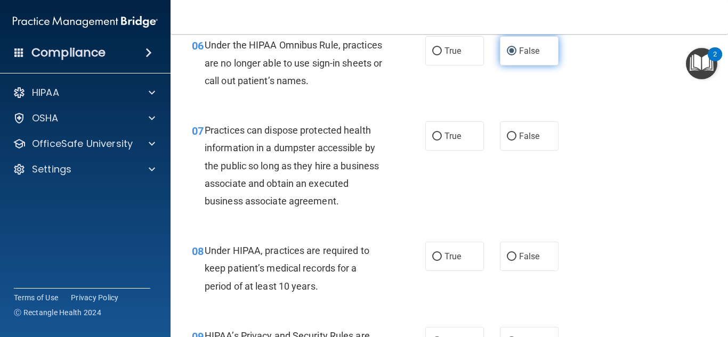
scroll to position [622, 0]
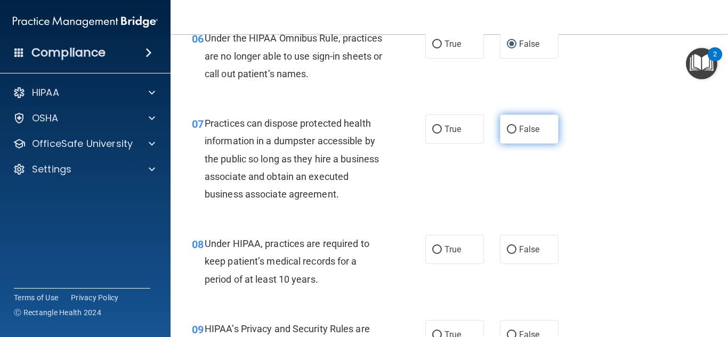
click at [508, 129] on input "False" at bounding box center [512, 130] width 10 height 8
radio input "true"
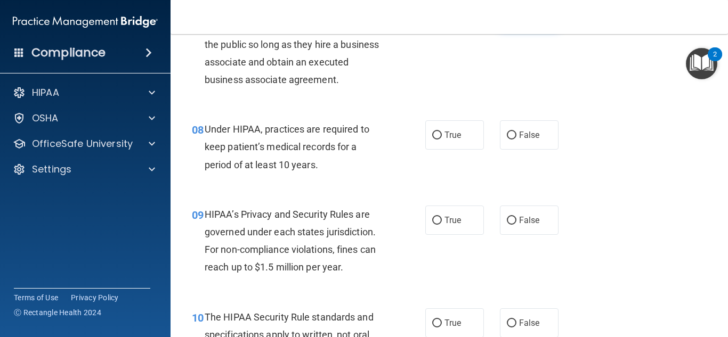
scroll to position [741, 0]
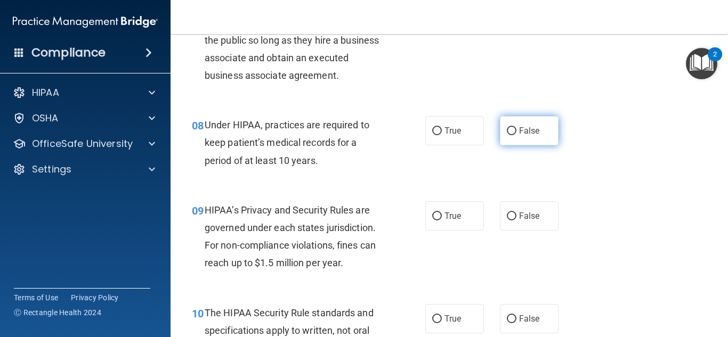
click at [507, 132] on input "False" at bounding box center [512, 131] width 10 height 8
radio input "true"
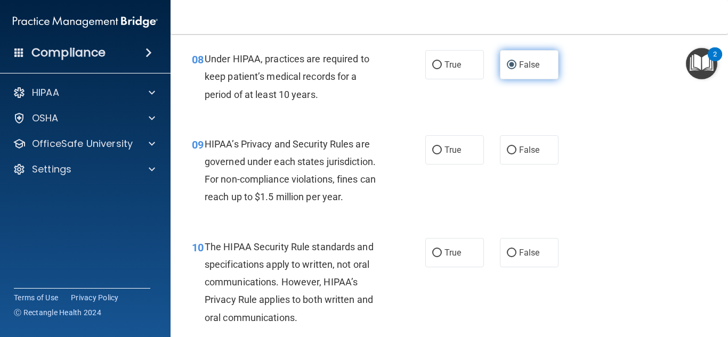
scroll to position [839, 0]
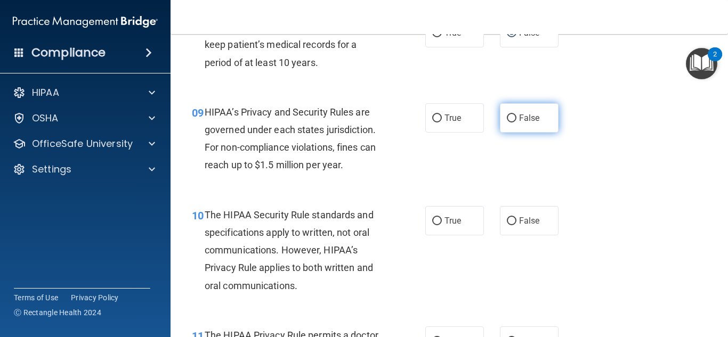
click at [508, 117] on input "False" at bounding box center [512, 119] width 10 height 8
radio input "true"
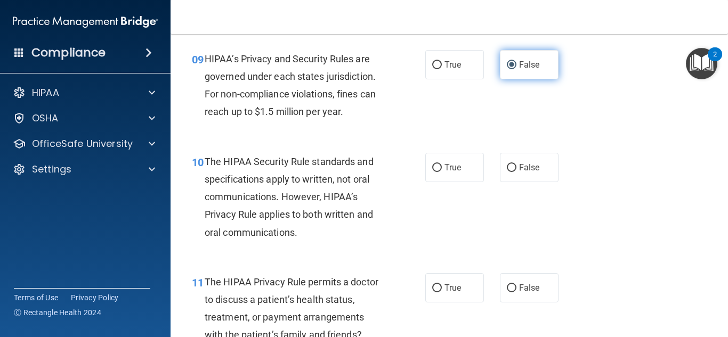
scroll to position [911, 0]
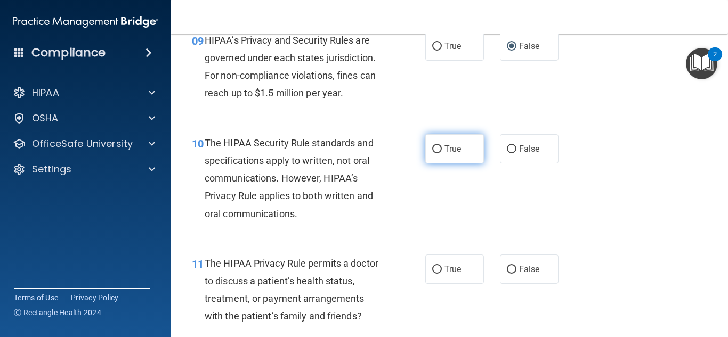
click at [434, 149] on input "True" at bounding box center [437, 149] width 10 height 8
radio input "true"
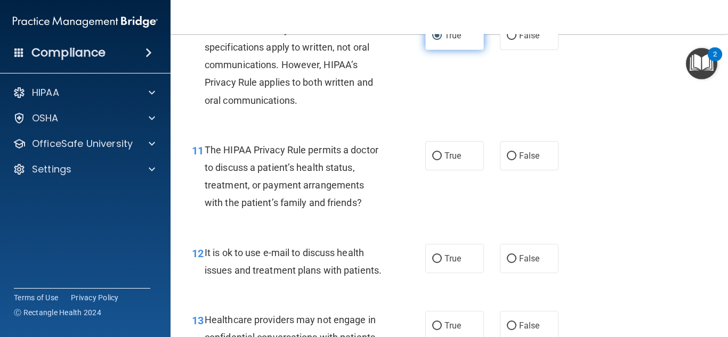
scroll to position [1033, 0]
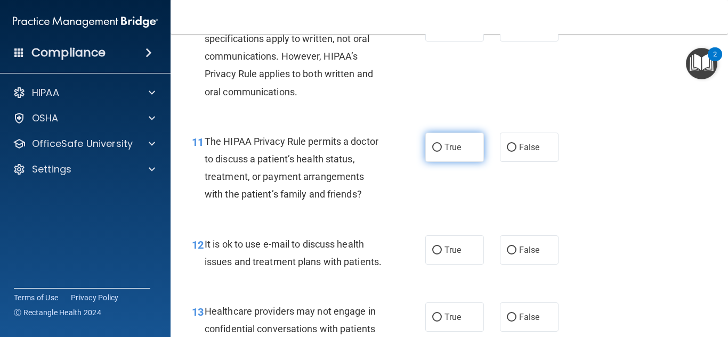
click at [434, 148] on input "True" at bounding box center [437, 148] width 10 height 8
radio input "true"
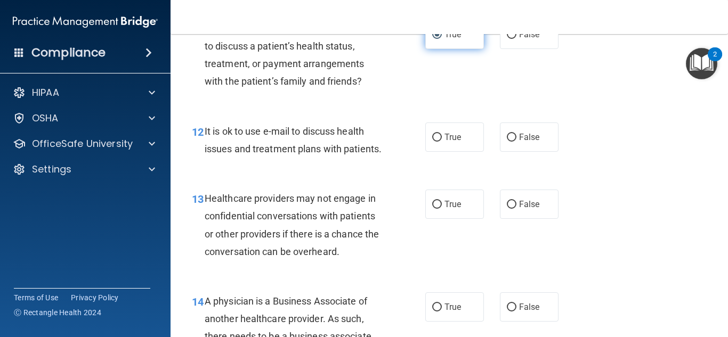
scroll to position [1147, 0]
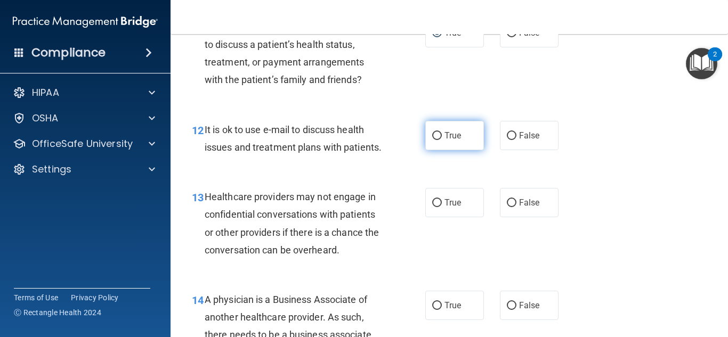
click at [437, 136] on input "True" at bounding box center [437, 136] width 10 height 8
radio input "true"
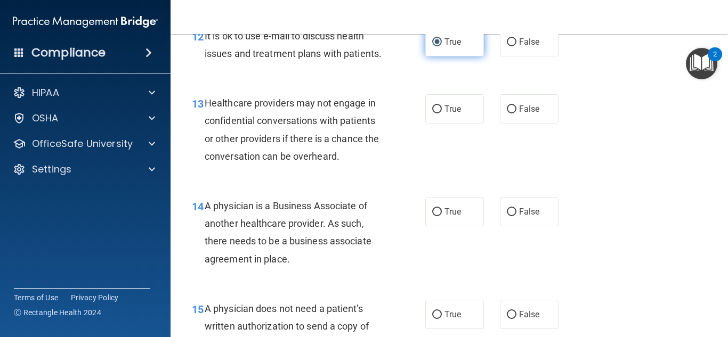
scroll to position [1244, 0]
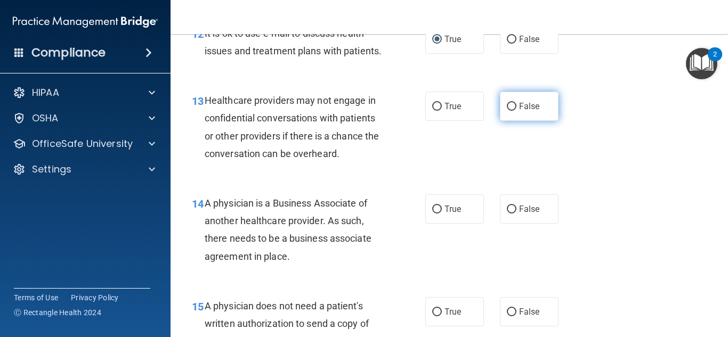
click at [510, 111] on input "False" at bounding box center [512, 107] width 10 height 8
radio input "true"
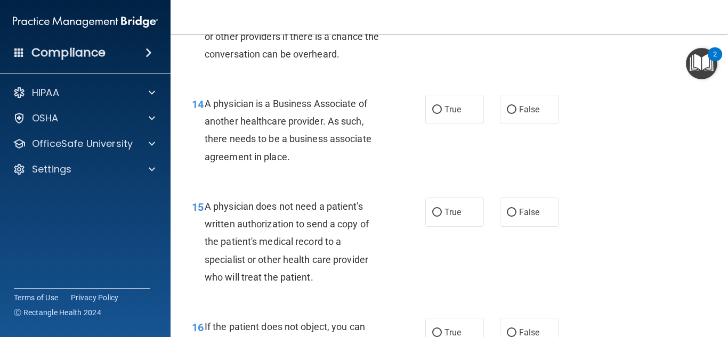
scroll to position [1348, 0]
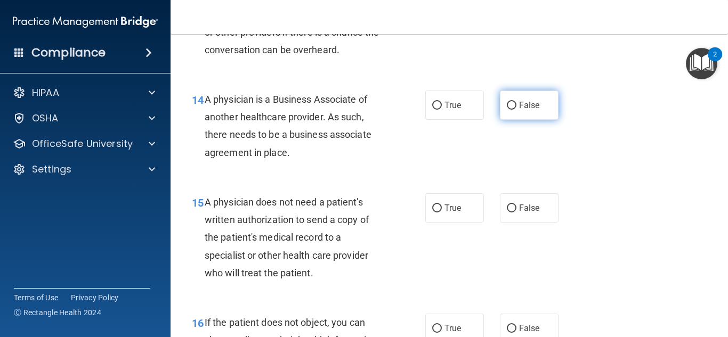
click at [509, 110] on input "False" at bounding box center [512, 106] width 10 height 8
radio input "true"
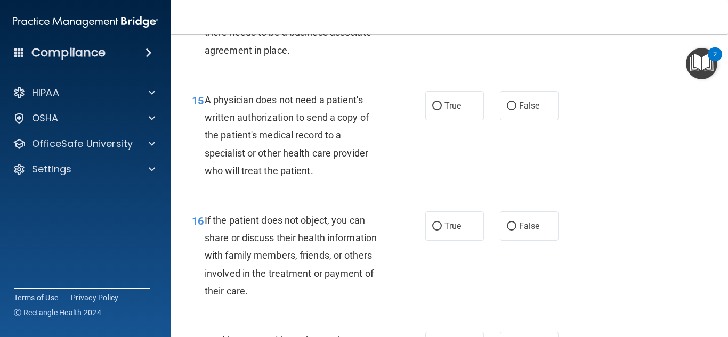
scroll to position [1453, 0]
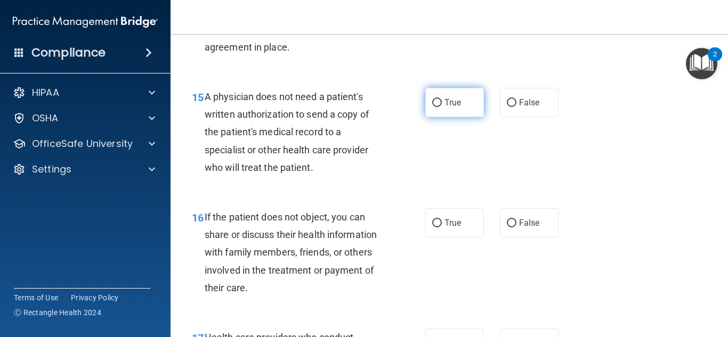
click at [435, 107] on input "True" at bounding box center [437, 103] width 10 height 8
radio input "true"
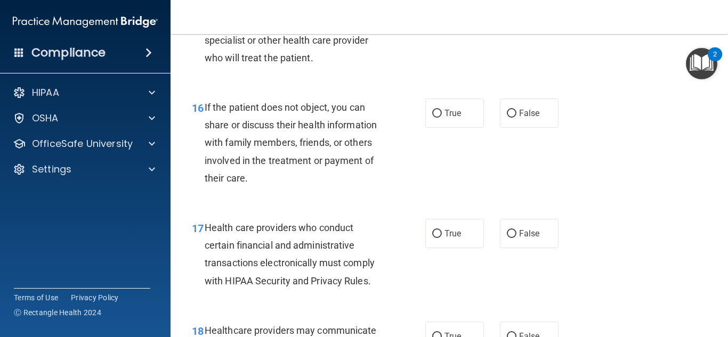
scroll to position [1564, 0]
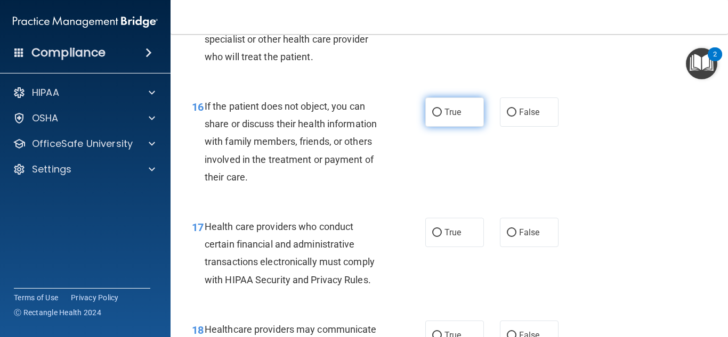
click at [435, 117] on input "True" at bounding box center [437, 113] width 10 height 8
radio input "true"
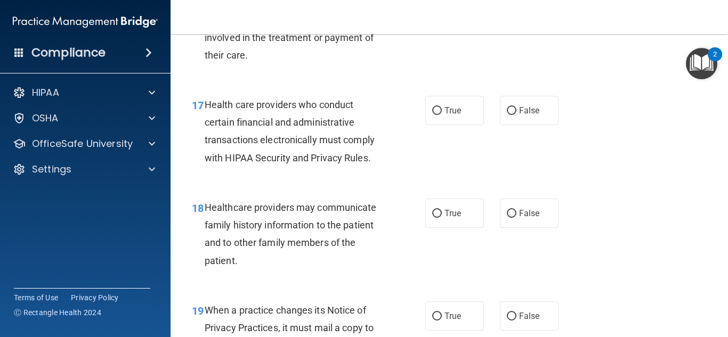
scroll to position [1690, 0]
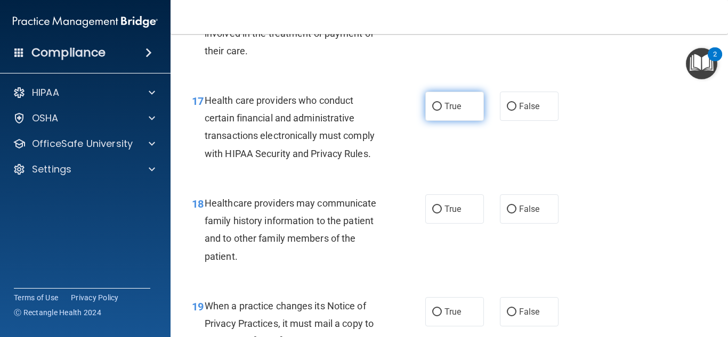
click at [435, 111] on input "True" at bounding box center [437, 107] width 10 height 8
radio input "true"
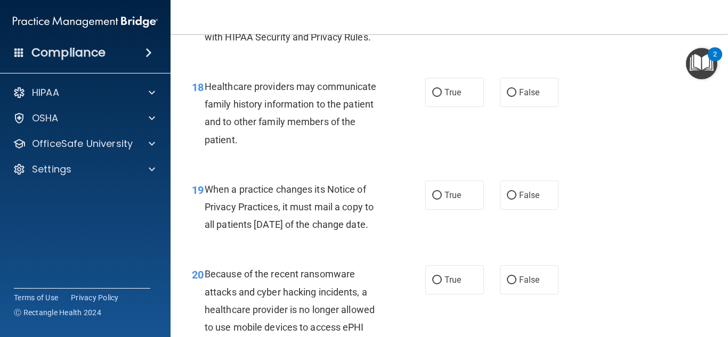
scroll to position [1818, 0]
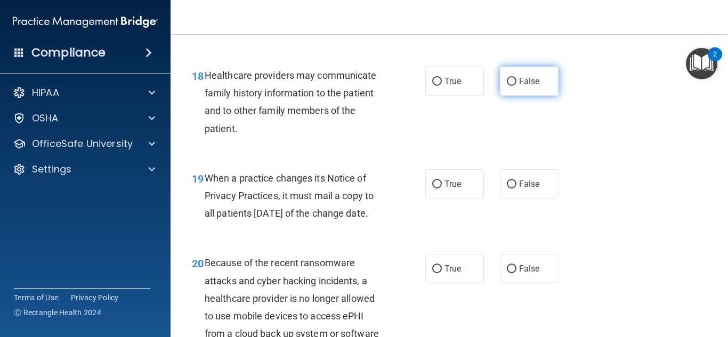
click at [509, 86] on input "False" at bounding box center [512, 82] width 10 height 8
radio input "true"
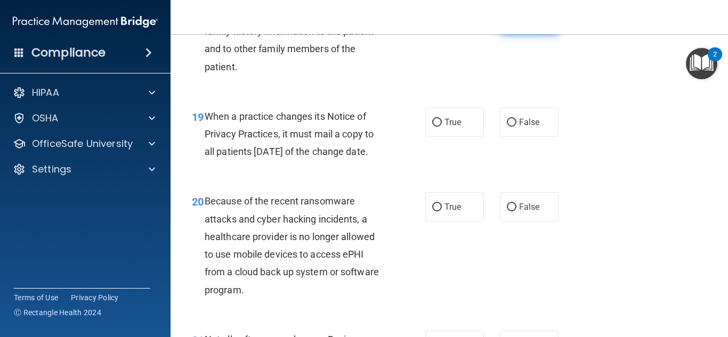
scroll to position [1919, 0]
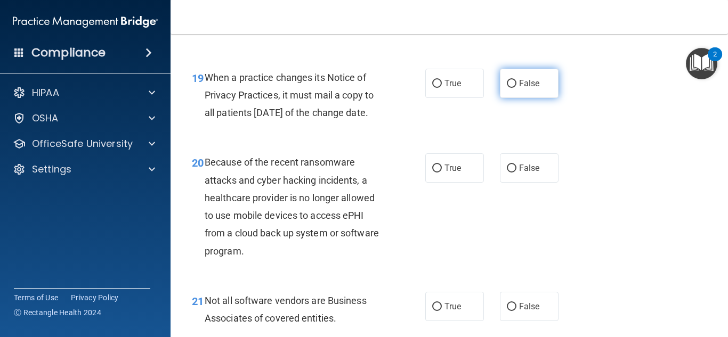
click at [511, 88] on input "False" at bounding box center [512, 84] width 10 height 8
radio input "true"
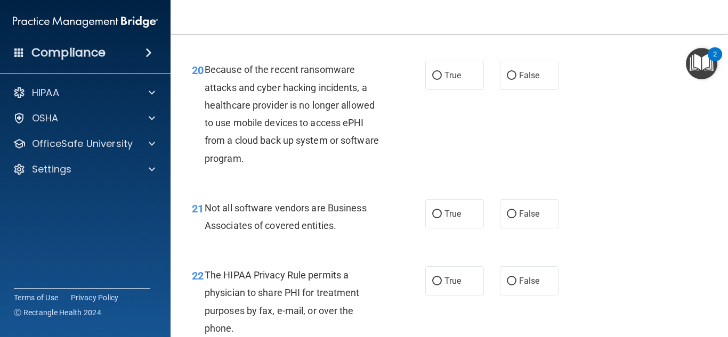
scroll to position [2014, 0]
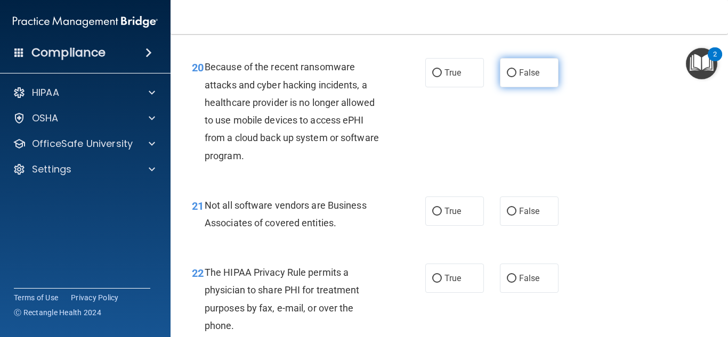
click at [511, 77] on input "False" at bounding box center [512, 73] width 10 height 8
radio input "true"
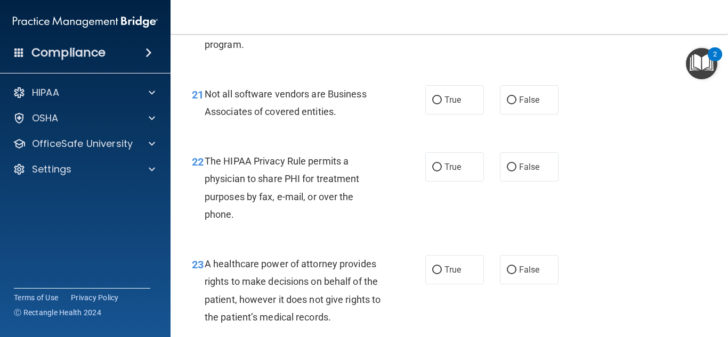
scroll to position [2127, 0]
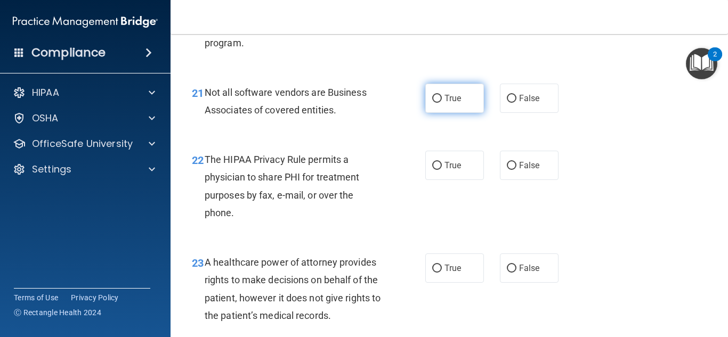
click at [438, 103] on input "True" at bounding box center [437, 99] width 10 height 8
radio input "true"
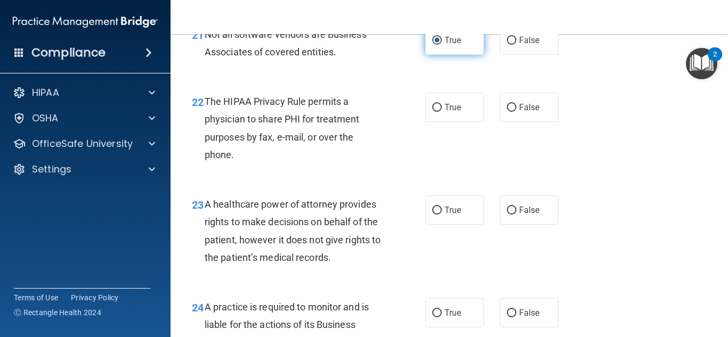
scroll to position [2220, 0]
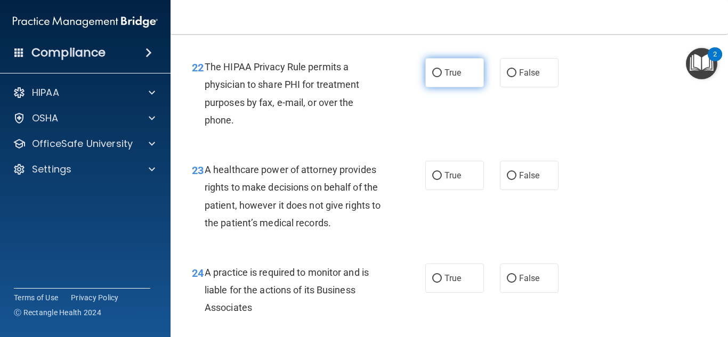
click at [436, 77] on input "True" at bounding box center [437, 73] width 10 height 8
radio input "true"
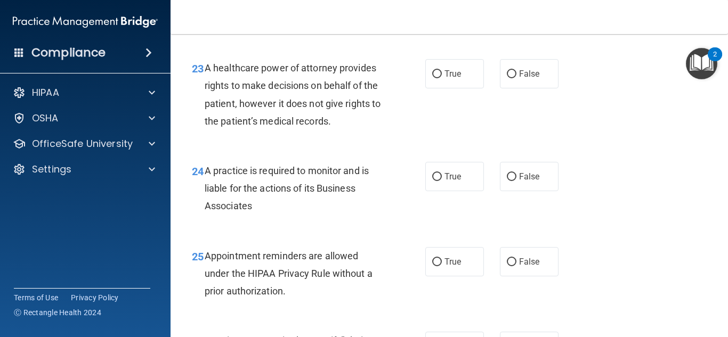
scroll to position [2324, 0]
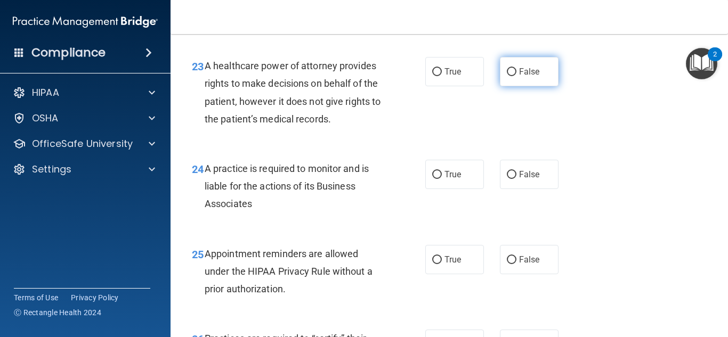
click at [509, 76] on input "False" at bounding box center [512, 72] width 10 height 8
radio input "true"
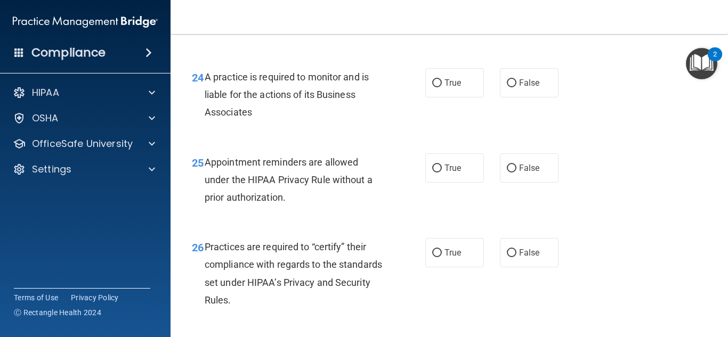
scroll to position [2423, 0]
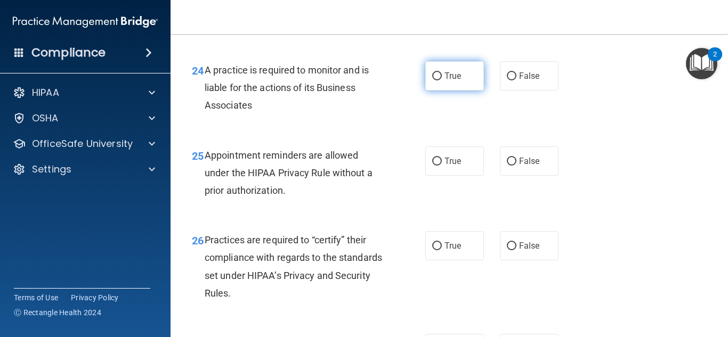
click at [434, 80] on input "True" at bounding box center [437, 76] width 10 height 8
radio input "true"
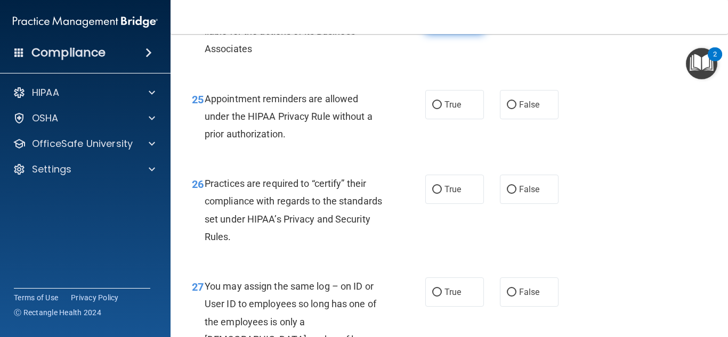
scroll to position [2511, 0]
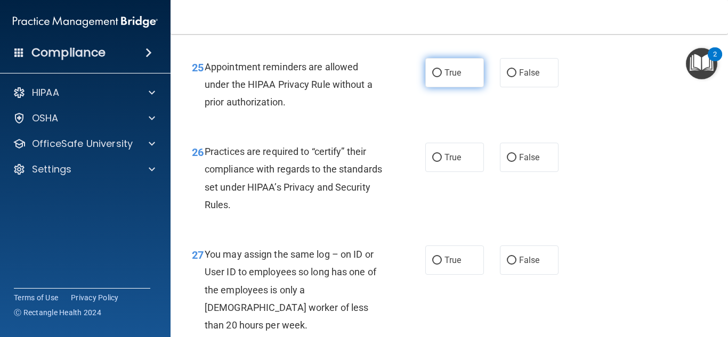
click at [433, 77] on input "True" at bounding box center [437, 73] width 10 height 8
radio input "true"
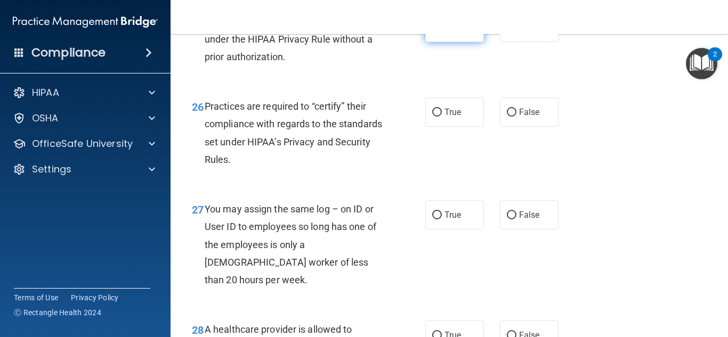
scroll to position [2578, 0]
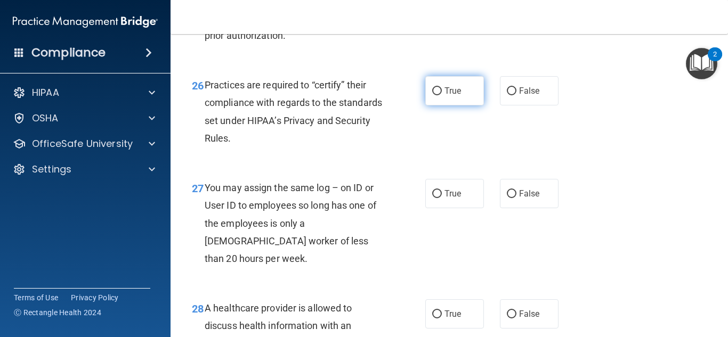
click at [436, 95] on input "True" at bounding box center [437, 91] width 10 height 8
radio input "true"
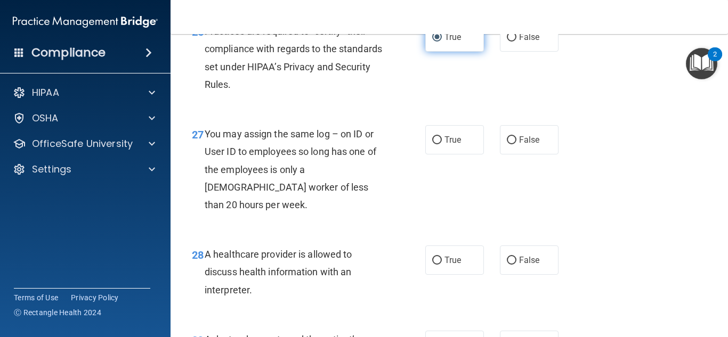
scroll to position [2669, 0]
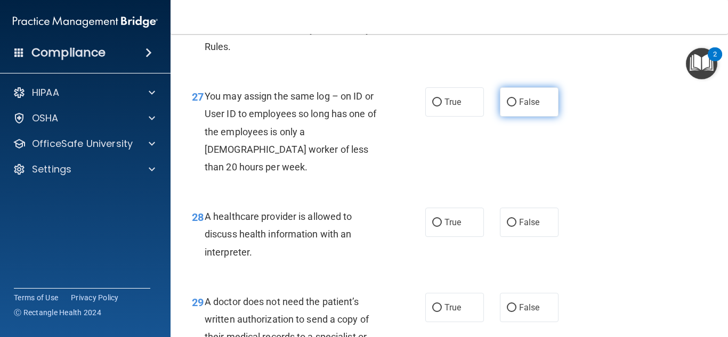
click at [511, 107] on input "False" at bounding box center [512, 103] width 10 height 8
radio input "true"
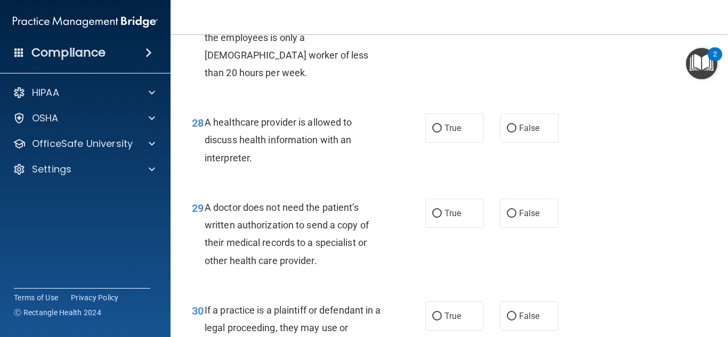
scroll to position [2773, 0]
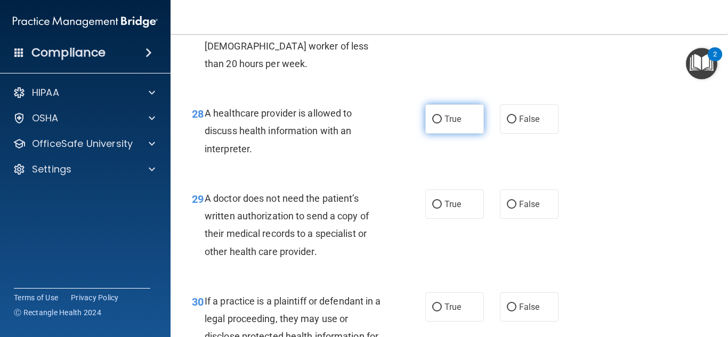
click at [435, 124] on input "True" at bounding box center [437, 120] width 10 height 8
radio input "true"
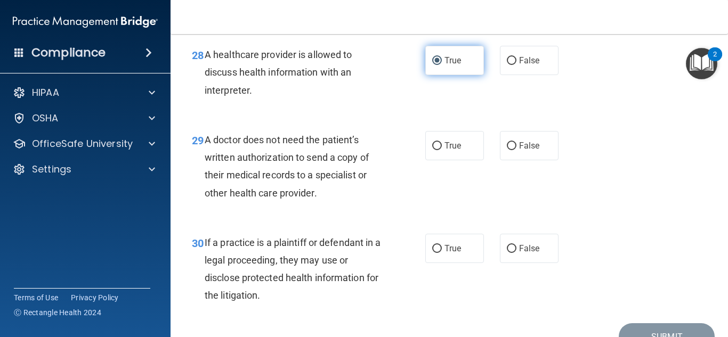
scroll to position [2872, 0]
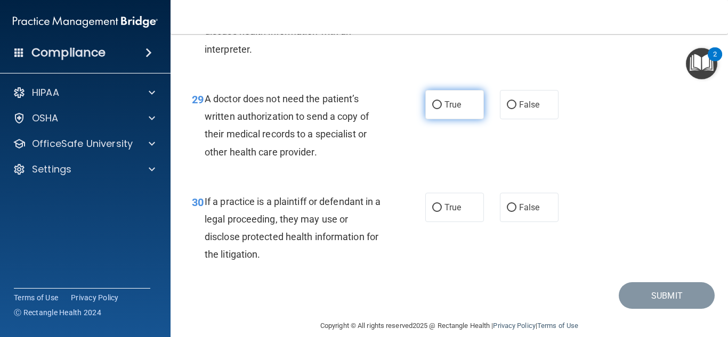
click at [438, 109] on input "True" at bounding box center [437, 105] width 10 height 8
radio input "true"
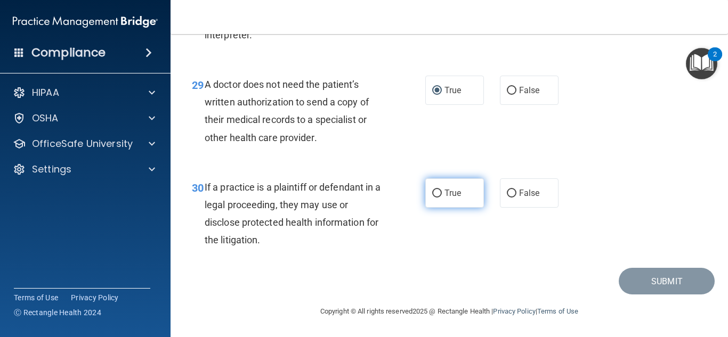
click at [433, 193] on input "True" at bounding box center [437, 194] width 10 height 8
radio input "true"
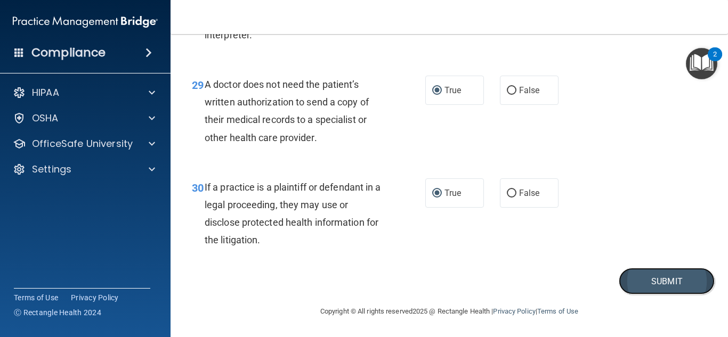
click at [647, 282] on button "Submit" at bounding box center [667, 281] width 96 height 27
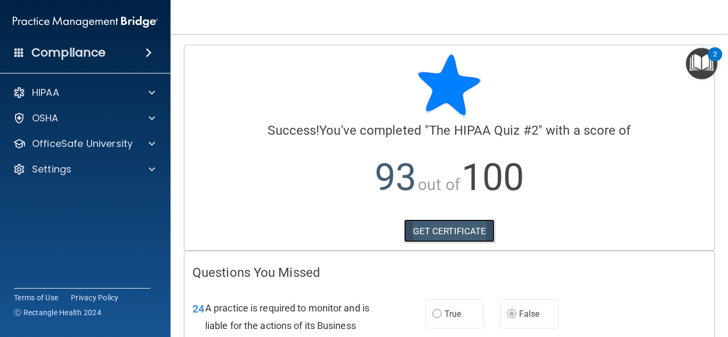
click at [464, 231] on link "GET CERTIFICATE" at bounding box center [449, 231] width 91 height 23
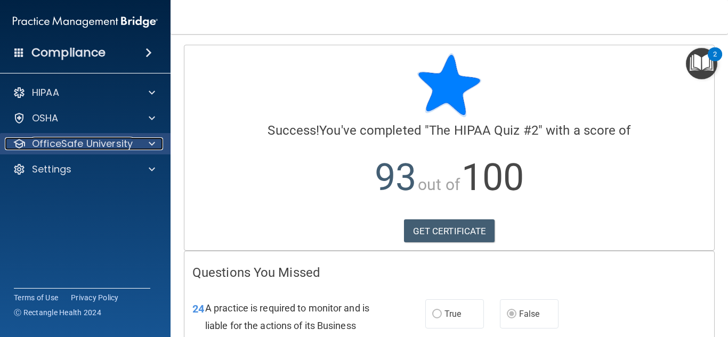
click at [146, 141] on div at bounding box center [150, 143] width 27 height 13
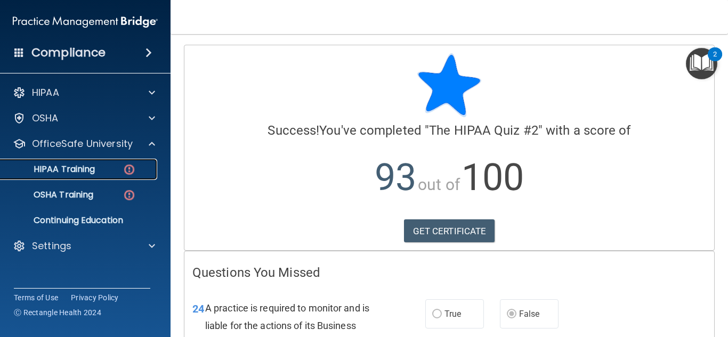
click at [124, 173] on img at bounding box center [129, 169] width 13 height 13
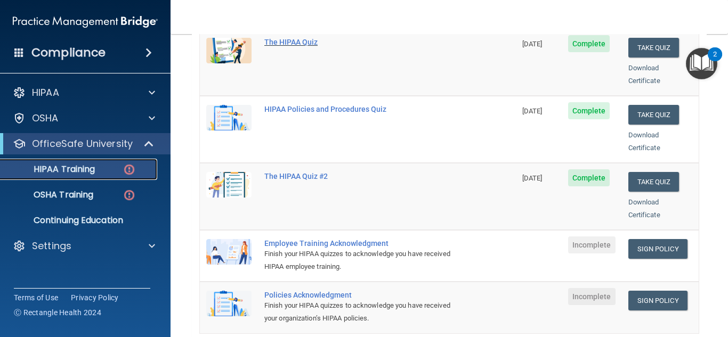
scroll to position [197, 0]
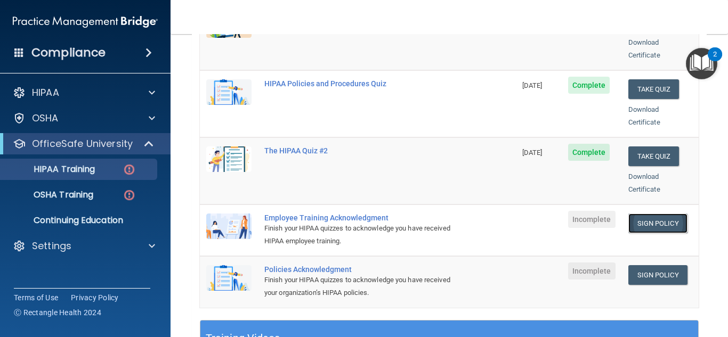
click at [651, 214] on link "Sign Policy" at bounding box center [657, 224] width 59 height 20
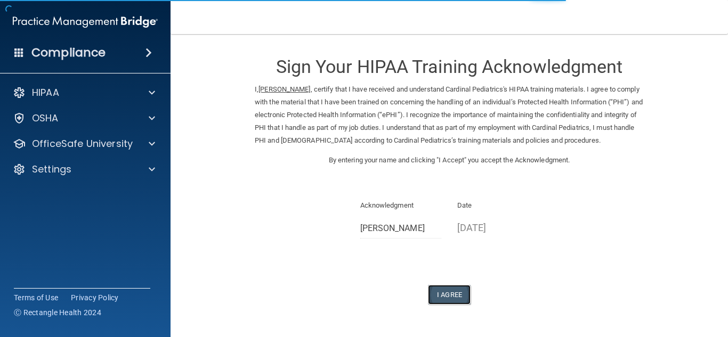
click at [457, 295] on button "I Agree" at bounding box center [449, 295] width 43 height 20
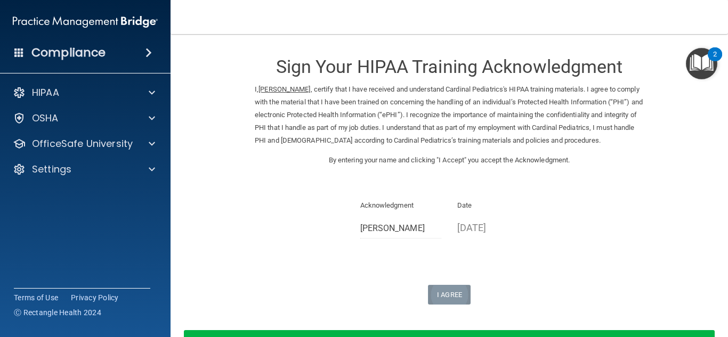
scroll to position [77, 0]
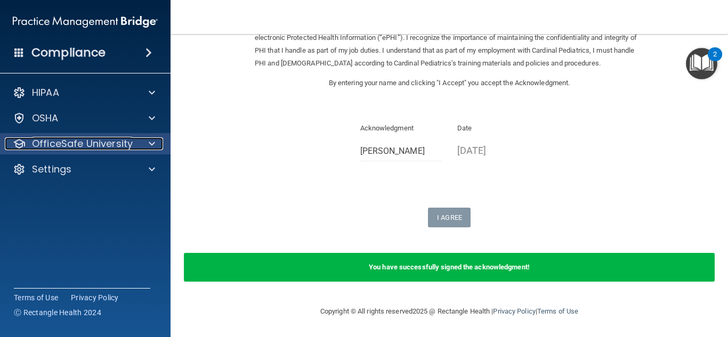
click at [137, 144] on div at bounding box center [150, 143] width 27 height 13
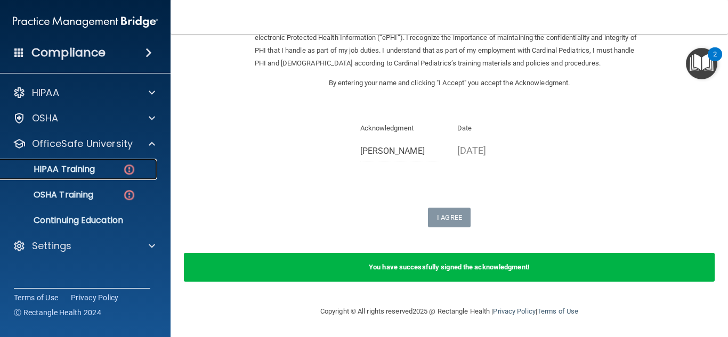
click at [54, 174] on p "HIPAA Training" at bounding box center [51, 169] width 88 height 11
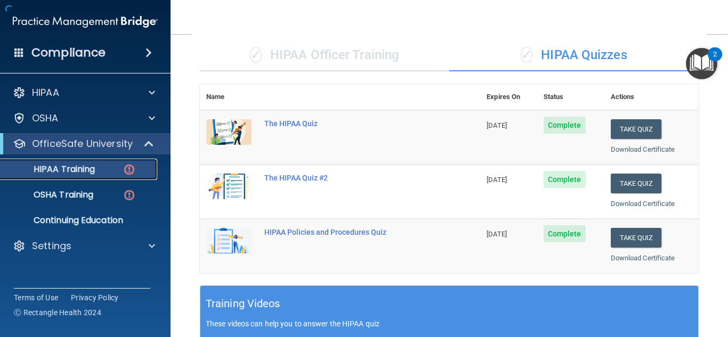
scroll to position [501, 0]
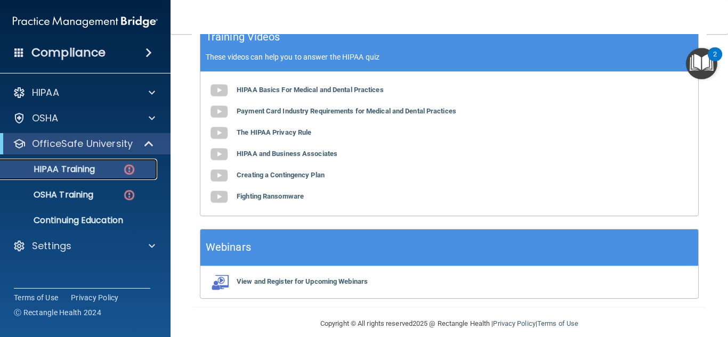
click at [74, 168] on p "HIPAA Training" at bounding box center [51, 169] width 88 height 11
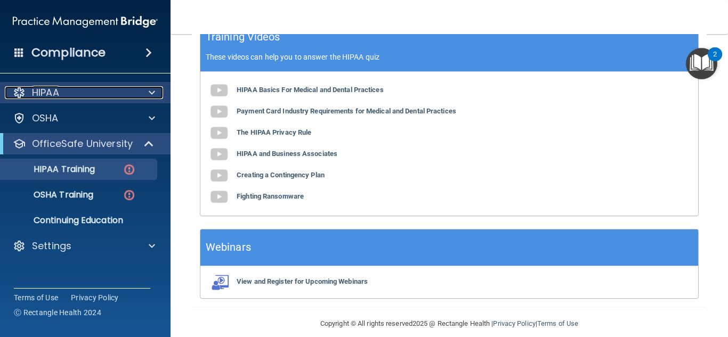
click at [143, 91] on div at bounding box center [150, 92] width 27 height 13
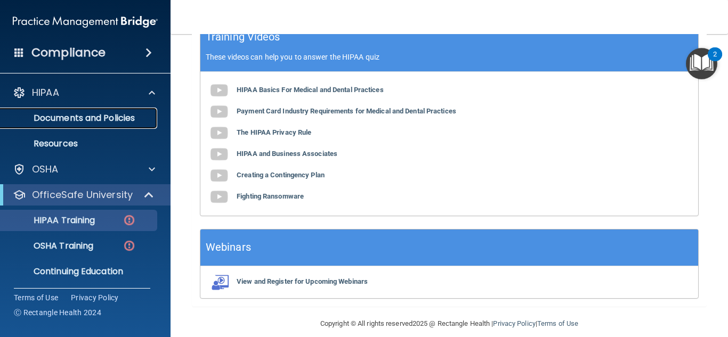
click at [62, 119] on p "Documents and Policies" at bounding box center [79, 118] width 145 height 11
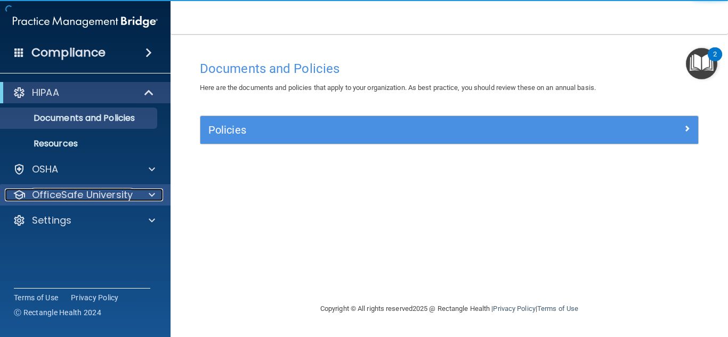
click at [148, 194] on div at bounding box center [150, 195] width 27 height 13
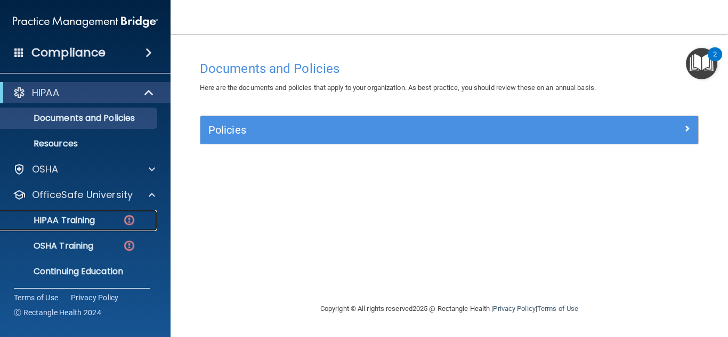
click at [52, 224] on p "HIPAA Training" at bounding box center [51, 220] width 88 height 11
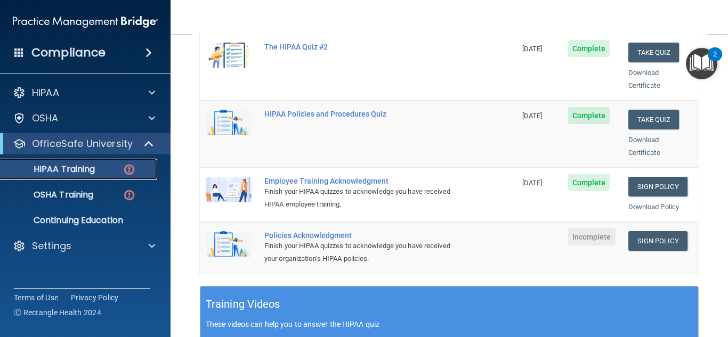
scroll to position [238, 0]
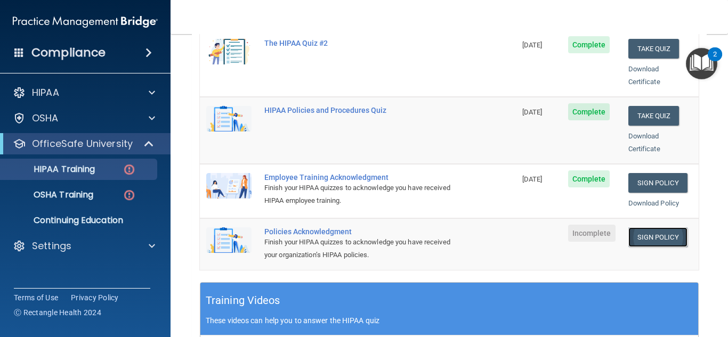
click at [638, 228] on link "Sign Policy" at bounding box center [657, 238] width 59 height 20
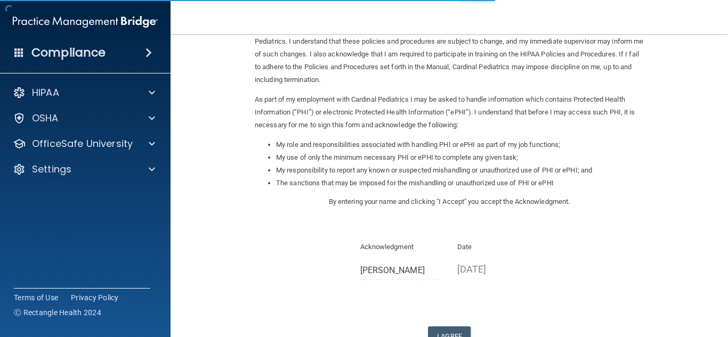
scroll to position [111, 0]
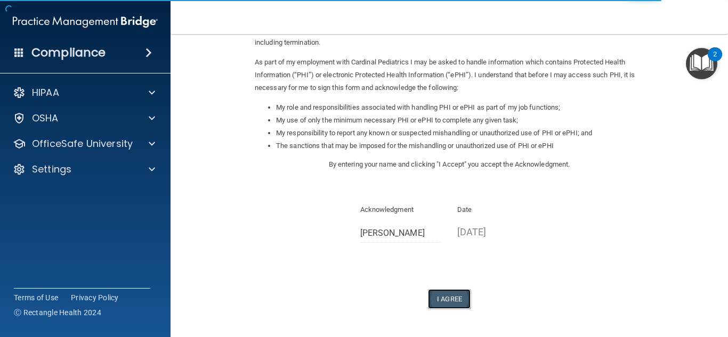
click at [447, 303] on button "I Agree" at bounding box center [449, 299] width 43 height 20
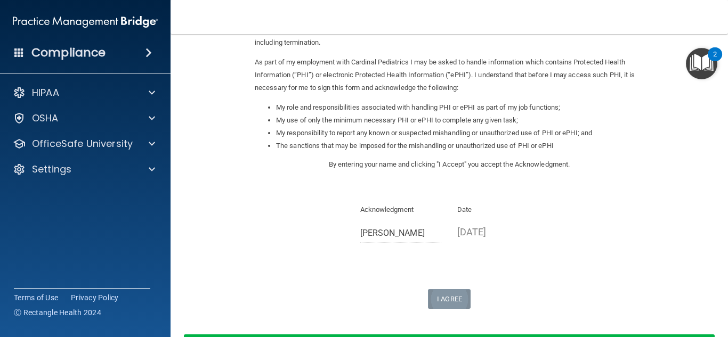
scroll to position [192, 0]
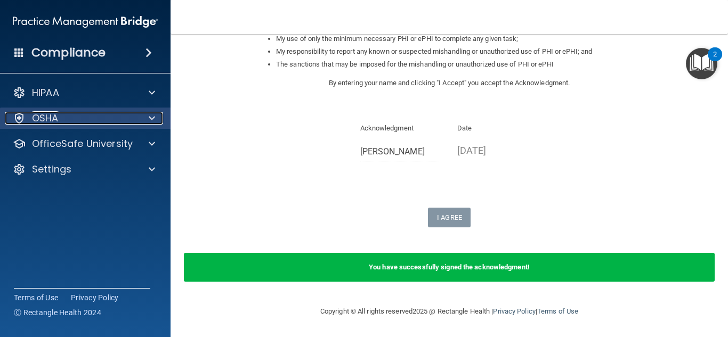
click at [153, 118] on span at bounding box center [152, 118] width 6 height 13
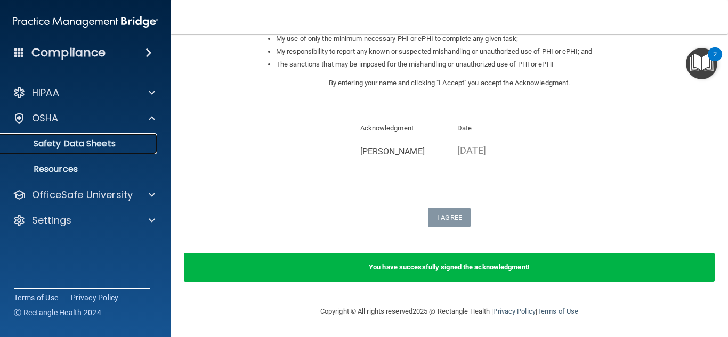
click at [49, 147] on p "Safety Data Sheets" at bounding box center [79, 144] width 145 height 11
